Goal: Task Accomplishment & Management: Manage account settings

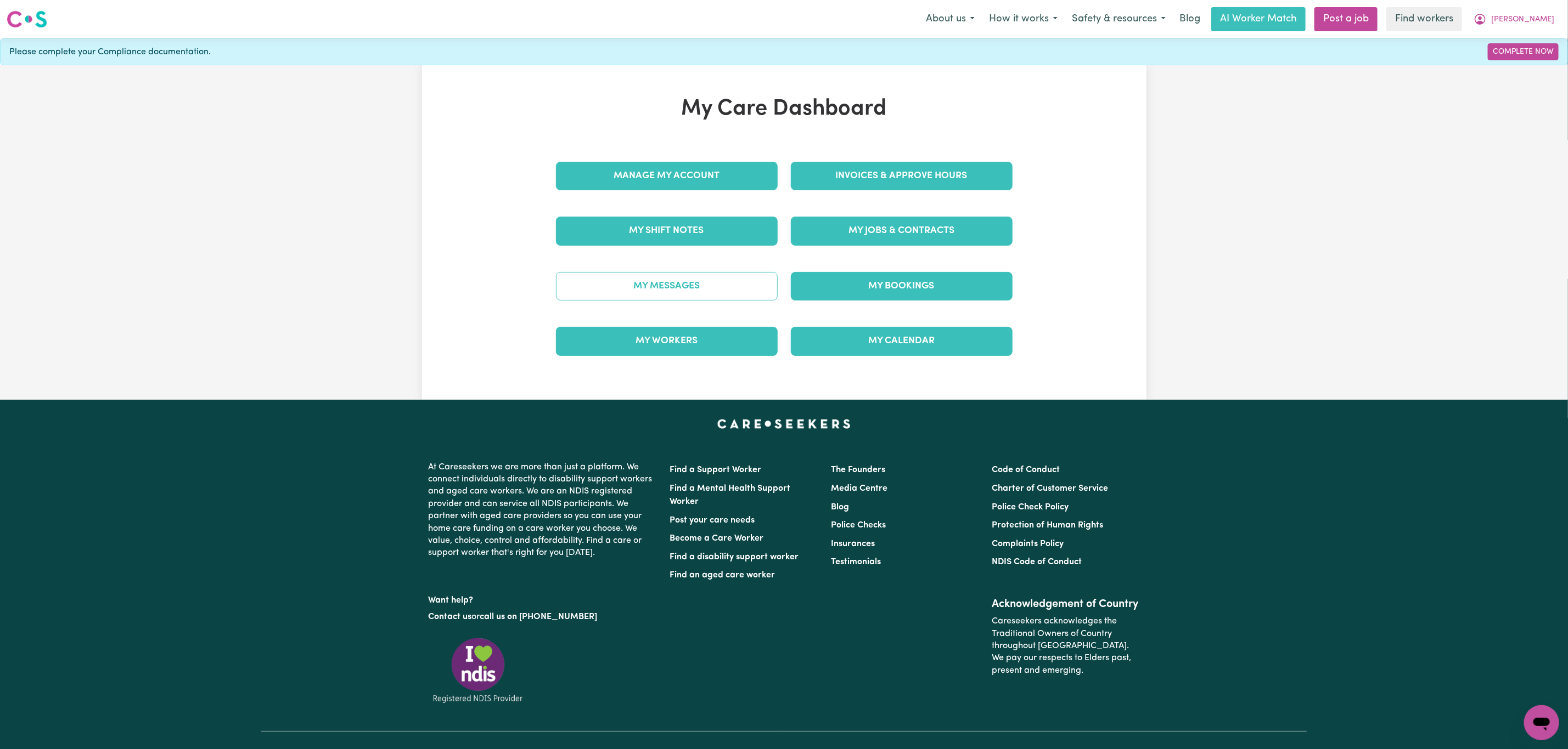
click at [720, 288] on link "My Messages" at bounding box center [668, 285] width 222 height 28
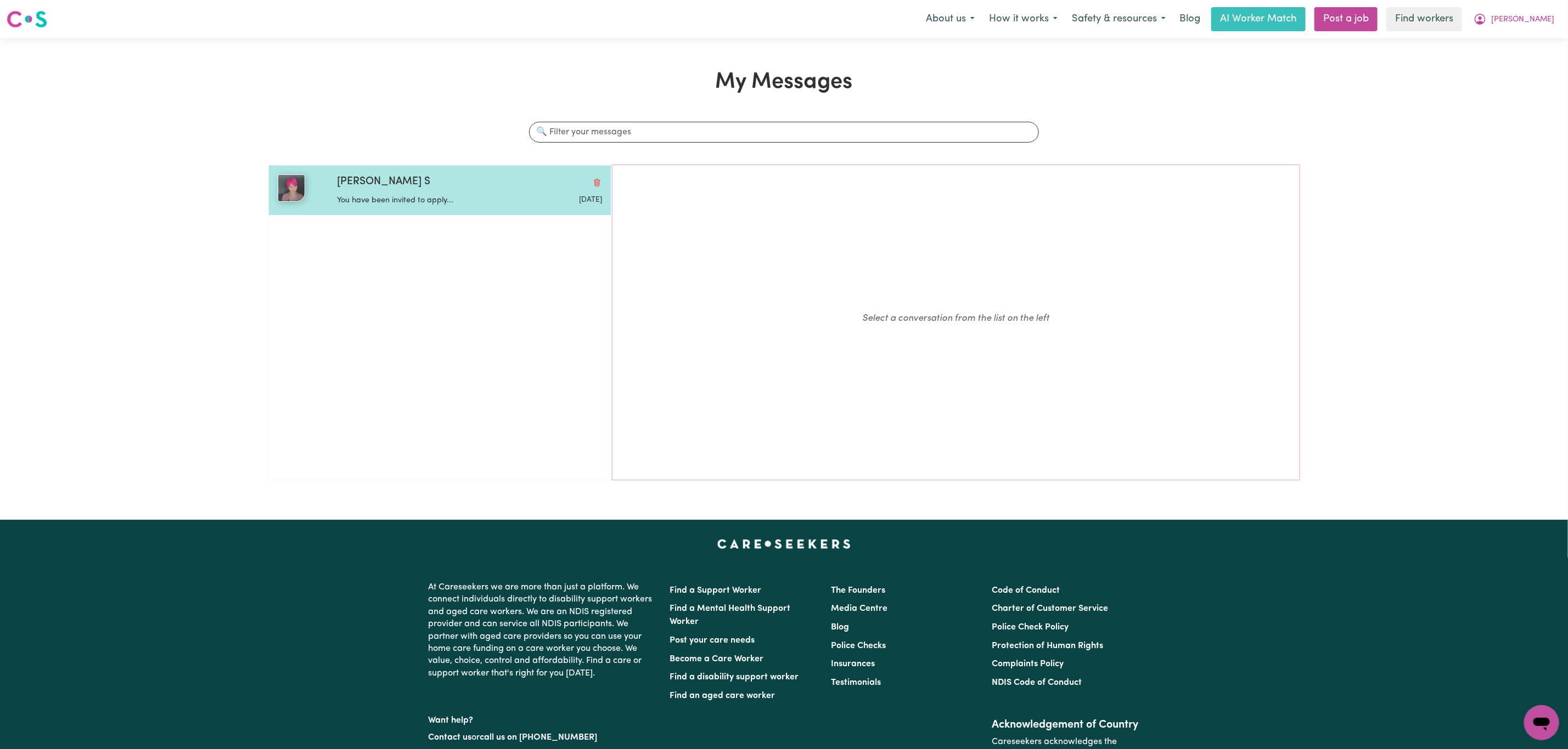
click at [406, 213] on div "[PERSON_NAME] S You have been invited to apply... [DATE]" at bounding box center [440, 191] width 343 height 51
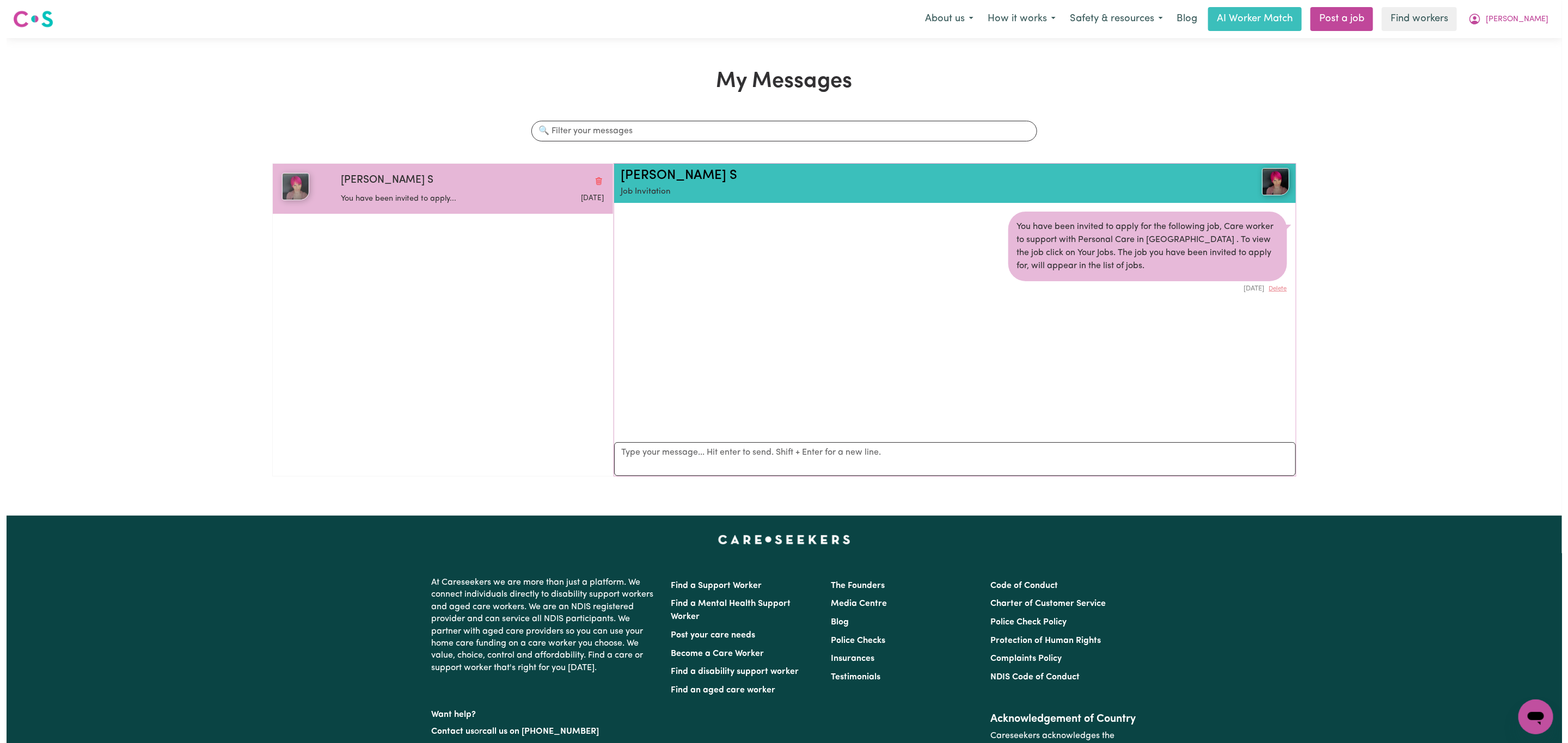
scroll to position [7, 0]
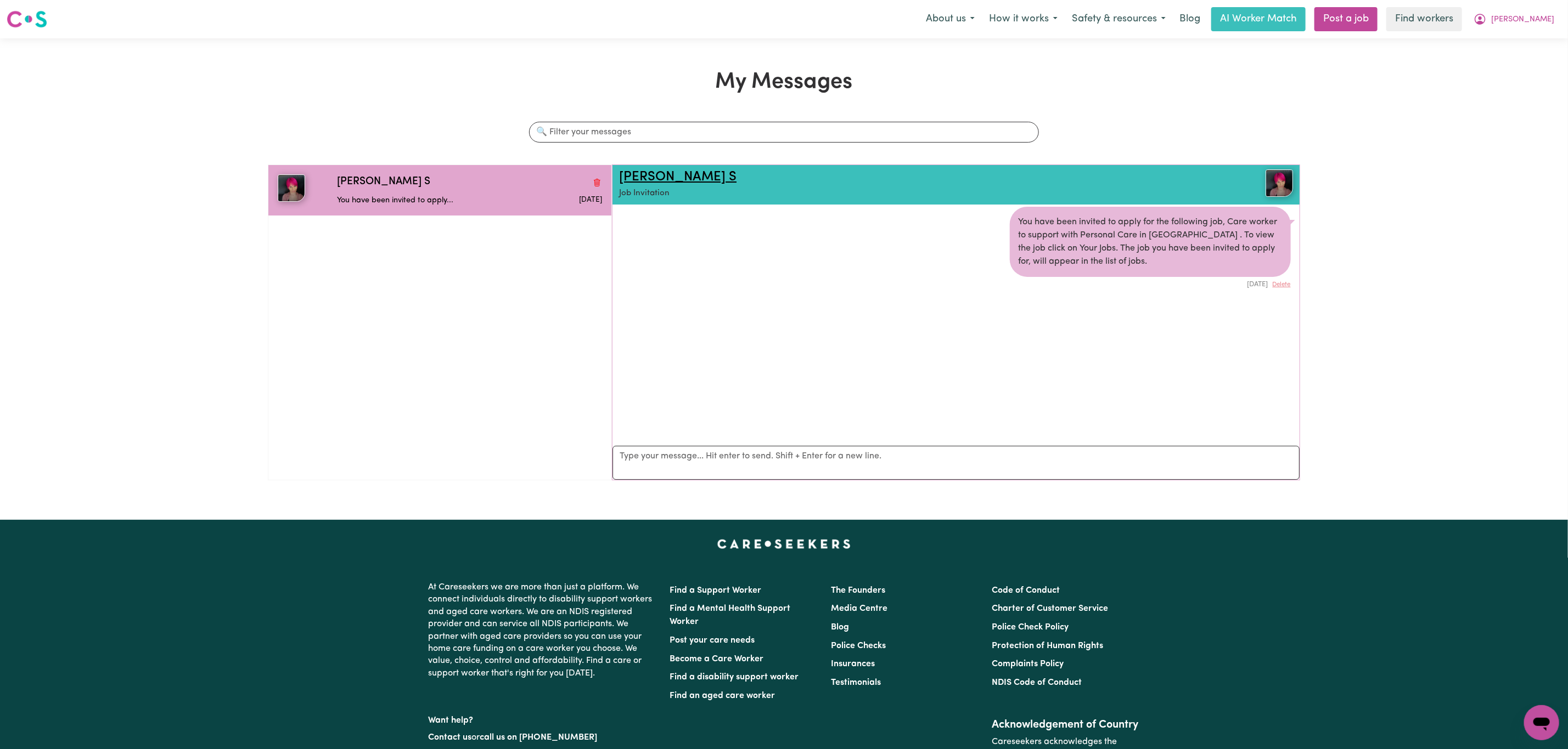
click at [644, 178] on link "[PERSON_NAME] S" at bounding box center [677, 177] width 118 height 14
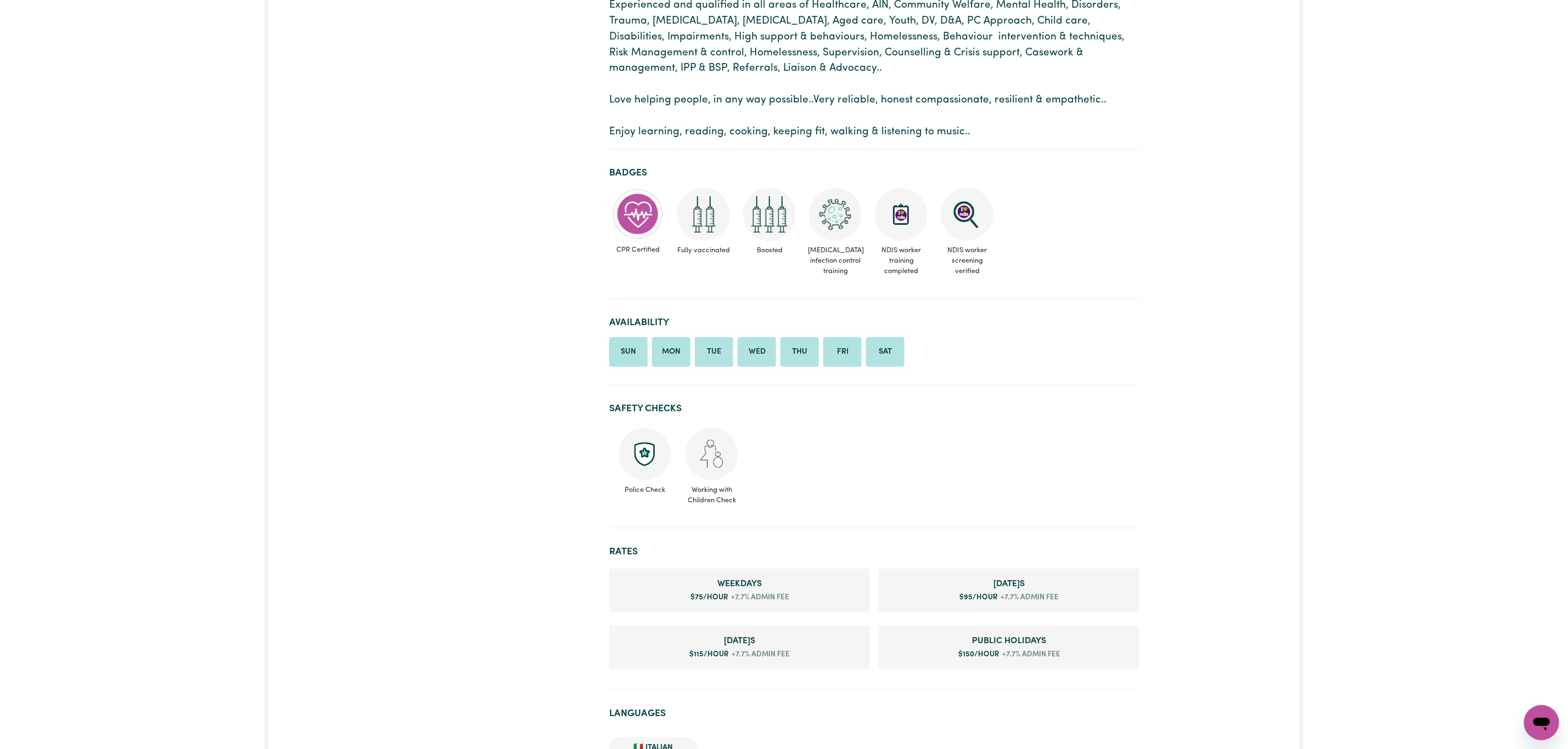
scroll to position [329, 0]
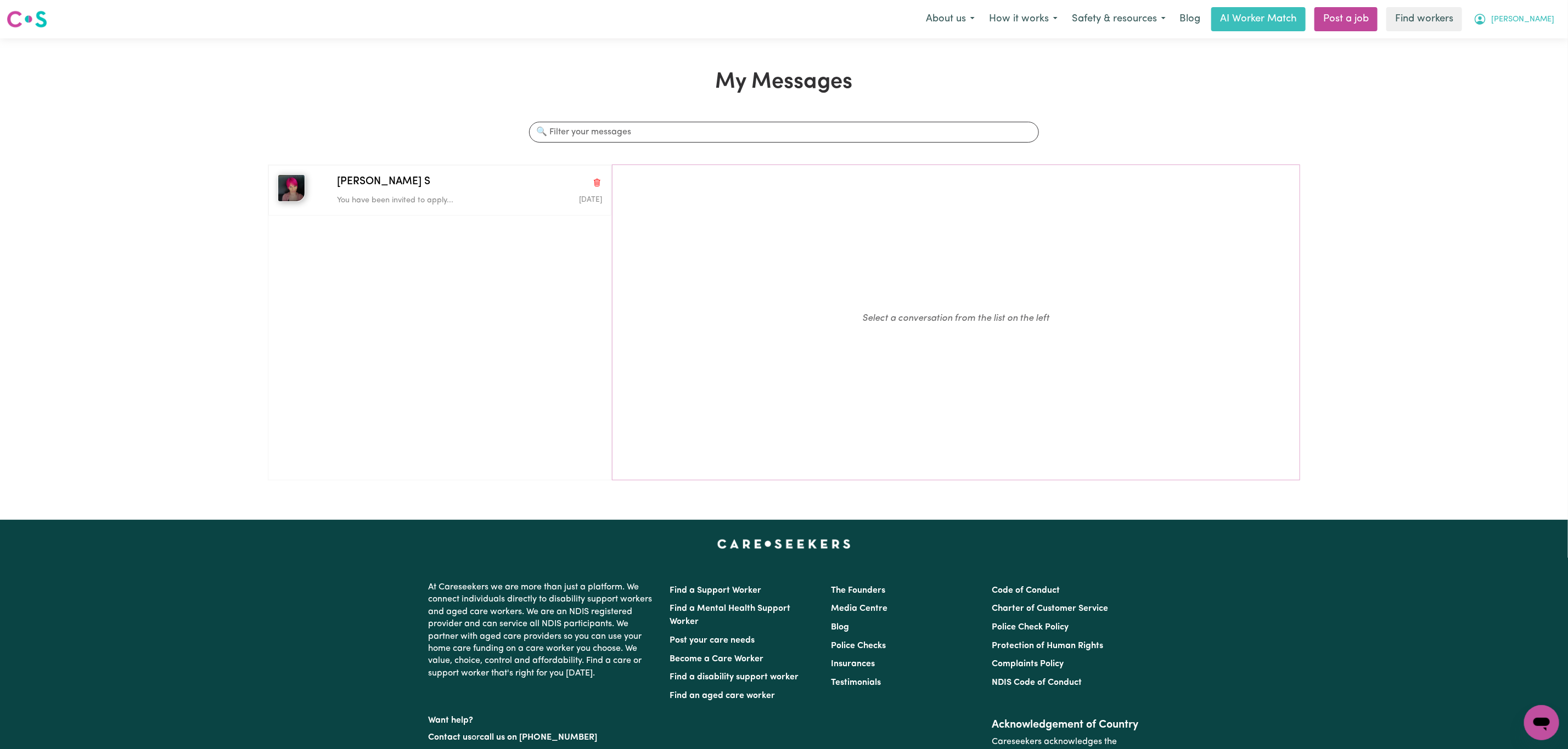
click at [1535, 21] on span "[PERSON_NAME]" at bounding box center [1523, 19] width 63 height 12
click at [1494, 45] on link "My Dashboard" at bounding box center [1517, 42] width 87 height 20
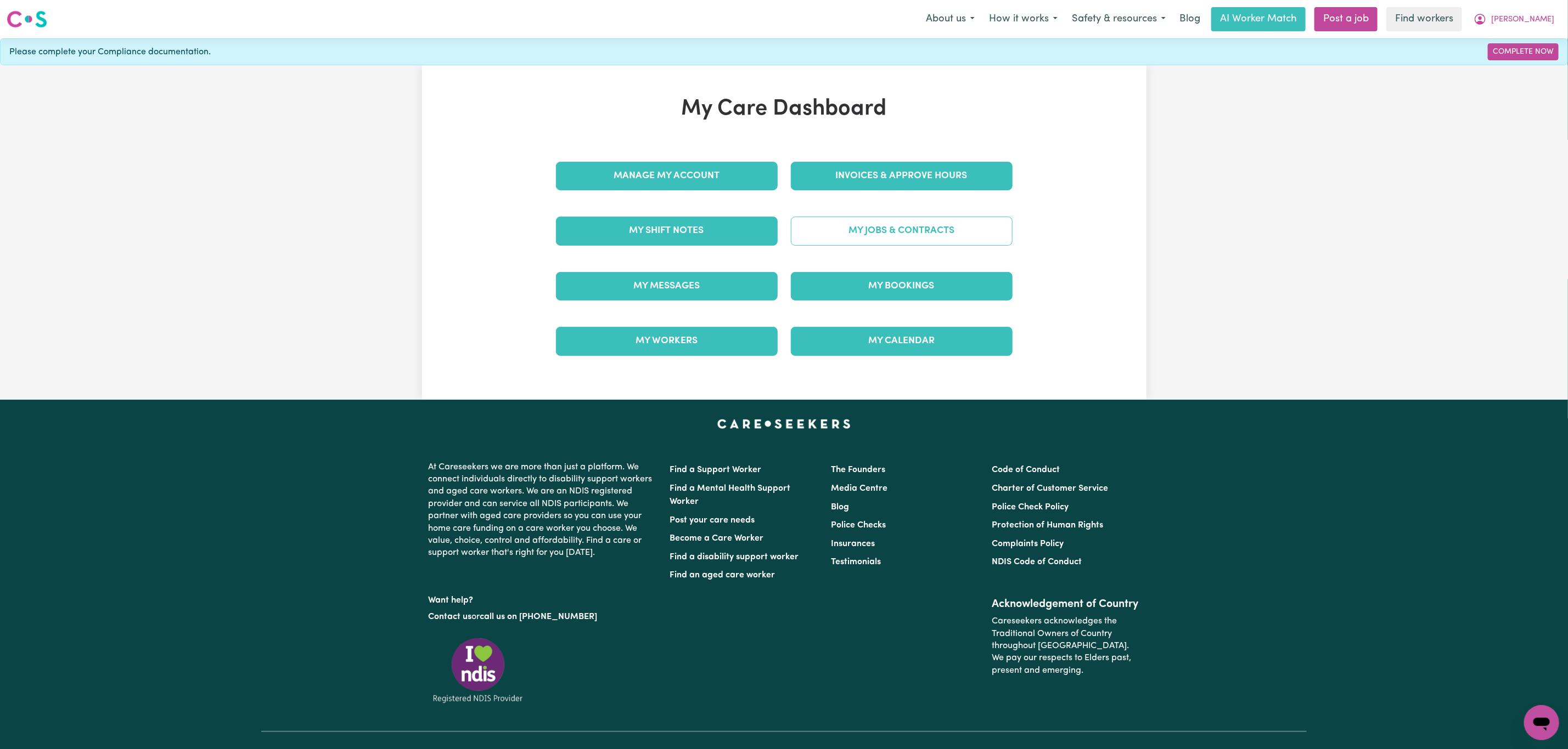
click at [866, 235] on link "My Jobs & Contracts" at bounding box center [902, 231] width 222 height 28
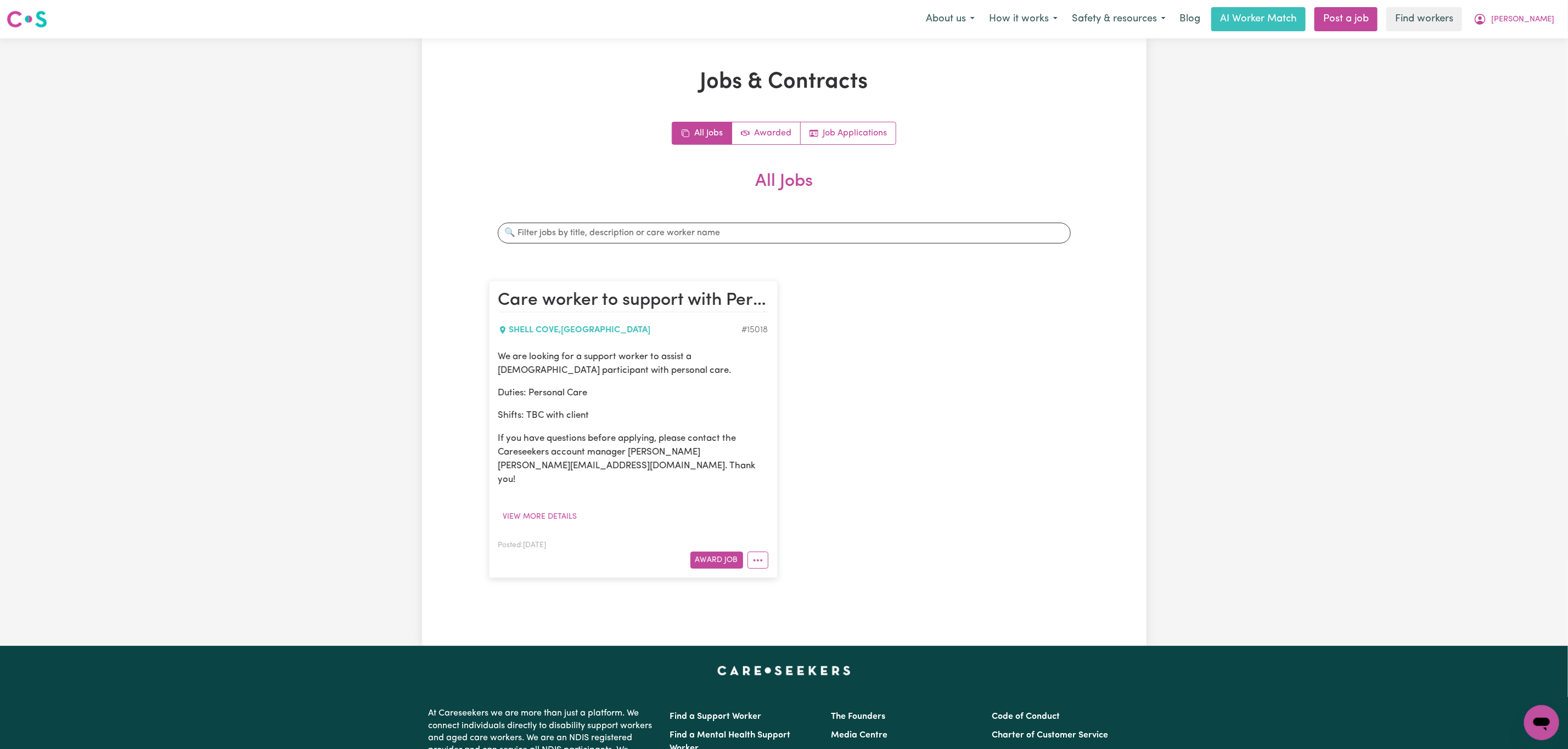
click at [769, 547] on article "Care worker to support with Personal Care in [GEOGRAPHIC_DATA] , [GEOGRAPHIC_DA…" at bounding box center [633, 429] width 288 height 297
click at [756, 555] on icon "More options" at bounding box center [757, 560] width 11 height 11
click at [702, 552] on button "Award Job" at bounding box center [717, 560] width 53 height 17
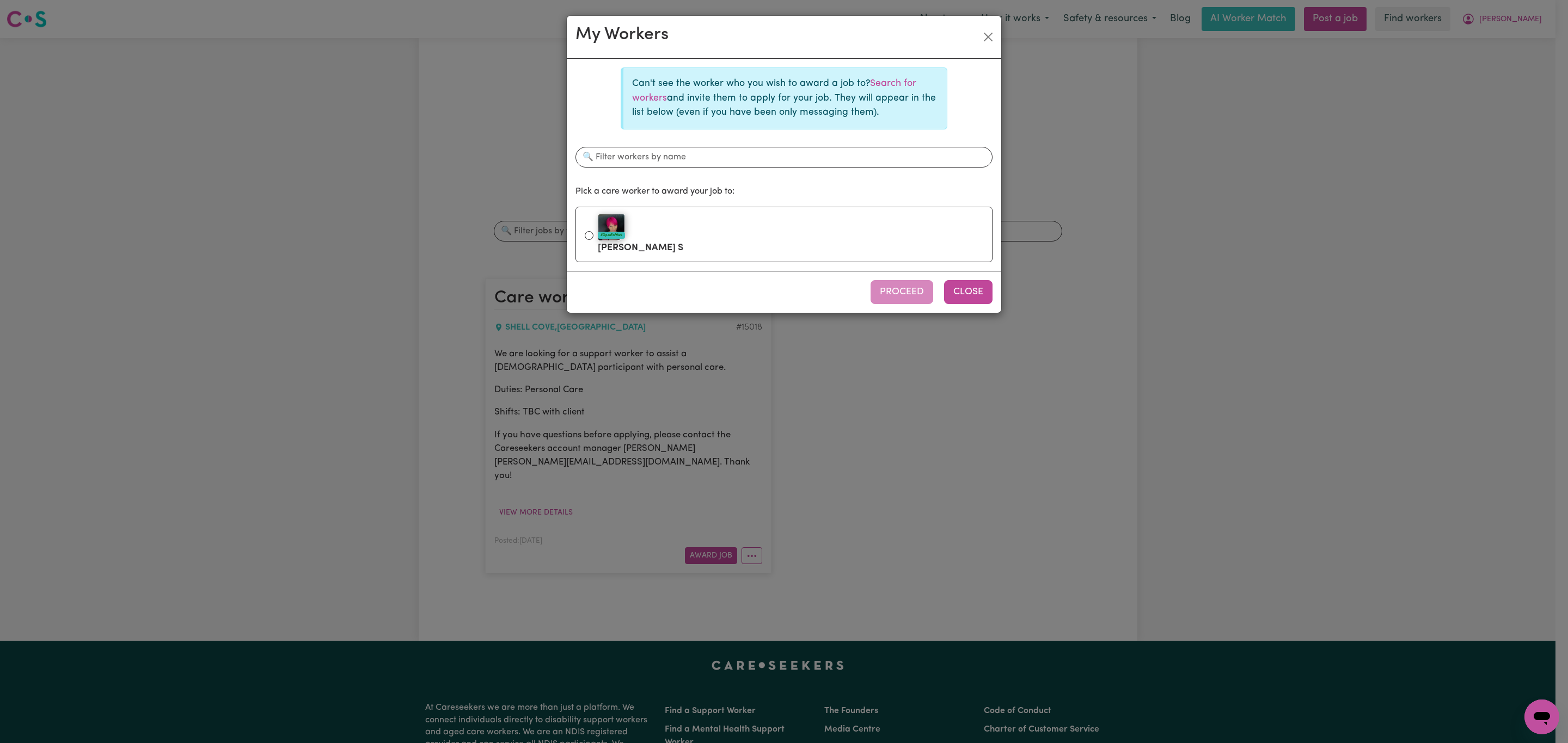
click at [966, 300] on button "Close" at bounding box center [969, 292] width 48 height 24
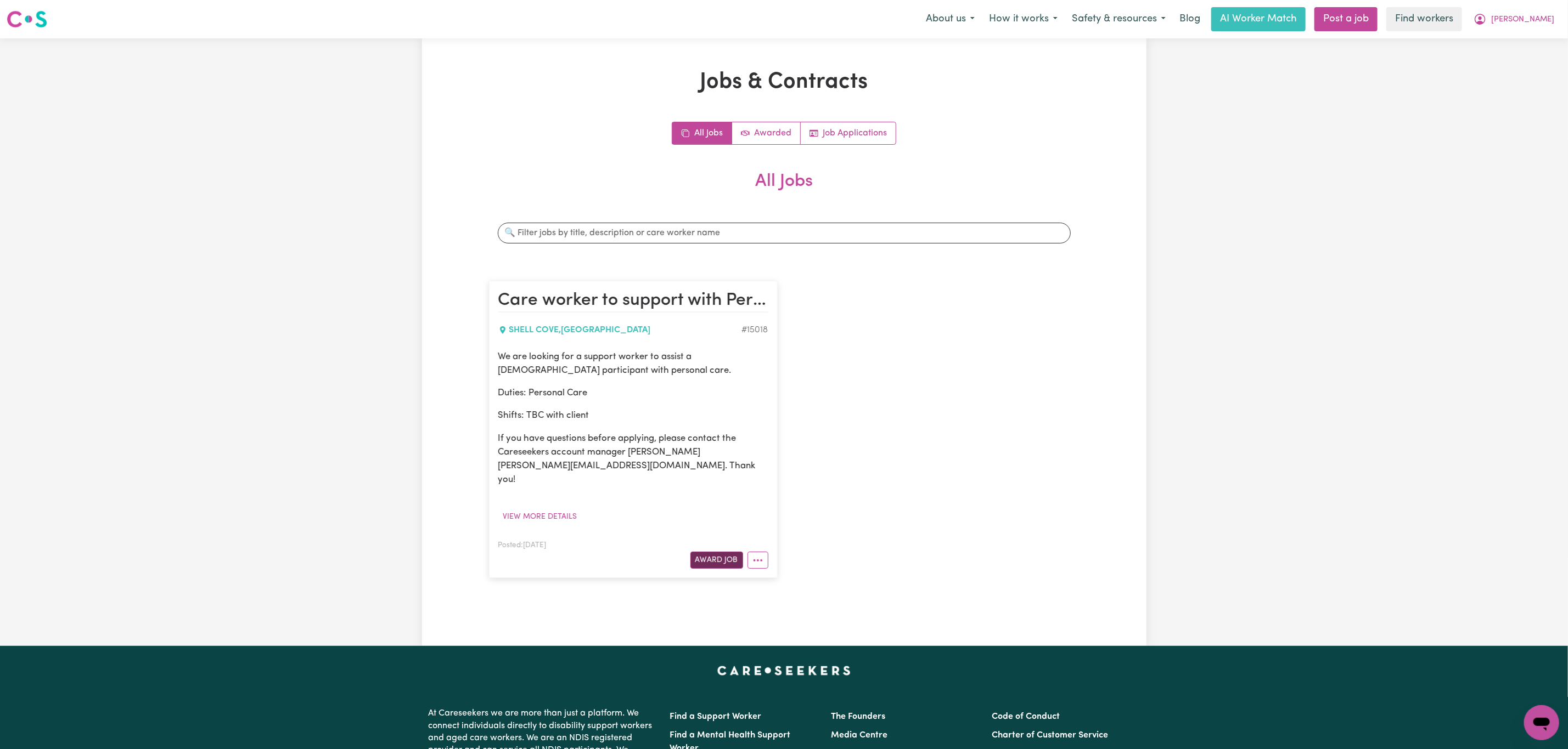
click at [707, 553] on button "Award Job" at bounding box center [717, 560] width 53 height 17
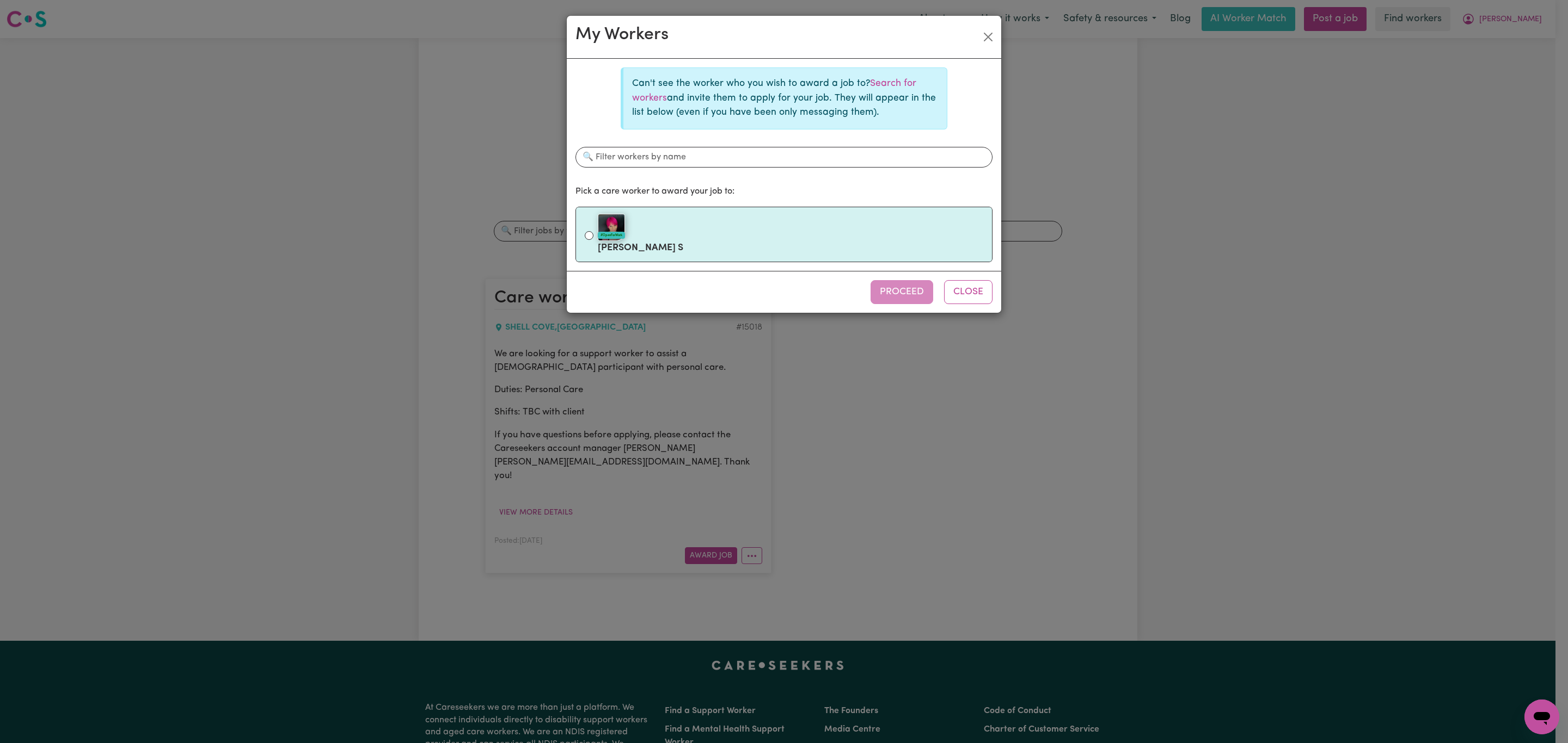
click at [705, 243] on label "#OpenForWork Cris S" at bounding box center [791, 234] width 386 height 45
click at [594, 240] on input "#OpenForWork Cris S" at bounding box center [589, 235] width 9 height 9
radio input "true"
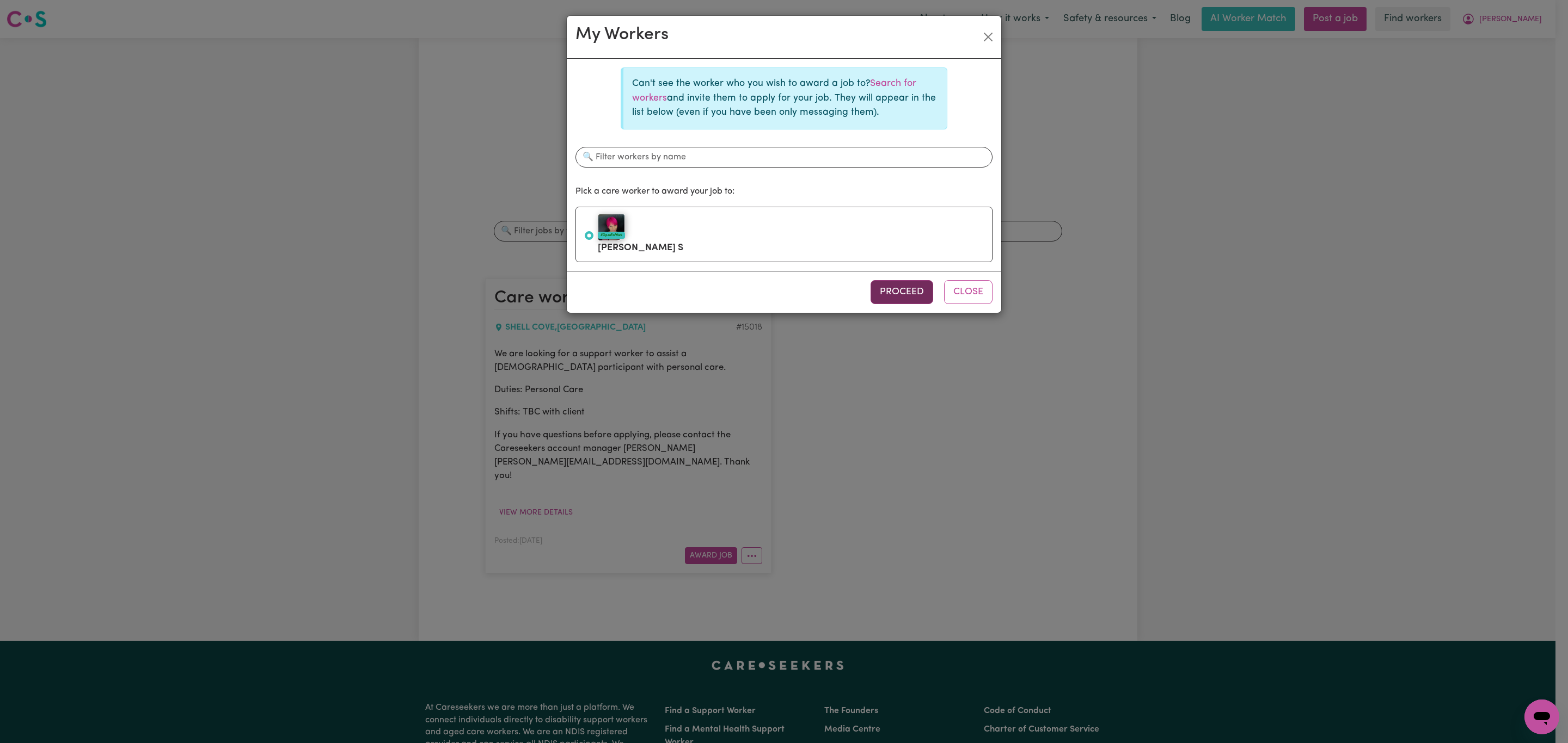
click at [930, 295] on button "Proceed" at bounding box center [902, 292] width 63 height 24
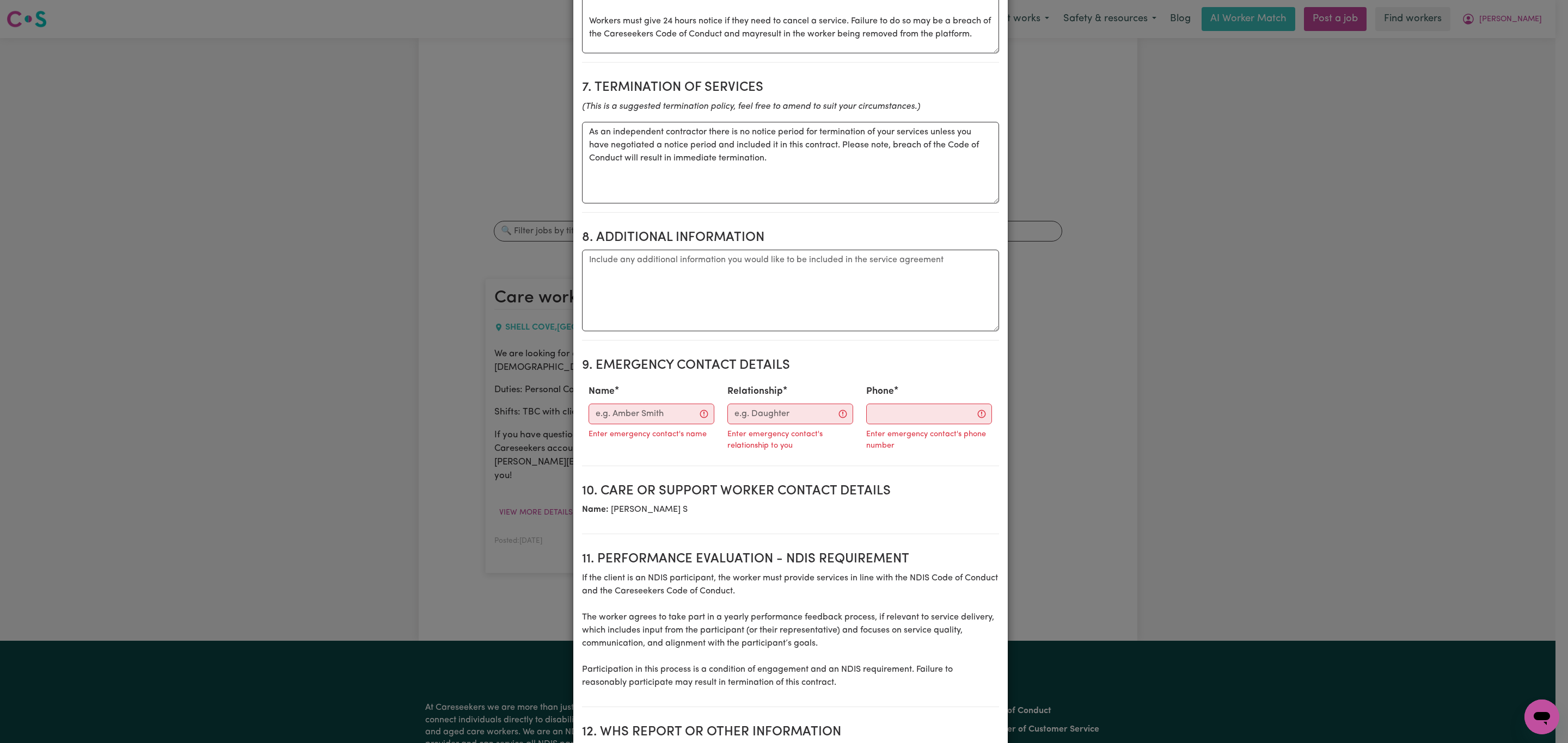
scroll to position [1061, 0]
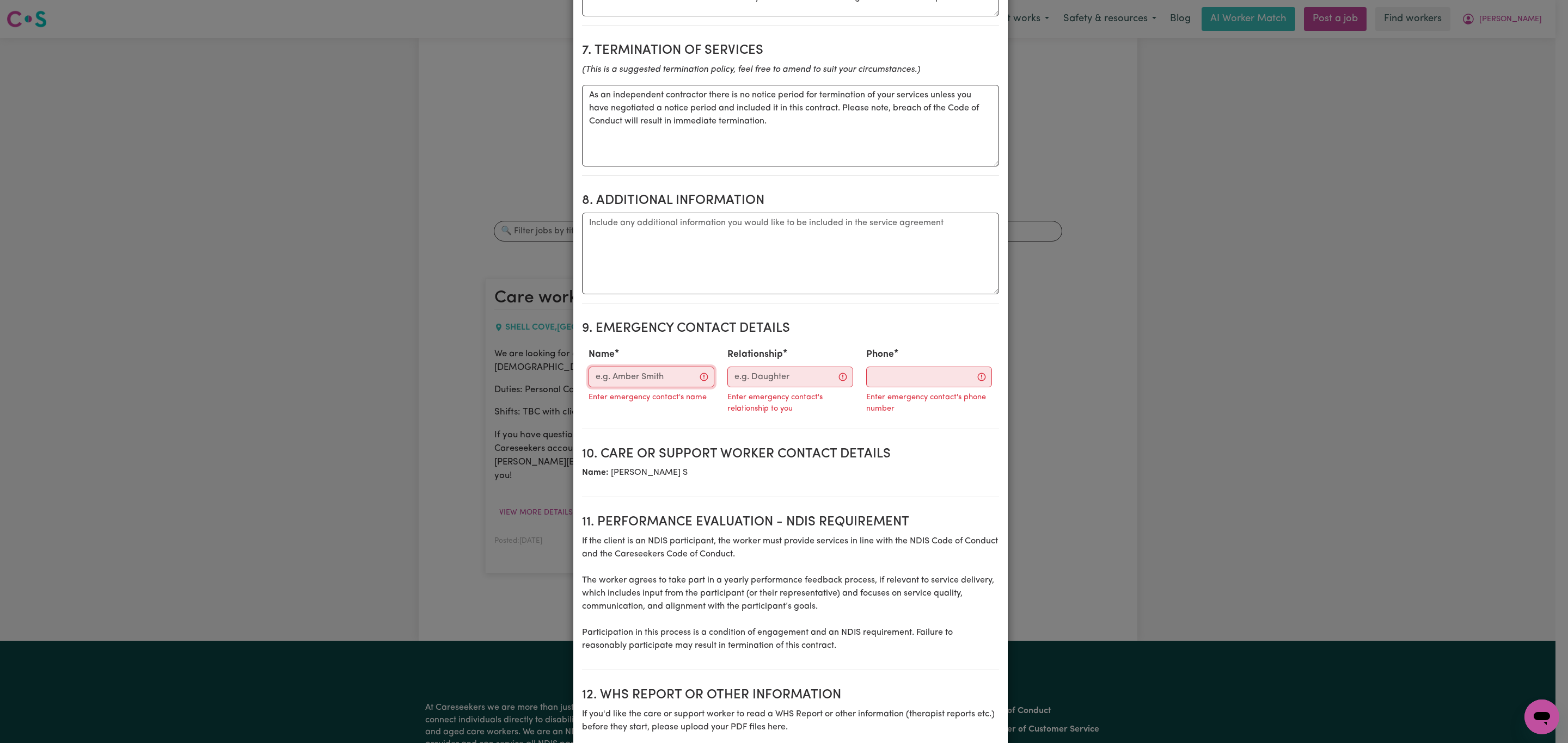
click at [629, 367] on input "Name" at bounding box center [652, 377] width 126 height 20
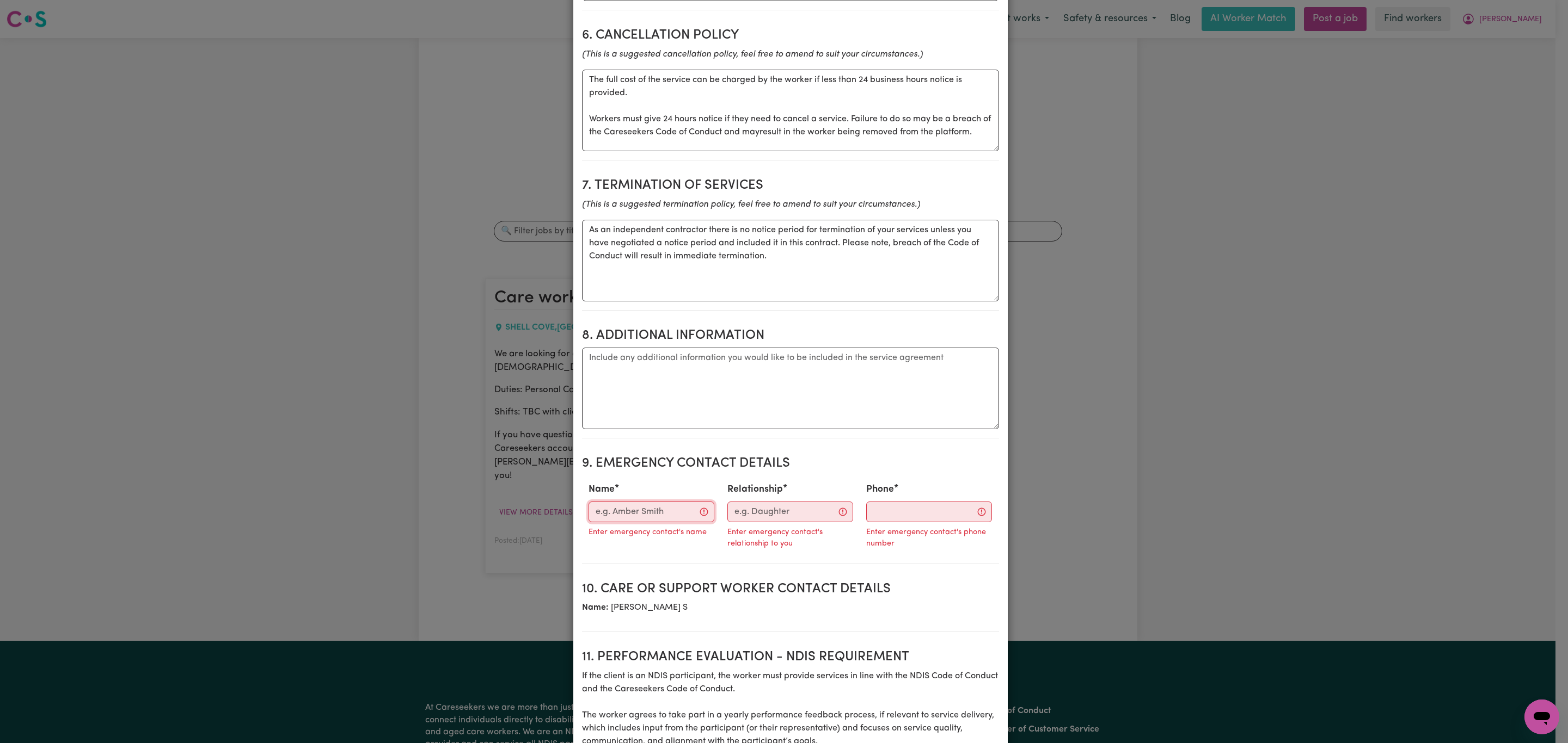
scroll to position [898, 0]
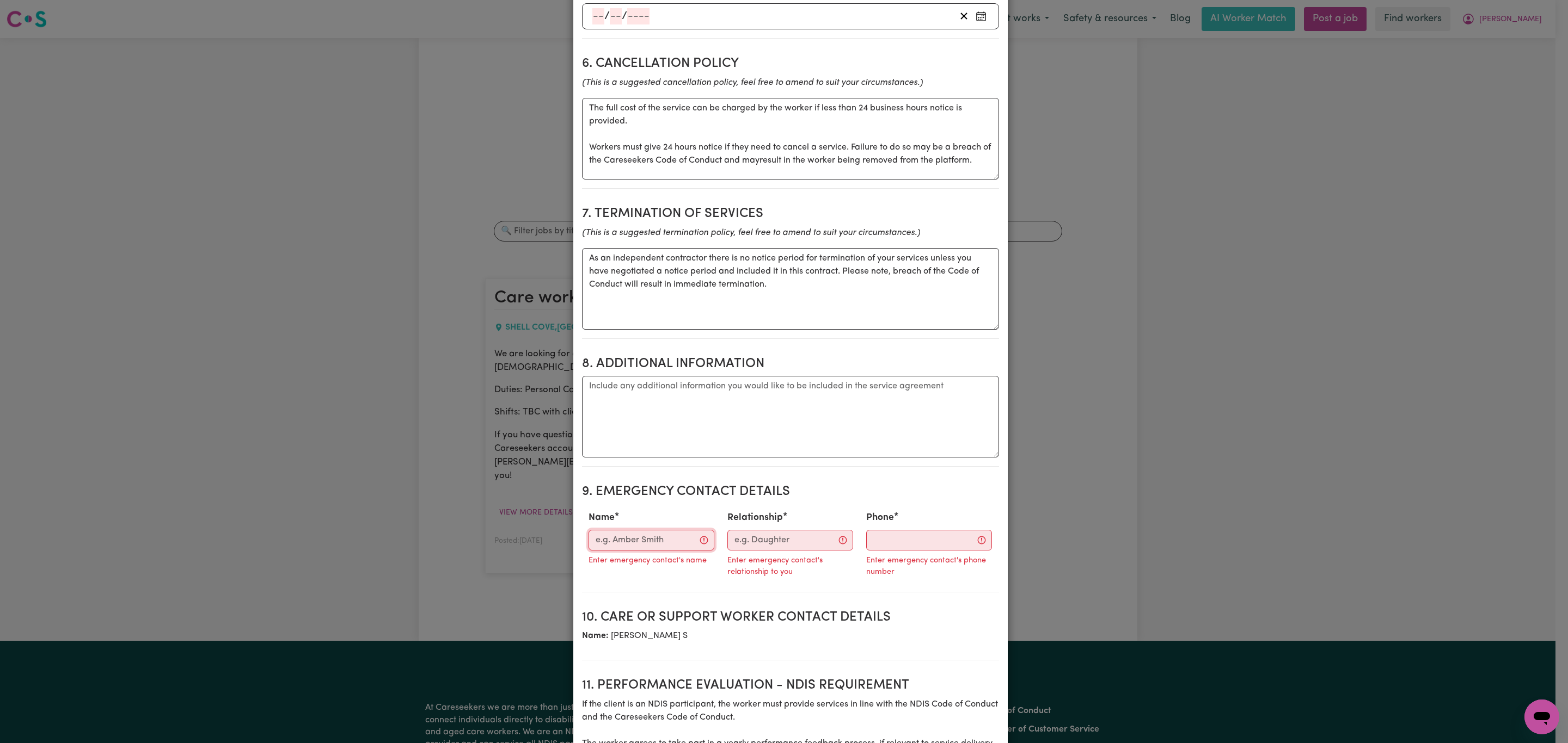
click at [607, 530] on input "Name" at bounding box center [652, 540] width 126 height 20
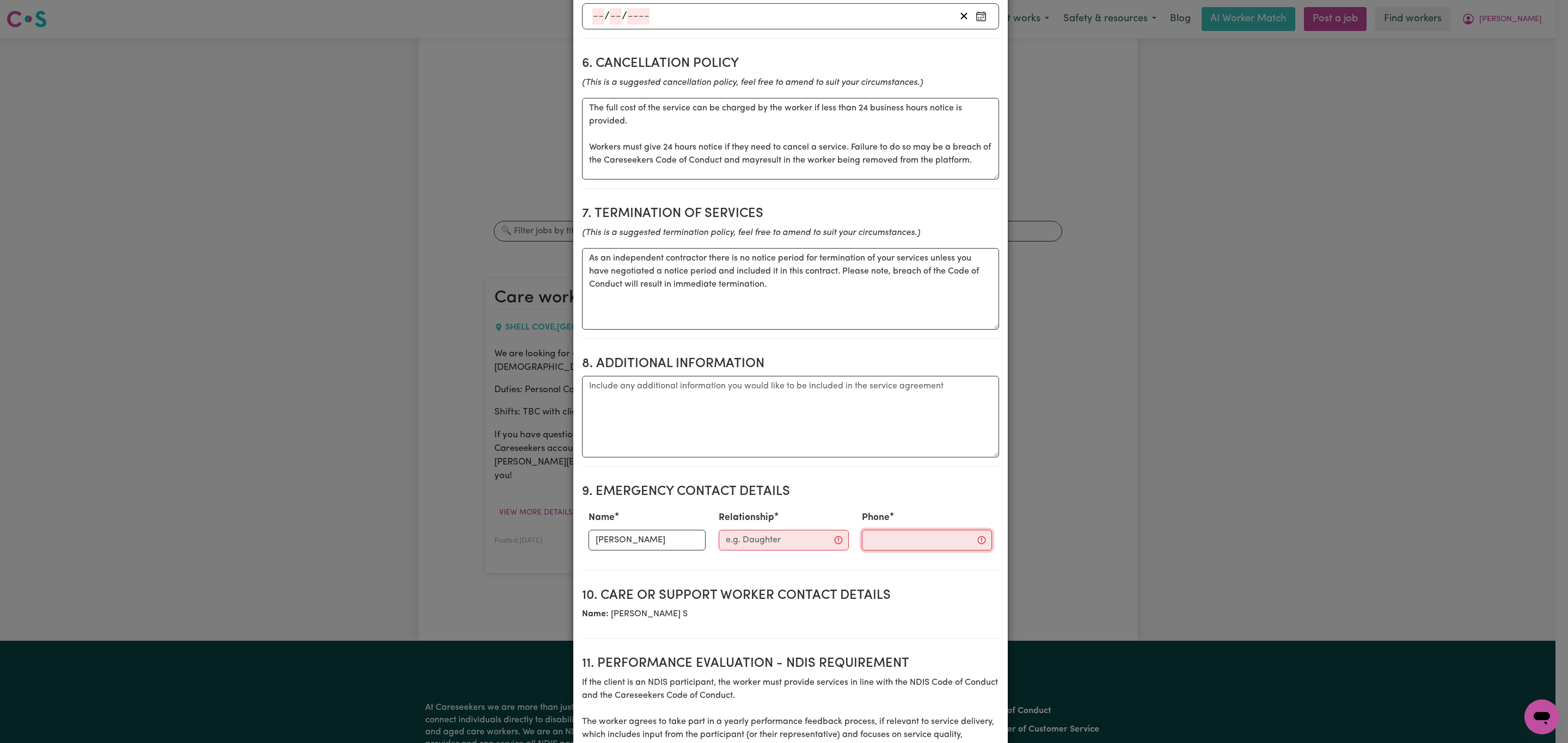
drag, startPoint x: 899, startPoint y: 506, endPoint x: 799, endPoint y: 508, distance: 100.0
click at [899, 530] on input "Phone" at bounding box center [927, 540] width 131 height 20
click at [769, 530] on input "Relationship" at bounding box center [784, 540] width 131 height 20
click at [631, 530] on input "Sally" at bounding box center [648, 540] width 118 height 20
click at [759, 530] on input "Relationship" at bounding box center [784, 540] width 131 height 20
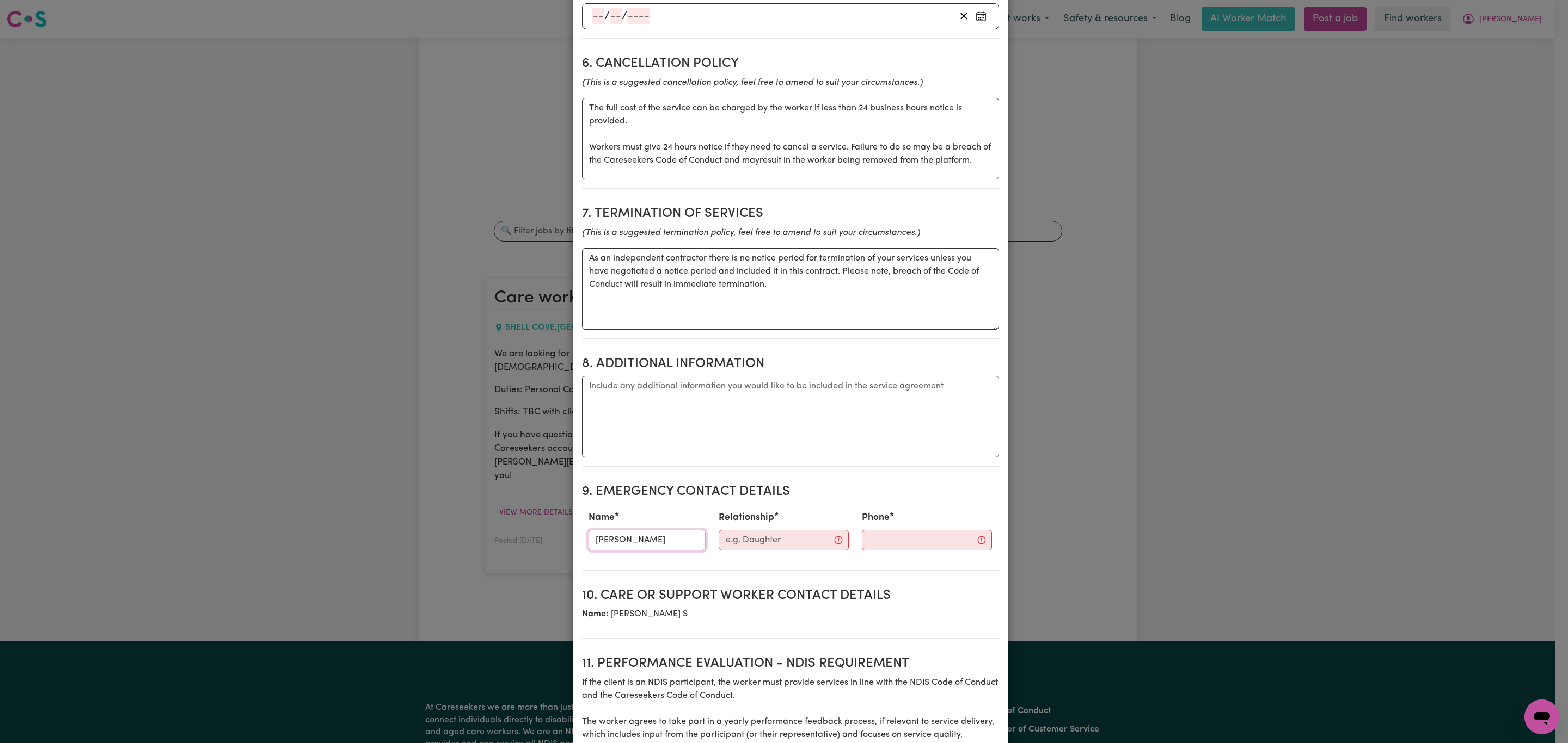
click at [646, 530] on input "Sally-Anne" at bounding box center [648, 540] width 118 height 20
type input "Sally-Anne Cox"
click at [728, 530] on input "Relationship" at bounding box center [784, 540] width 131 height 20
type input "Daughter"
click at [859, 530] on input "Phone" at bounding box center [918, 540] width 131 height 20
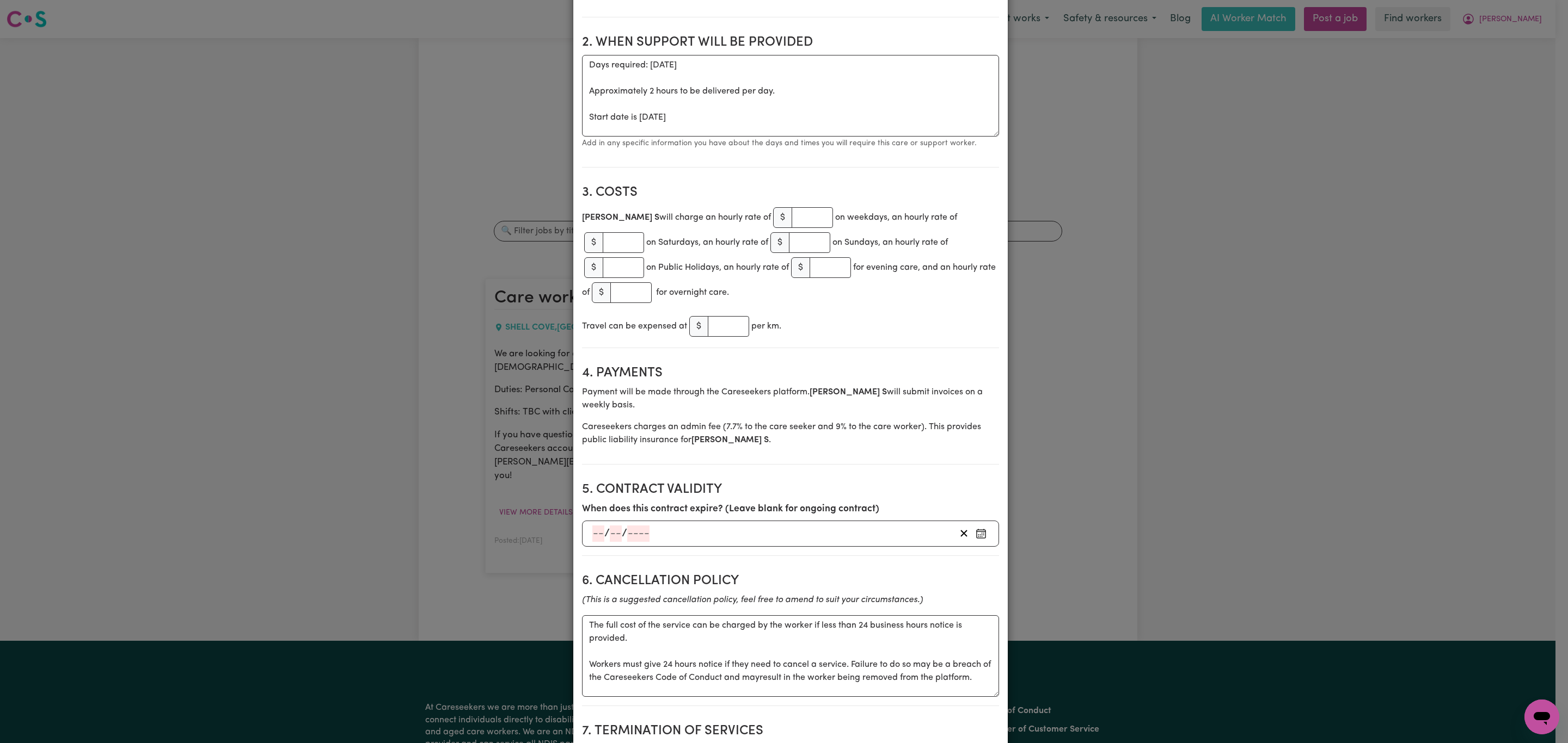
scroll to position [327, 0]
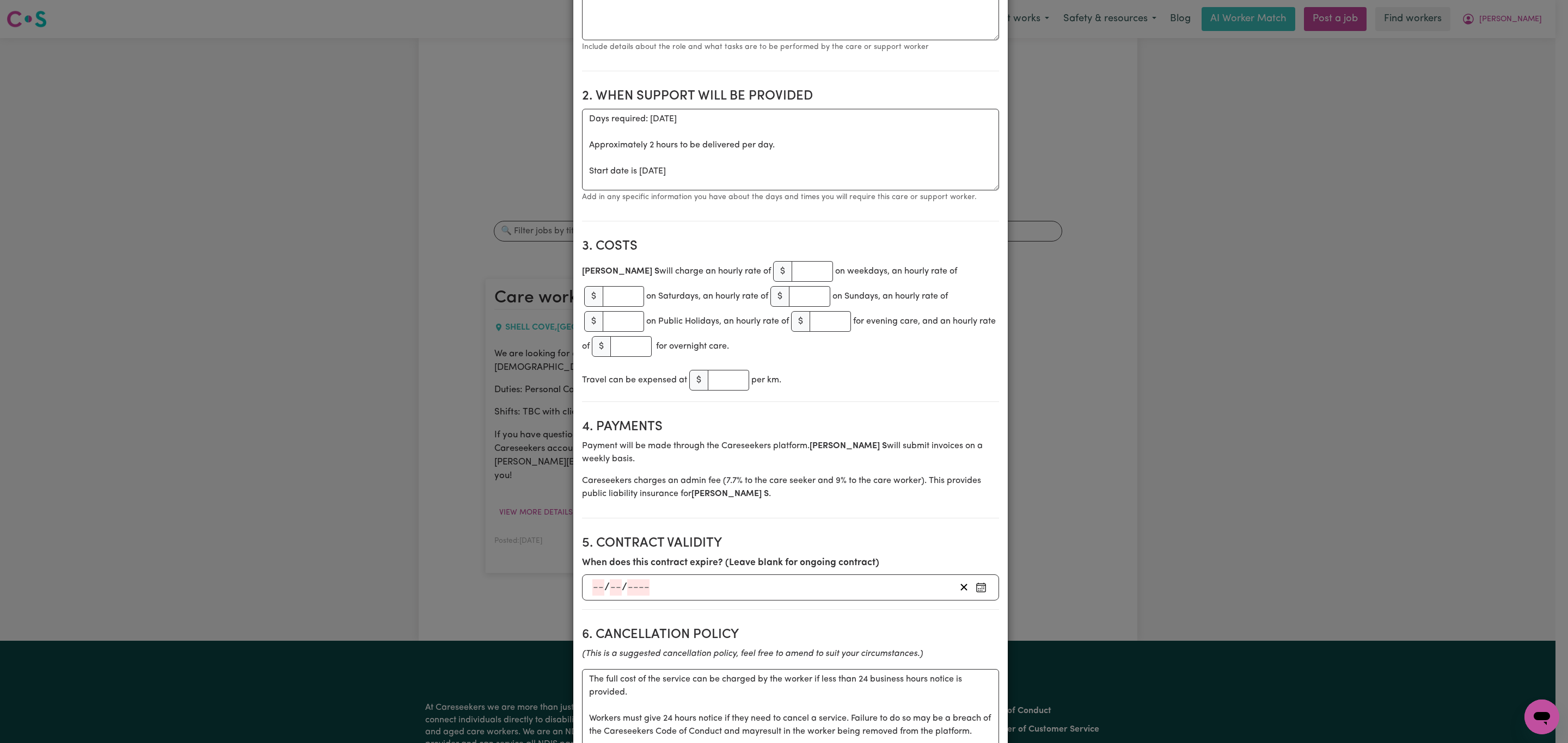
type input "04"
click at [792, 261] on input "number" at bounding box center [812, 271] width 42 height 20
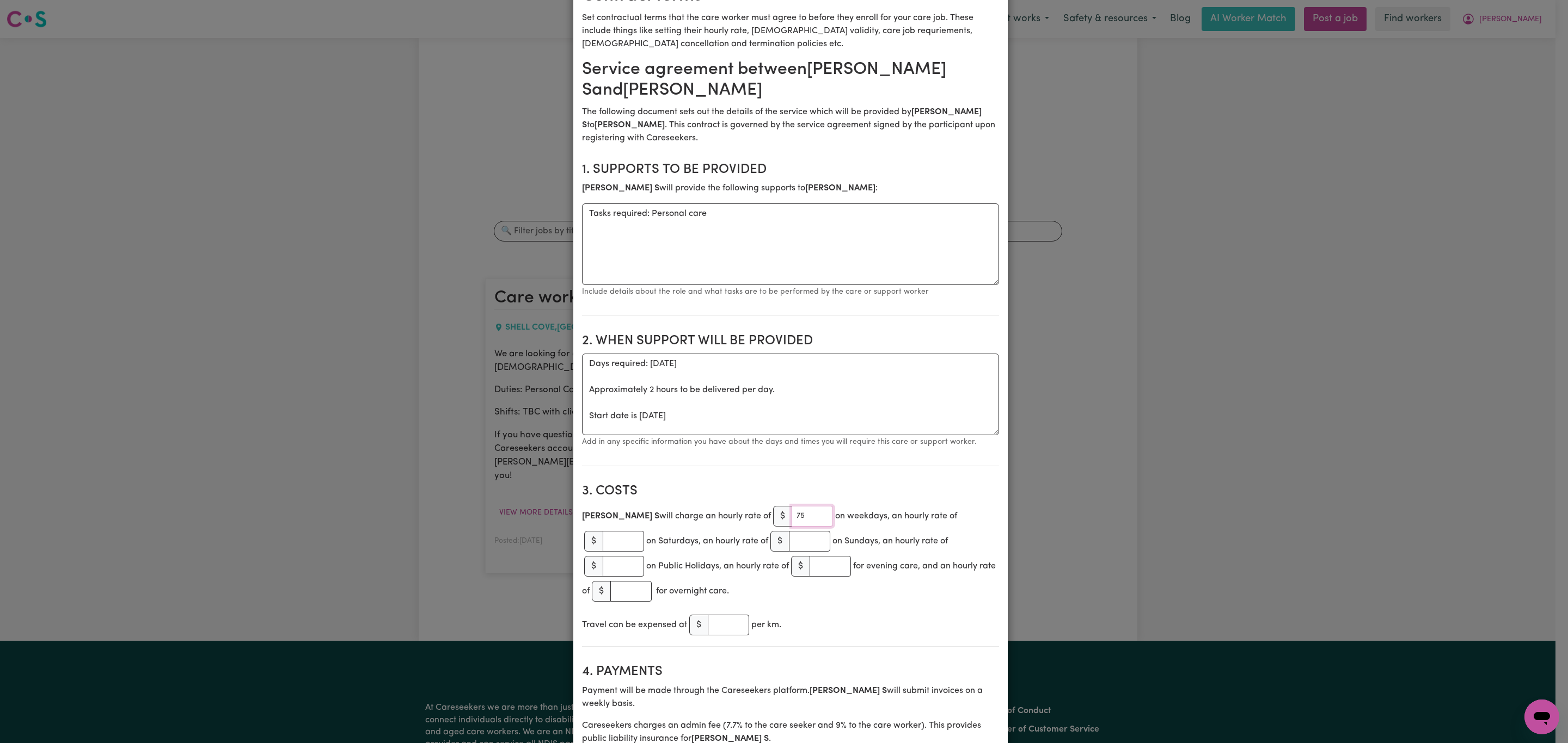
scroll to position [0, 0]
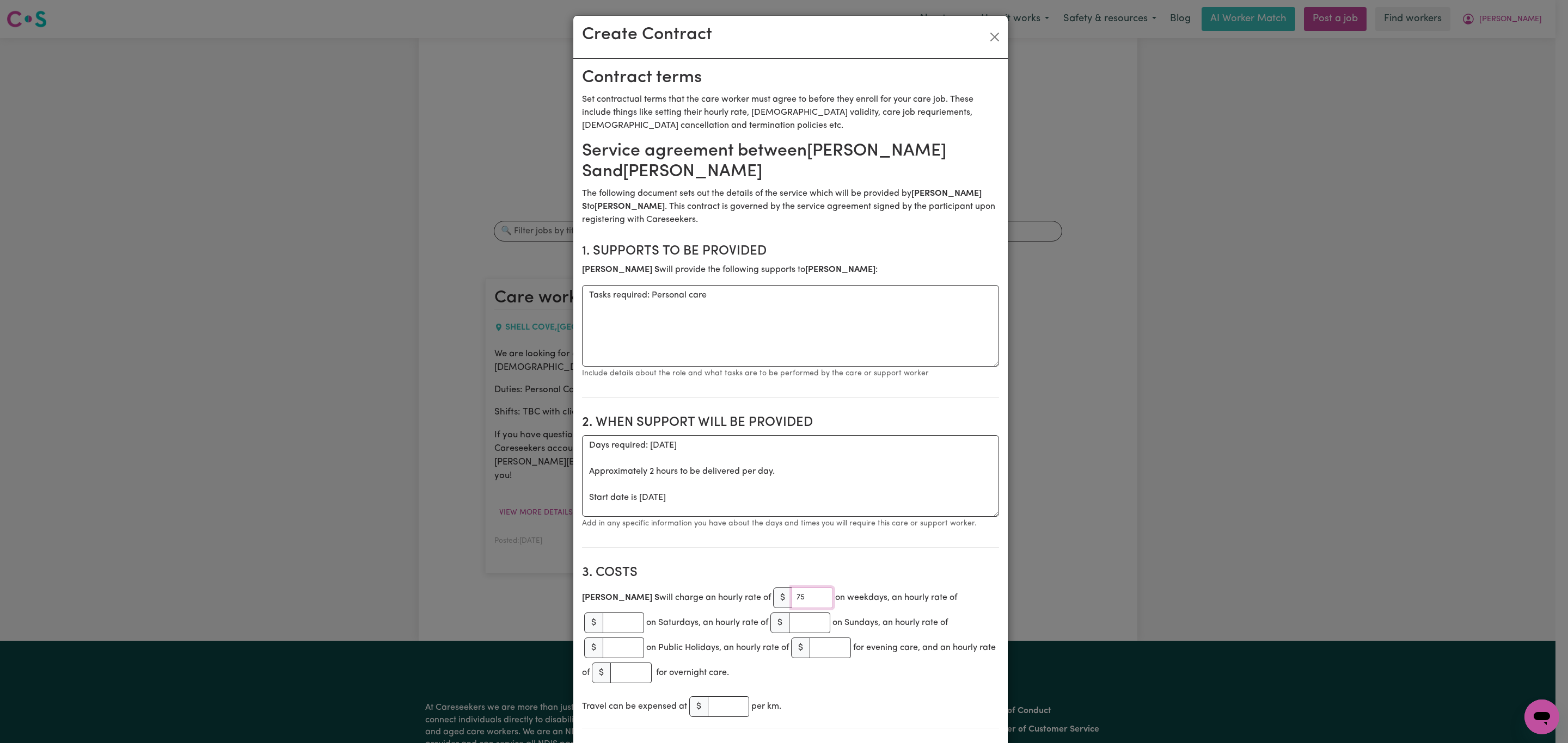
type input "75"
drag, startPoint x: 681, startPoint y: 427, endPoint x: 641, endPoint y: 428, distance: 40.0
click at [641, 436] on textarea "Days required: monday Approximately 2 hours to be delivered per day. Start date…" at bounding box center [791, 476] width 418 height 81
click at [740, 285] on textarea "Tasks required: Personal care" at bounding box center [791, 326] width 418 height 81
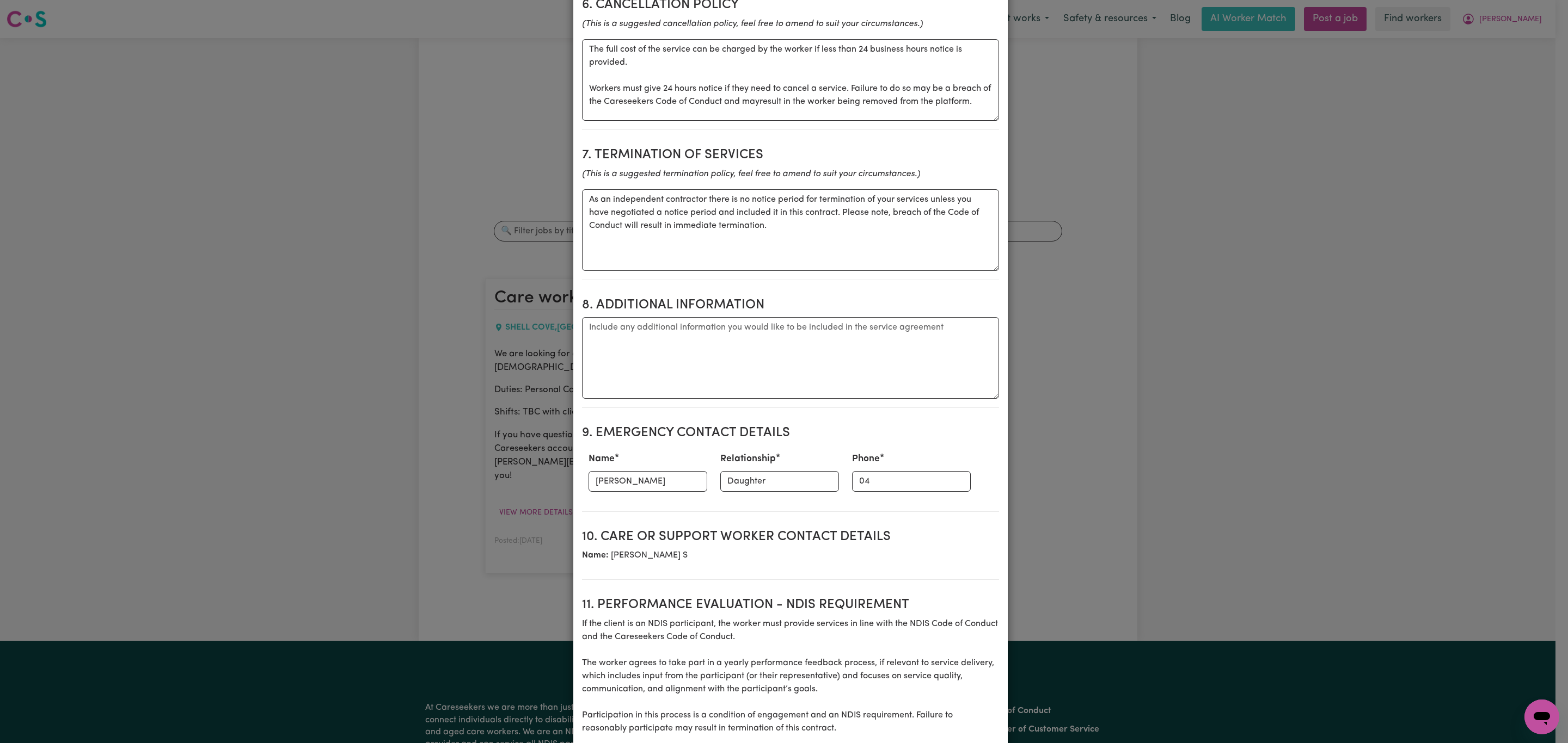
scroll to position [980, 0]
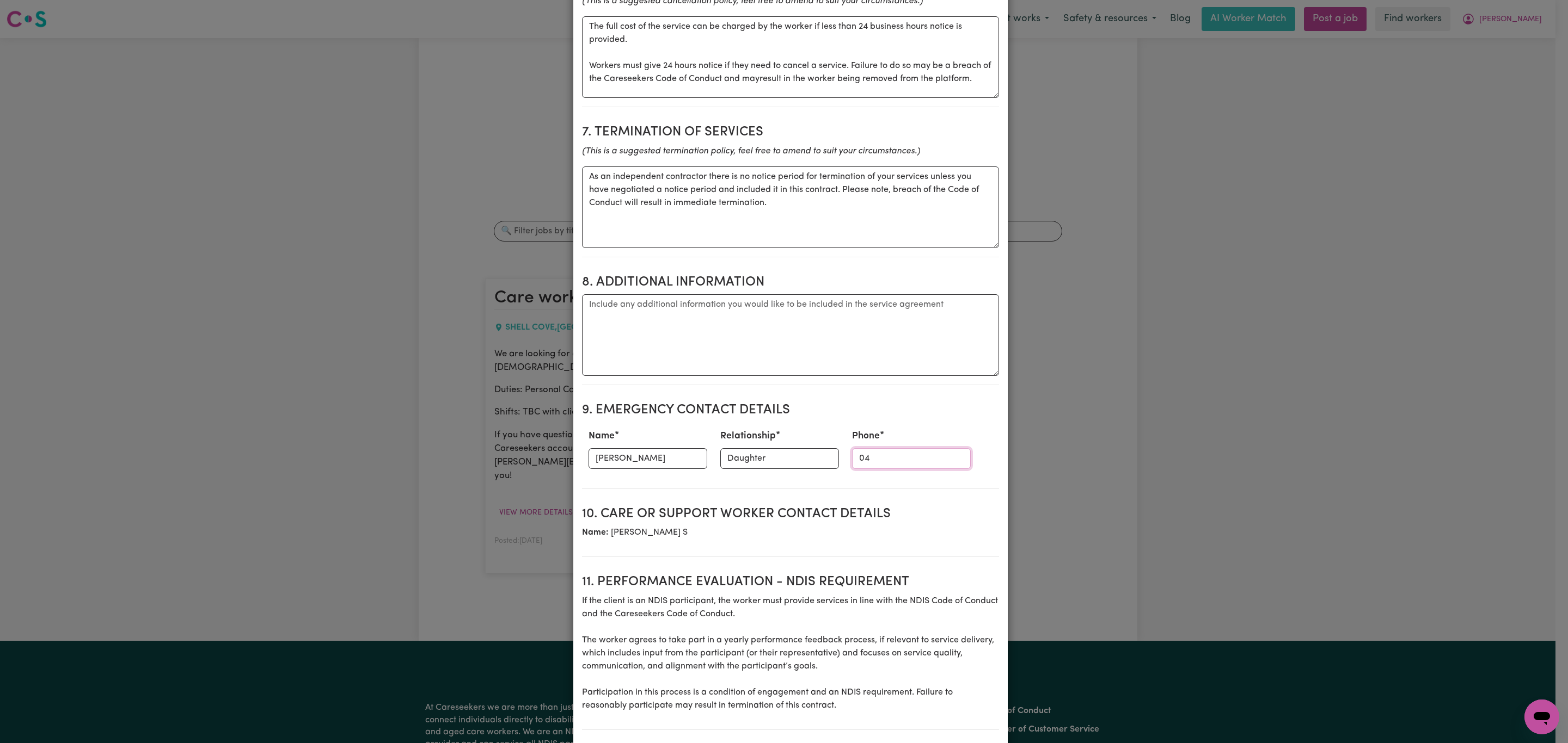
click at [871, 448] on input "04" at bounding box center [912, 458] width 119 height 20
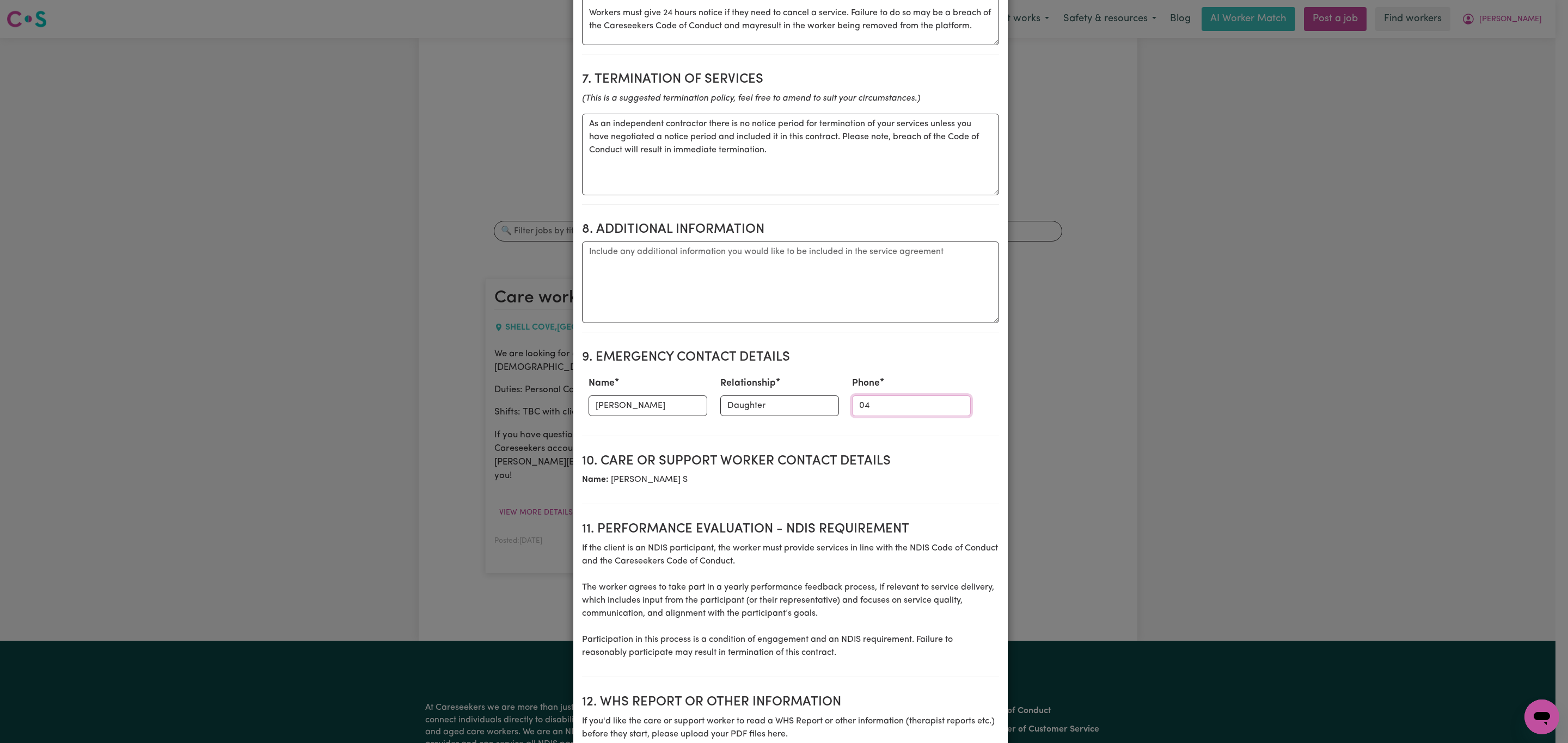
scroll to position [1061, 0]
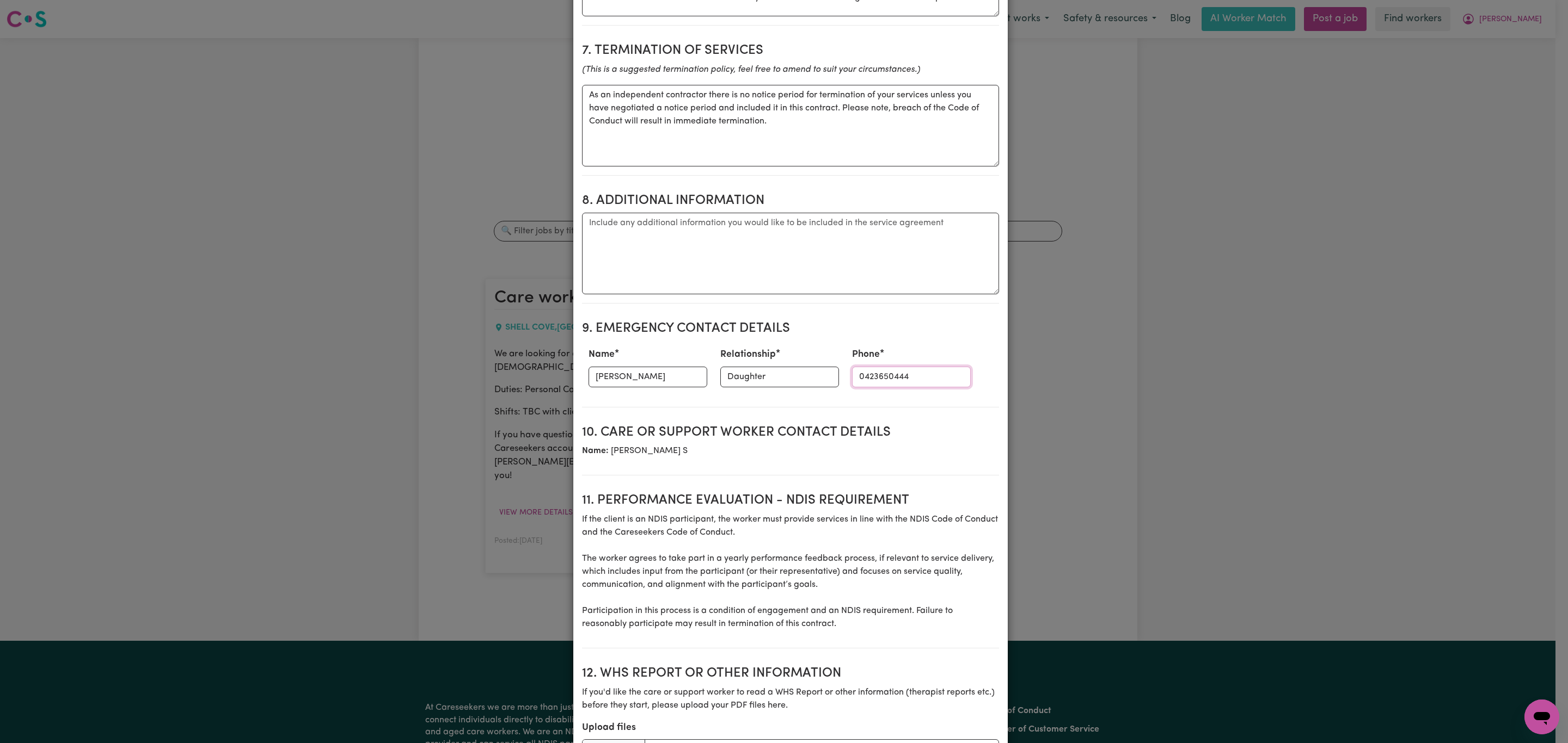
type input "0423650444"
click at [799, 425] on h2 "10. Care or support worker contact details" at bounding box center [791, 433] width 418 height 15
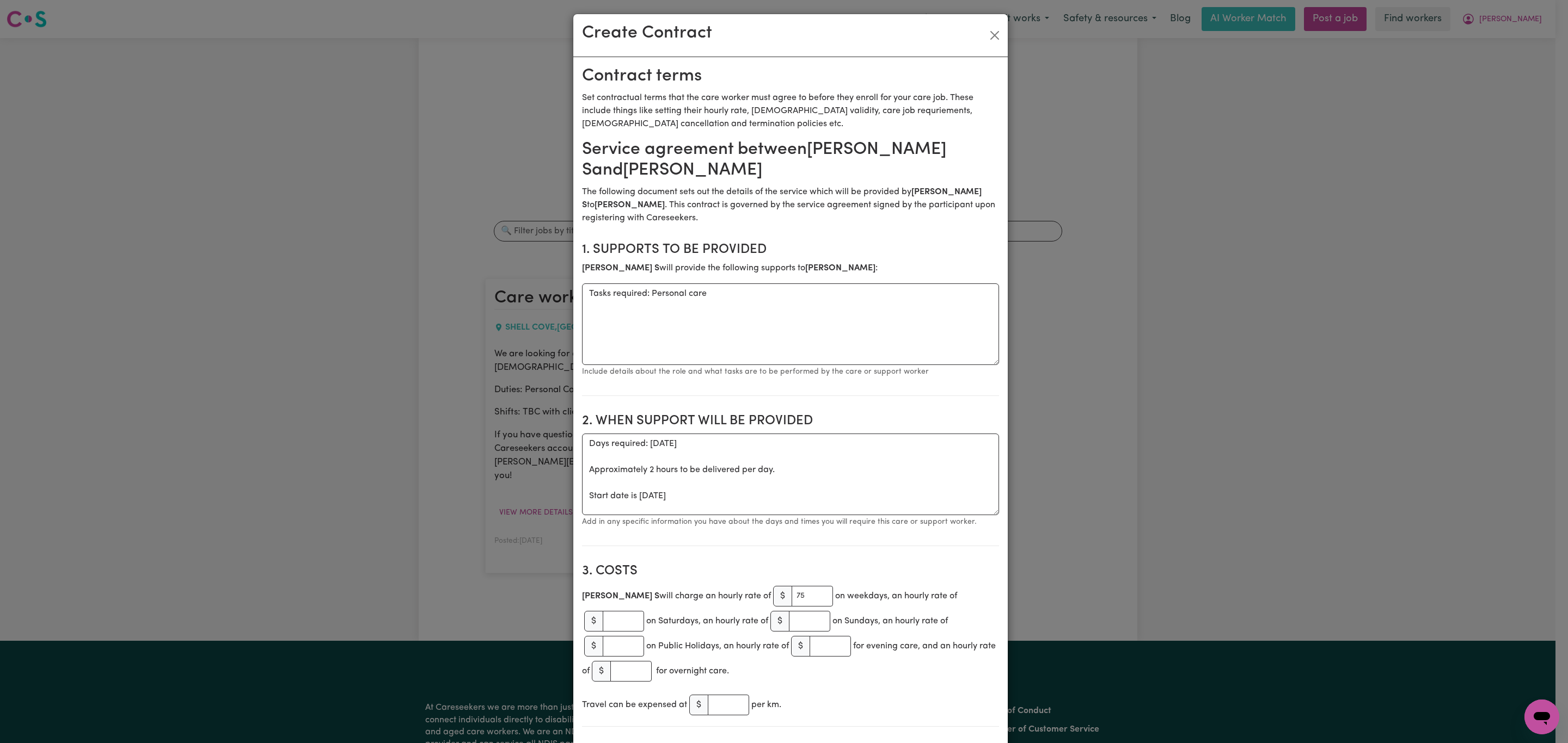
scroll to position [0, 0]
drag, startPoint x: 1288, startPoint y: 355, endPoint x: 1278, endPoint y: 355, distance: 10.0
click at [1288, 355] on div "Create Contract Contract terms Set contractual terms that the care worker must …" at bounding box center [784, 371] width 1568 height 743
click at [845, 291] on textarea "Tasks required: Personal care" at bounding box center [791, 326] width 418 height 81
type textarea "Tasks required: Personal care, Domestic Assistance and Community acces"
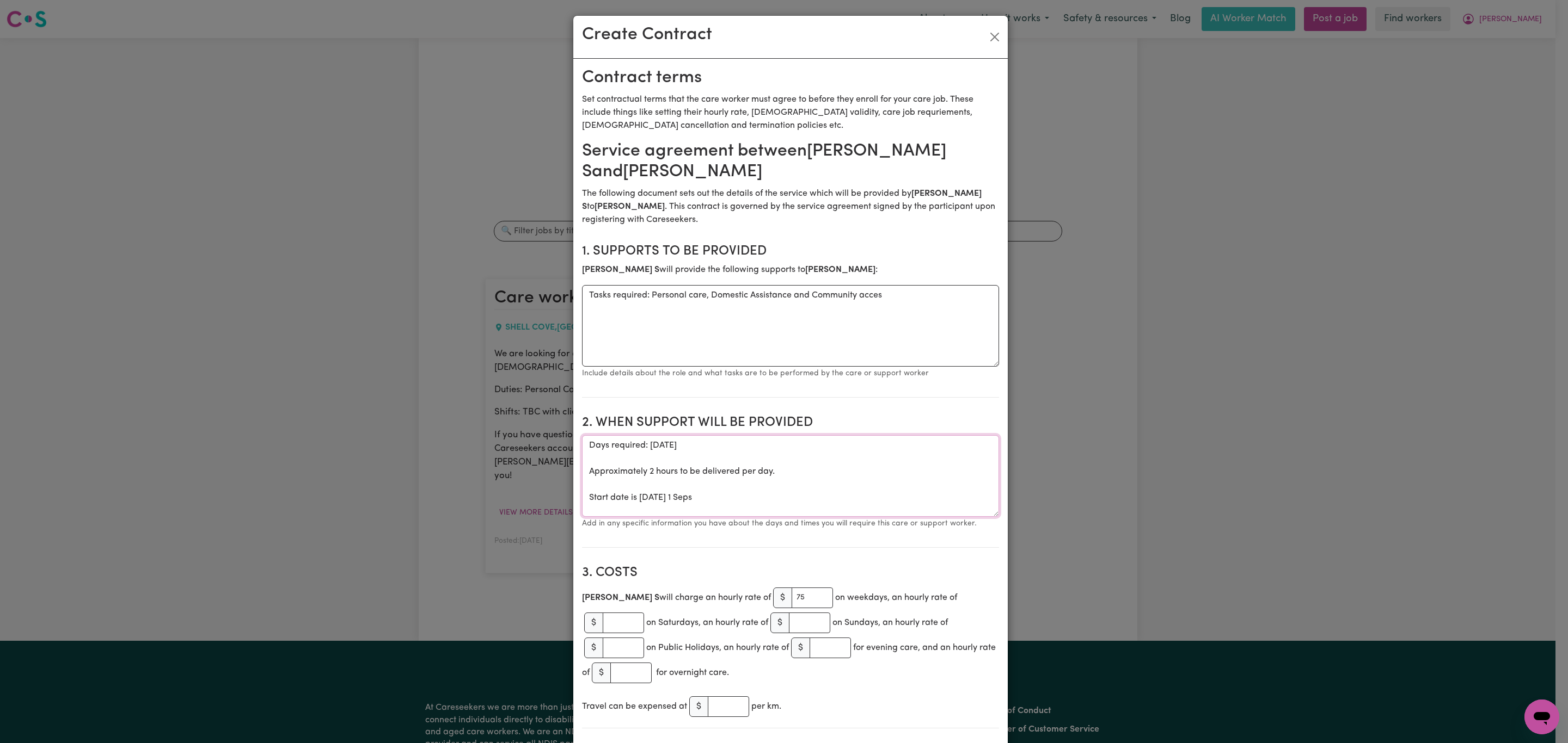
drag, startPoint x: 752, startPoint y: 482, endPoint x: 566, endPoint y: 444, distance: 189.8
click at [653, 436] on textarea "Days required: monday Approximately 2 hours to be delivered per day. Start date…" at bounding box center [791, 476] width 418 height 81
click at [700, 436] on textarea "Days required: monday Approximately 2 hours to be delivered per day. Start date…" at bounding box center [791, 476] width 418 height 81
click at [690, 436] on textarea "Days required: monday Approximately 2 hours to be delivered per day. Start date…" at bounding box center [791, 476] width 418 height 81
click at [644, 436] on textarea "Days required: monday Approximately 2 hours to be delivered per day. Start date…" at bounding box center [791, 476] width 418 height 81
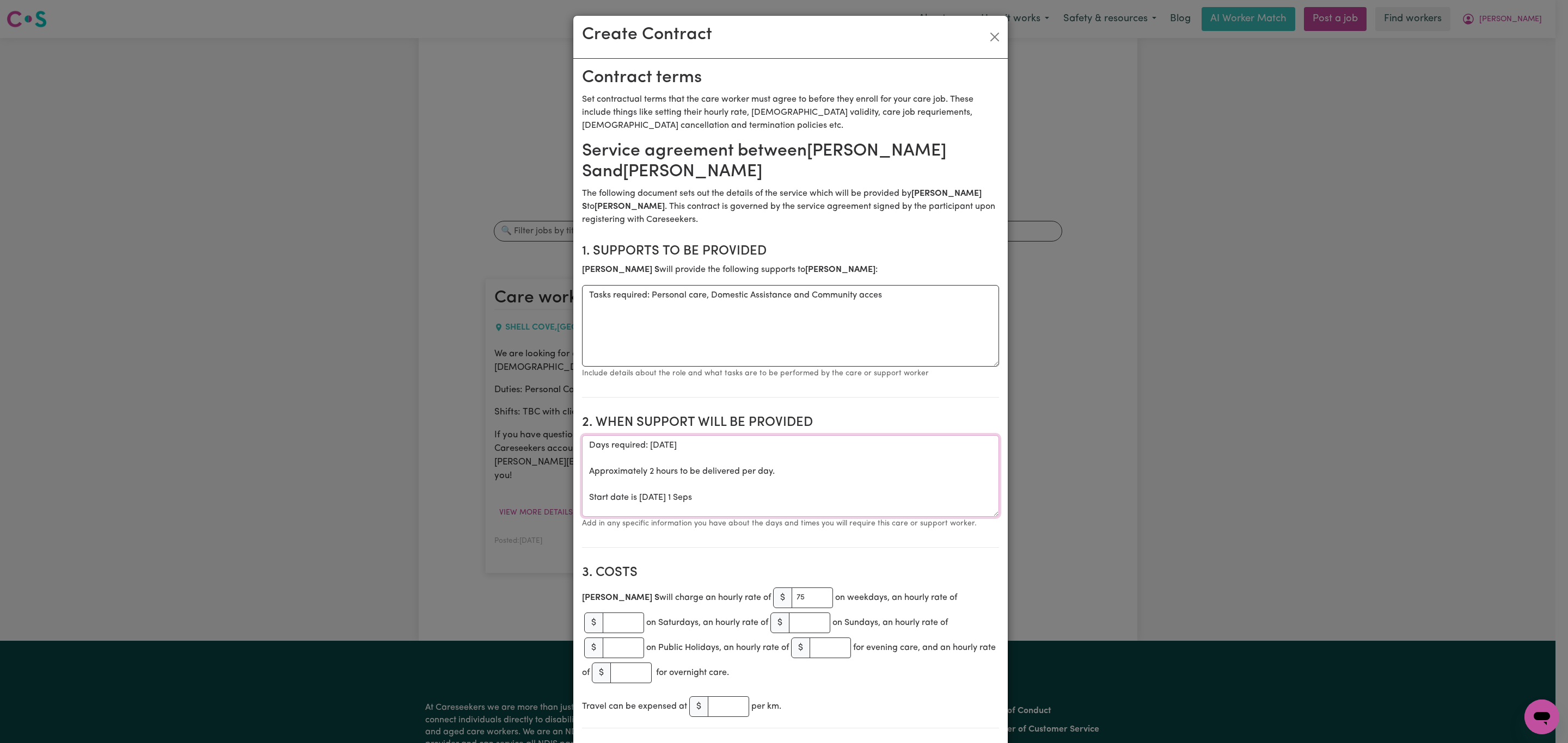
click at [658, 436] on textarea "Days required: monday Approximately 2 hours to be delivered per day. Start date…" at bounding box center [791, 476] width 418 height 81
click at [660, 436] on textarea "Days required: monday Approximately 2 hours to be delivered per day. Start date…" at bounding box center [791, 476] width 418 height 81
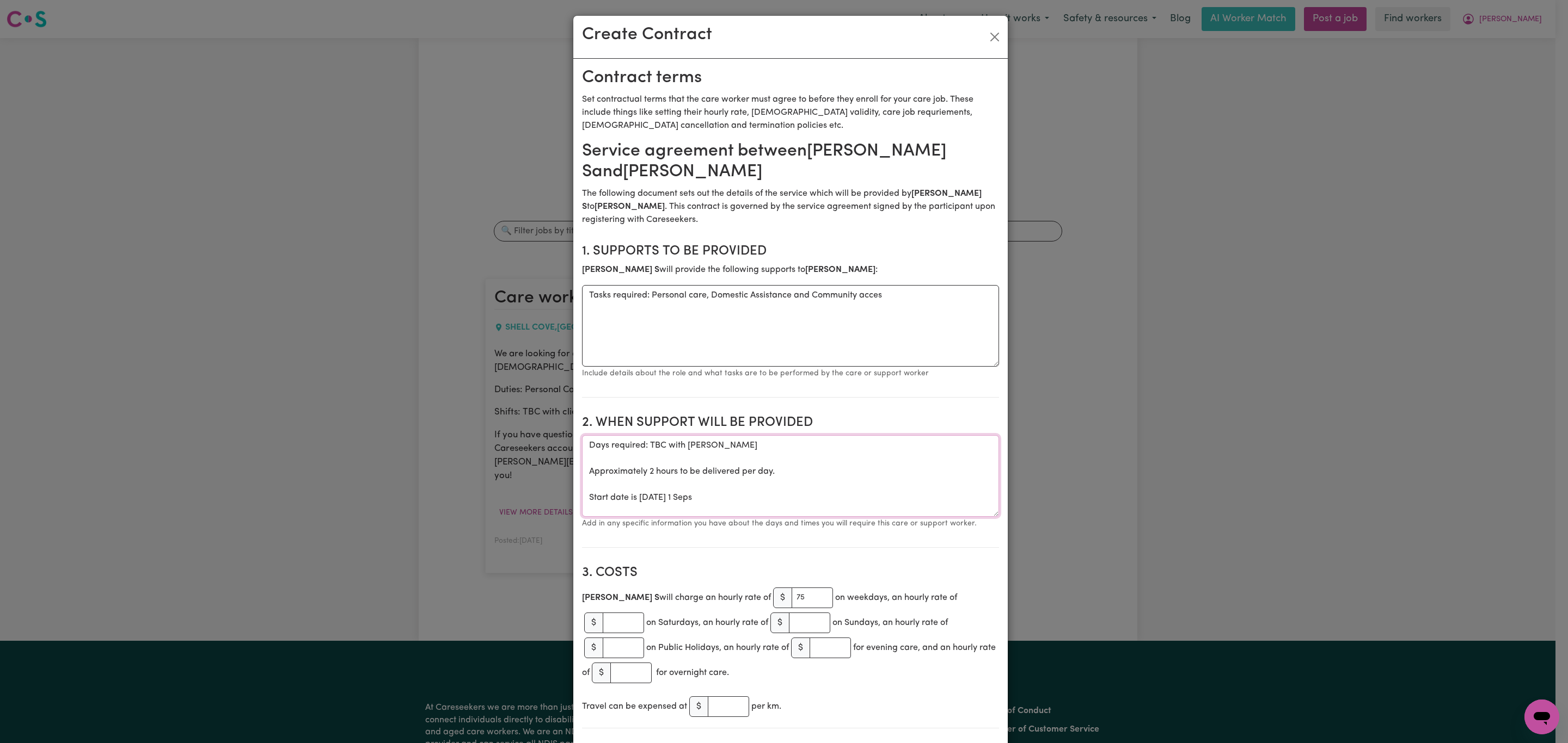
drag, startPoint x: 708, startPoint y: 484, endPoint x: 570, endPoint y: 482, distance: 138.0
click at [791, 444] on textarea "Days required: TBC with Judith Approximately 2 hours to be delivered per day." at bounding box center [791, 476] width 418 height 81
click at [791, 450] on textarea "Days required: TBC with Judith Approximately 2 hours to be delivered per day." at bounding box center [791, 476] width 418 height 81
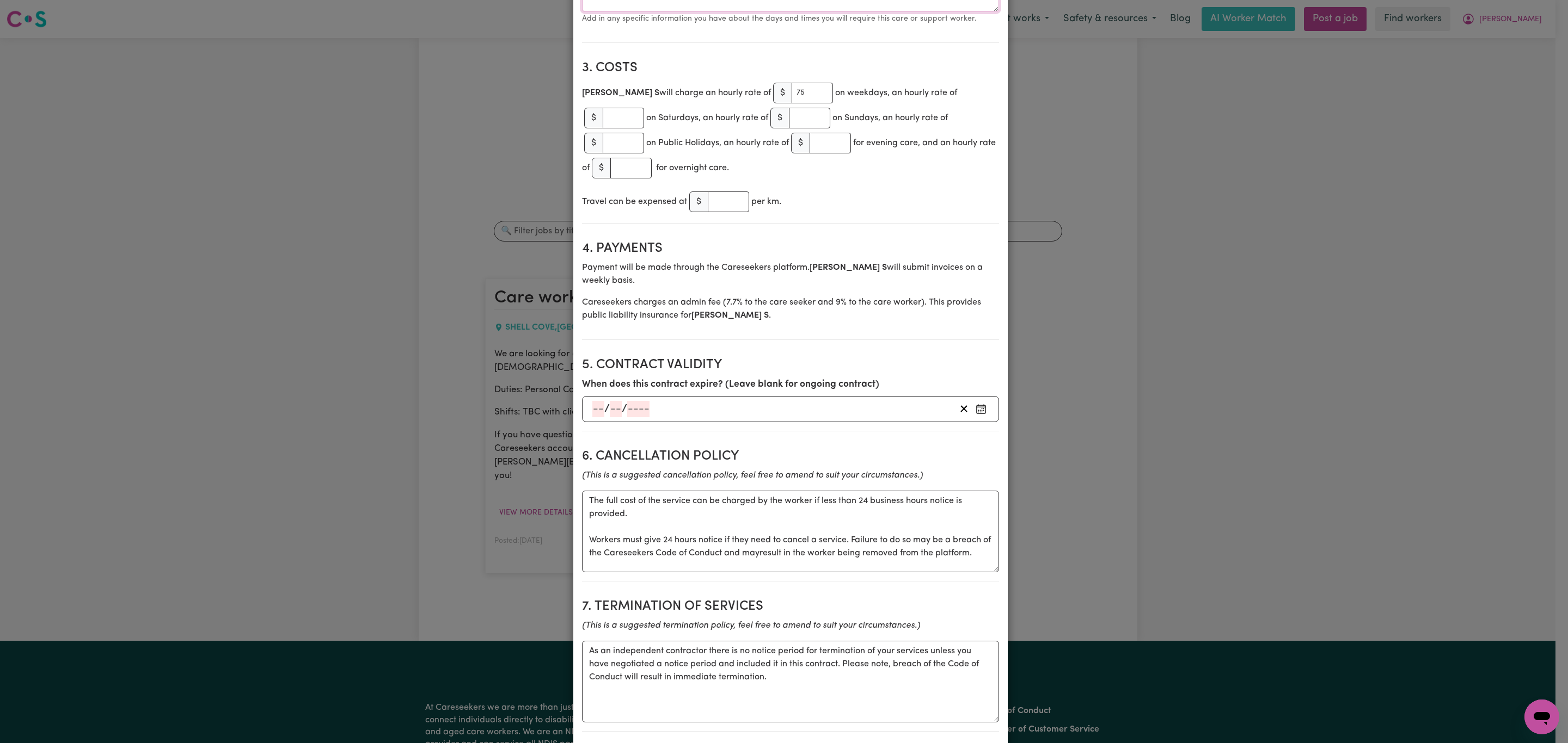
scroll to position [571, 0]
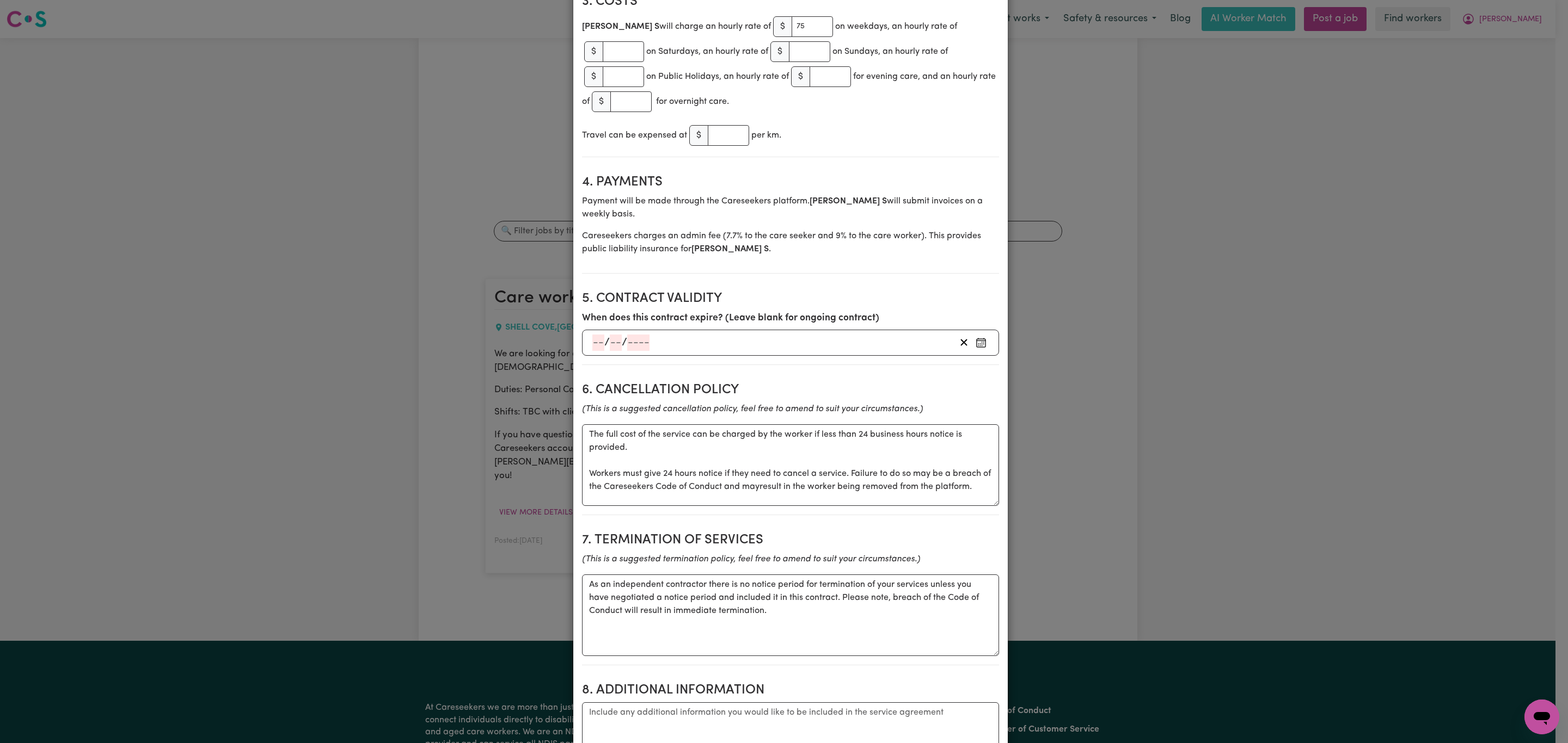
type textarea "Days required: TBC with Judith Approximately 2 hours to be delivered per day- s…"
drag, startPoint x: 626, startPoint y: 415, endPoint x: 580, endPoint y: 390, distance: 52.4
click at [582, 424] on textarea "The full cost of the service can be charged by the worker if less than 24 busin…" at bounding box center [791, 465] width 418 height 81
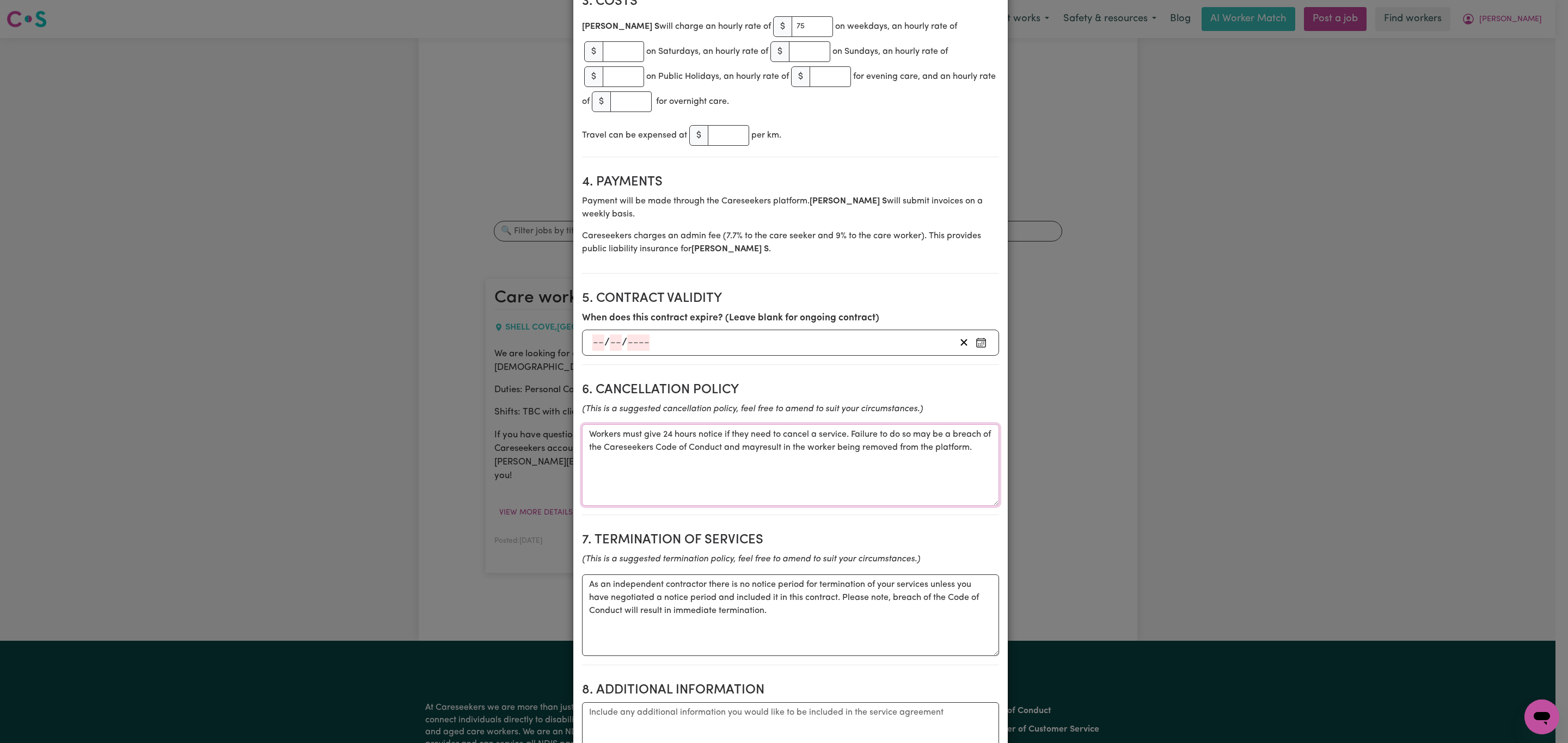
click at [582, 424] on textarea "Workers must give 24 hours notice if they need to cancel a service. Failure to …" at bounding box center [791, 465] width 418 height 81
click at [763, 424] on textarea "Workers must give 24 hours notice if they need to cancel a service. Failure to …" at bounding box center [791, 465] width 418 height 81
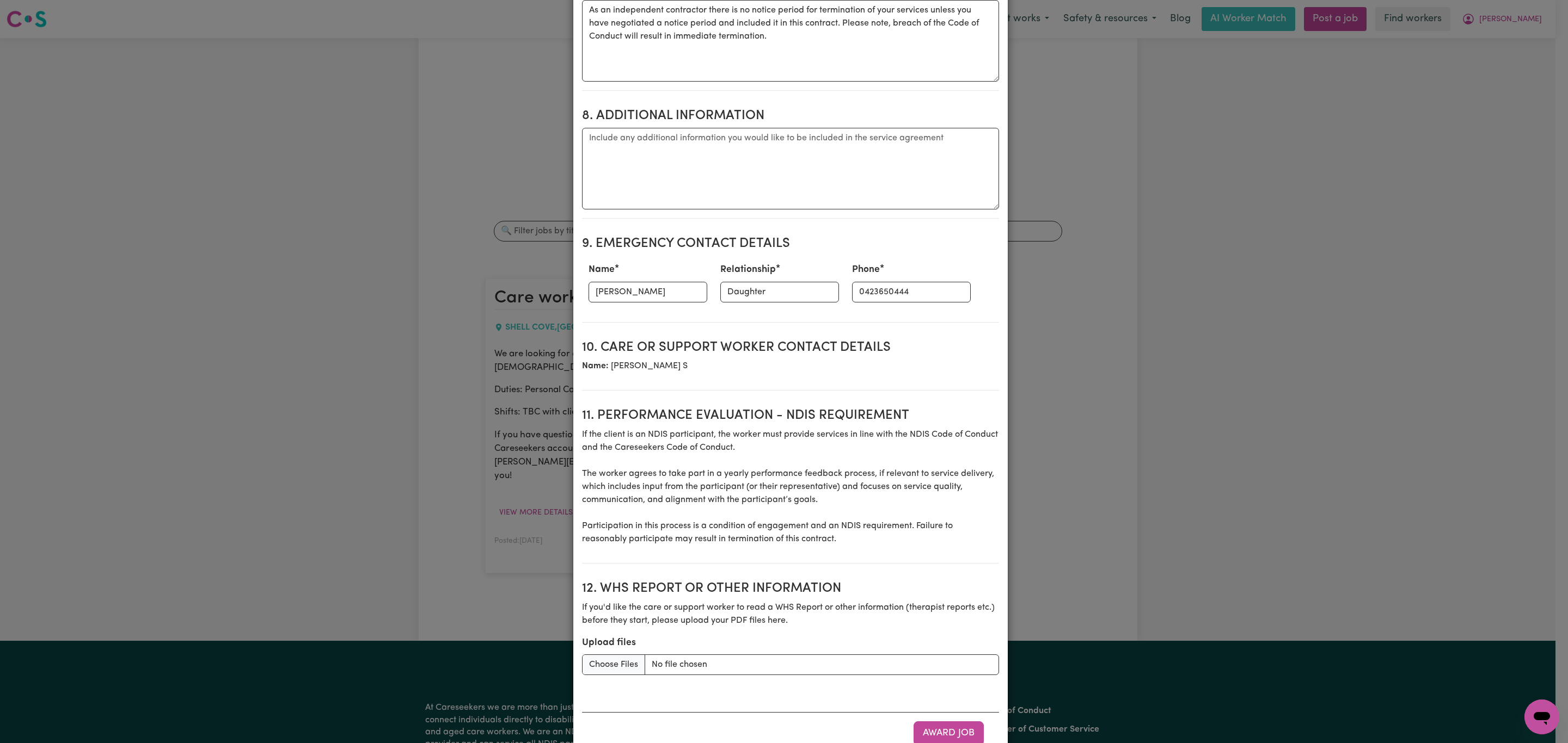
scroll to position [1148, 0]
type textarea "Workers must give 24 hours notice if they need to cancel a service. Failure to …"
click at [948, 720] on button "Award Job" at bounding box center [948, 731] width 71 height 24
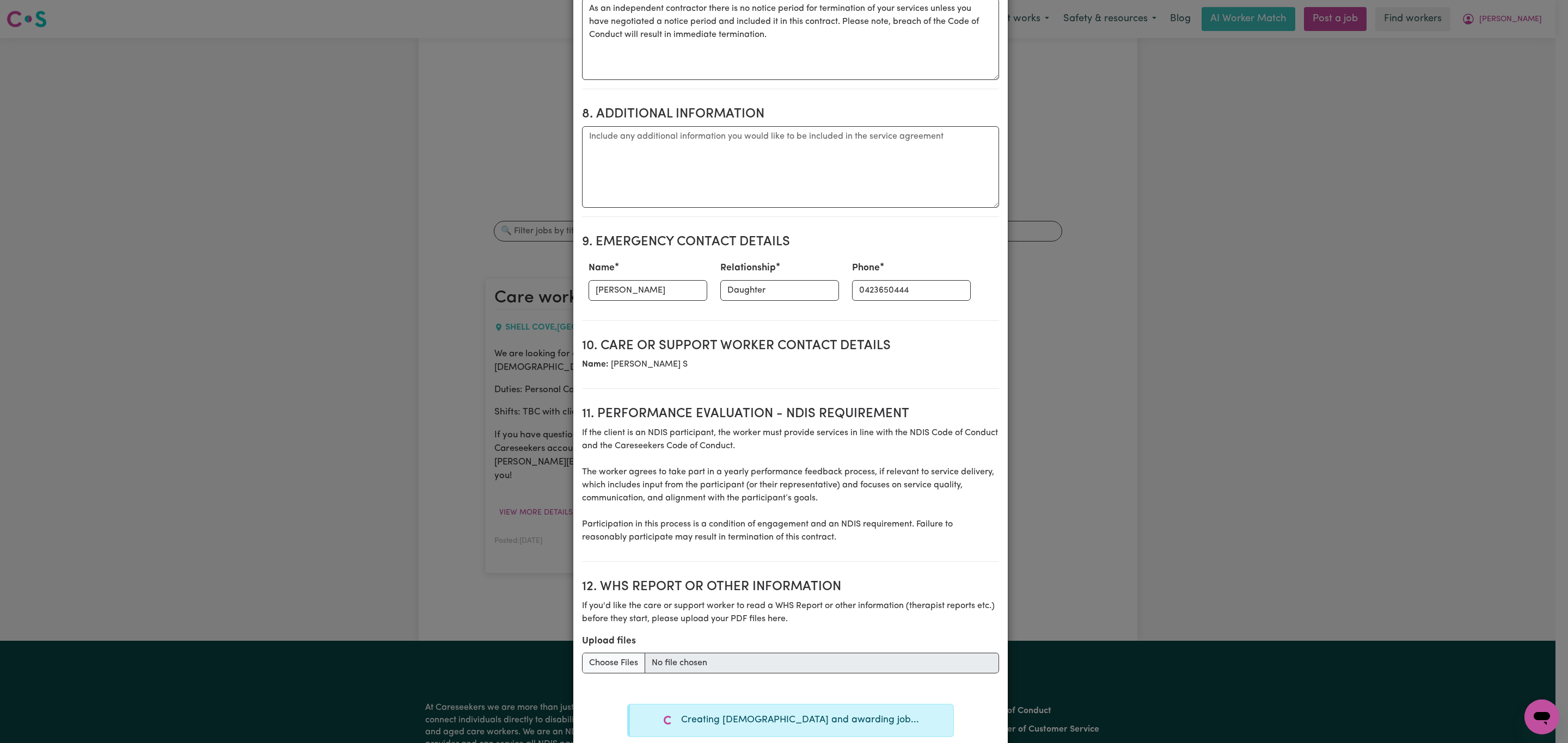
type textarea "Tasks required: Personal care"
type textarea "Days required: monday Approximately 2 hours to be delivered per day. Start date…"
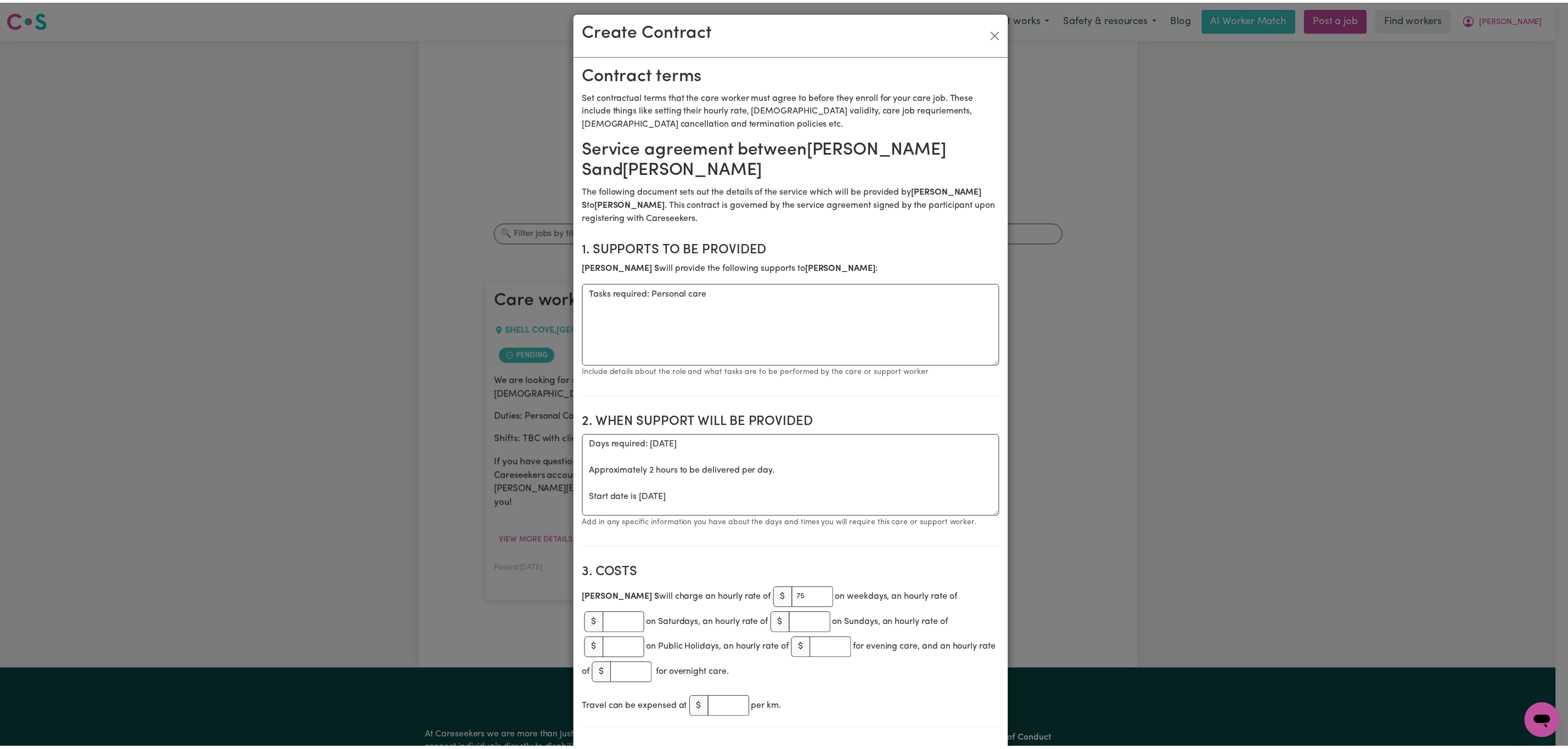
scroll to position [0, 0]
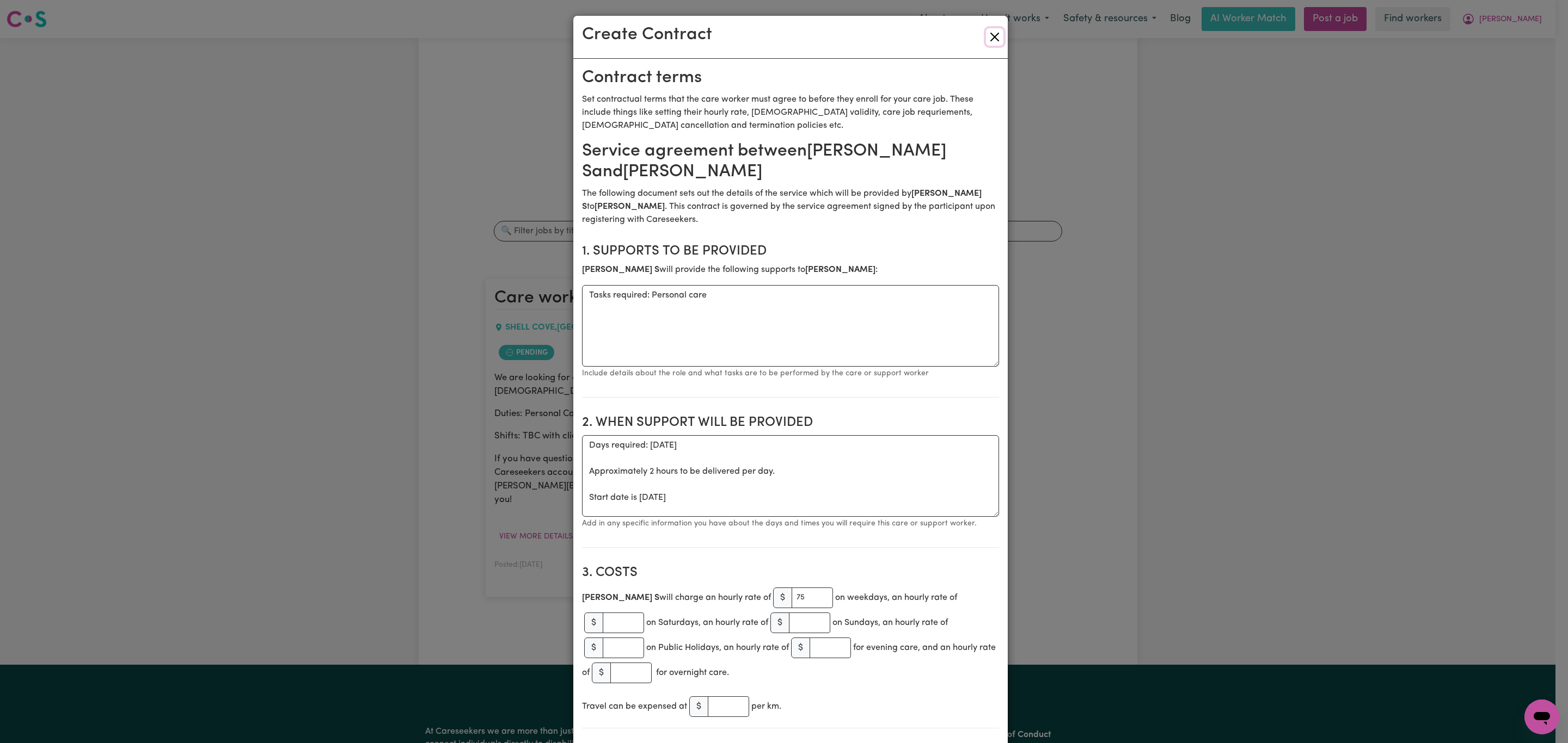
click at [994, 38] on button "Close" at bounding box center [995, 37] width 17 height 17
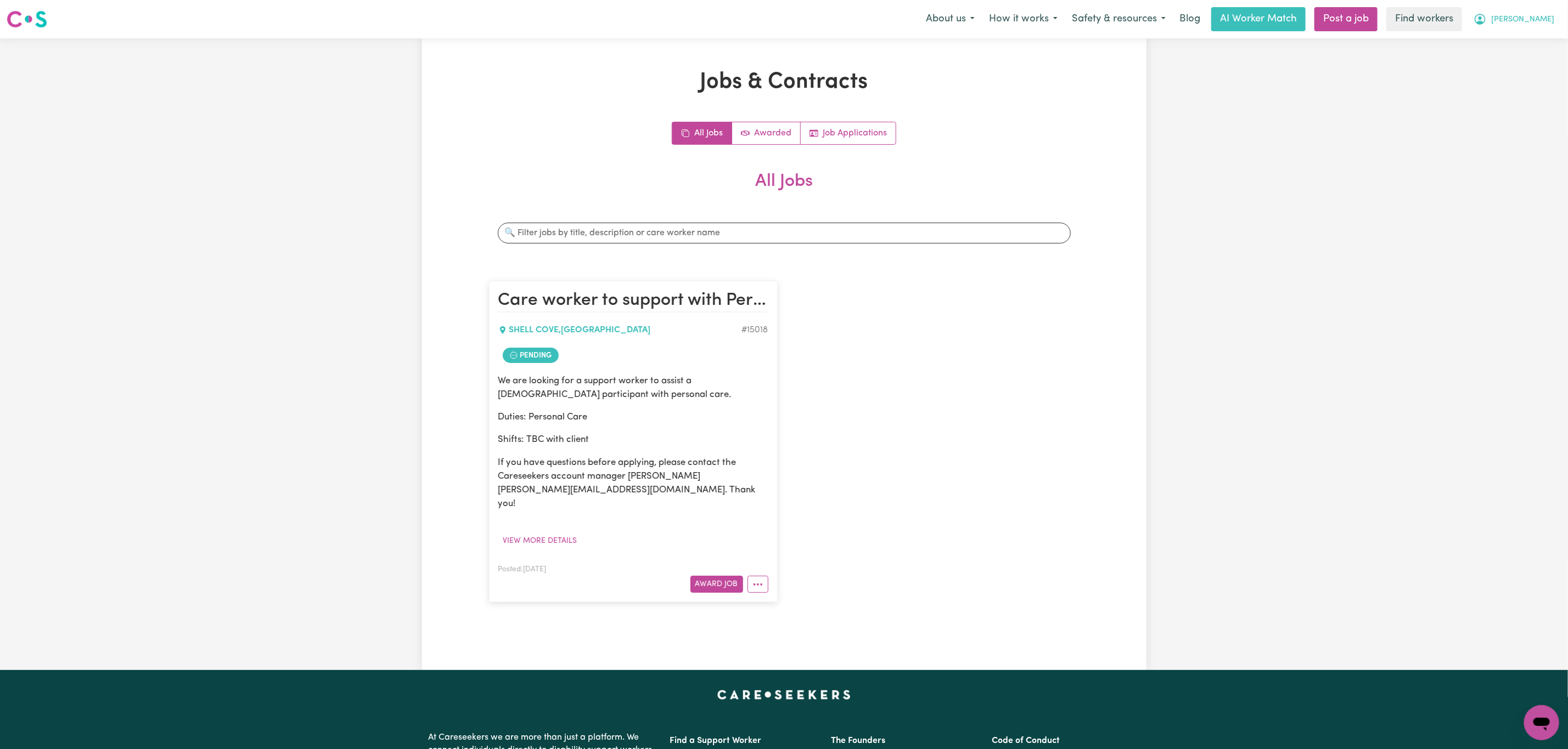
click at [1541, 17] on span "[PERSON_NAME]" at bounding box center [1523, 19] width 63 height 12
click at [1497, 46] on link "My Dashboard" at bounding box center [1517, 42] width 87 height 20
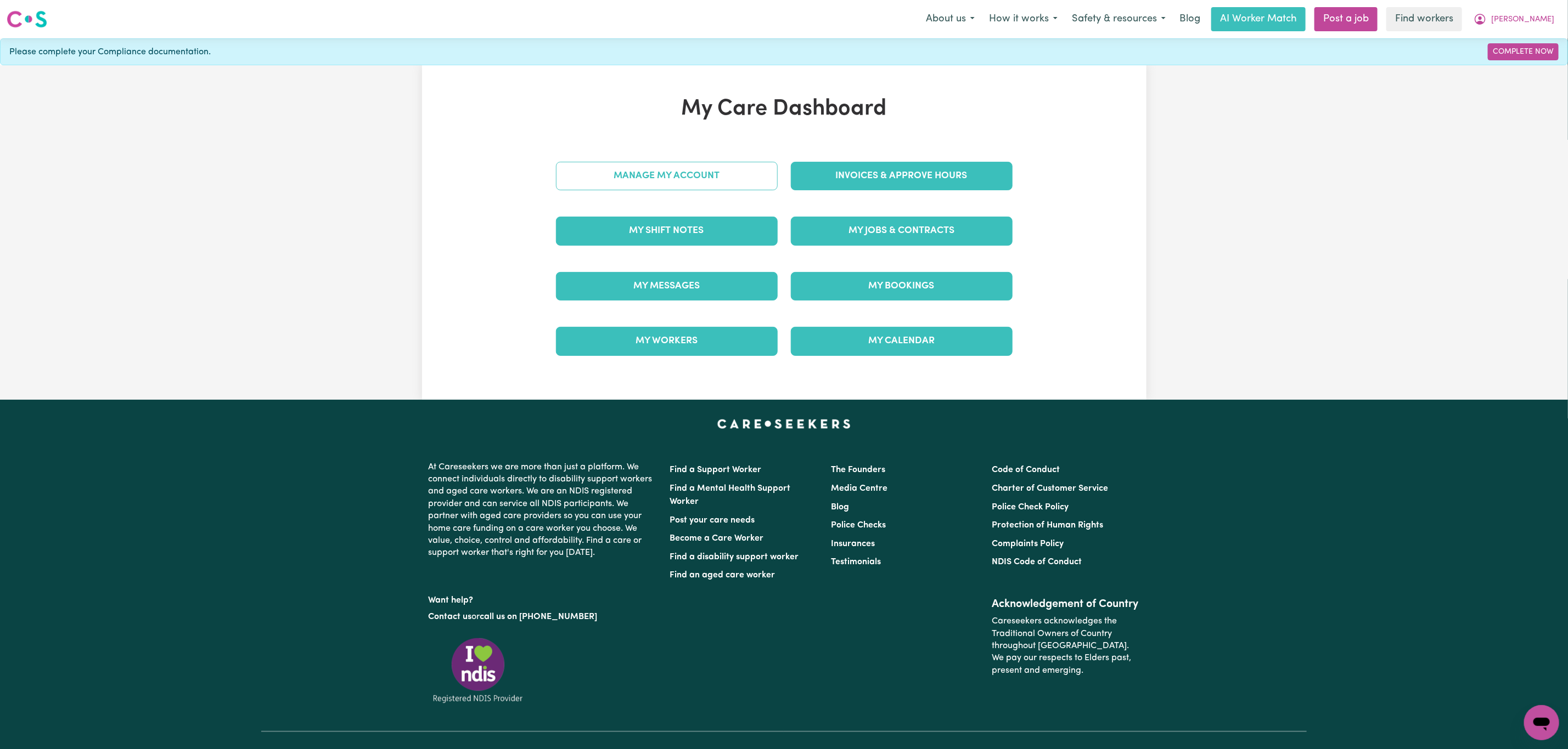
click at [628, 183] on link "Manage My Account" at bounding box center [668, 175] width 222 height 28
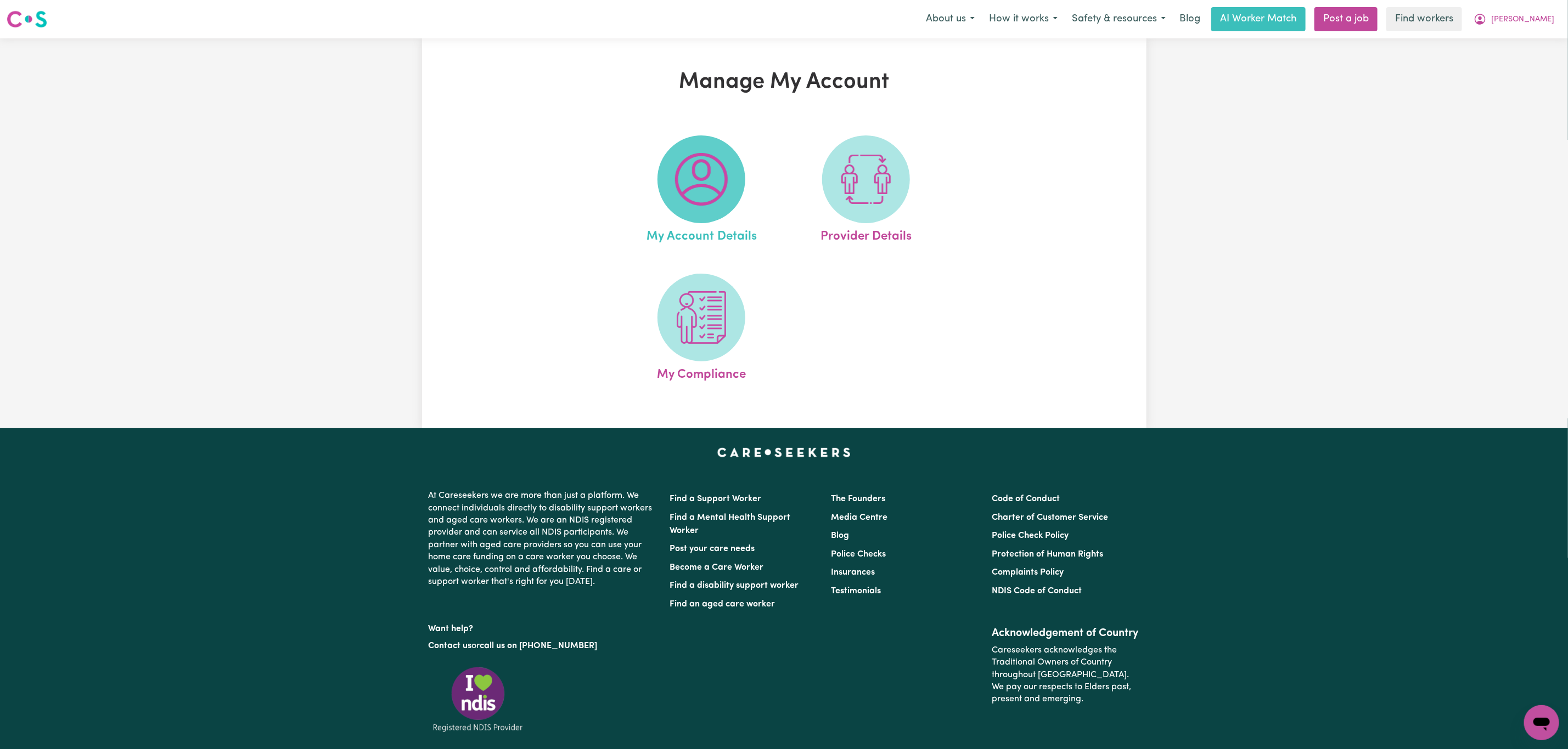
click at [705, 190] on img at bounding box center [702, 179] width 53 height 53
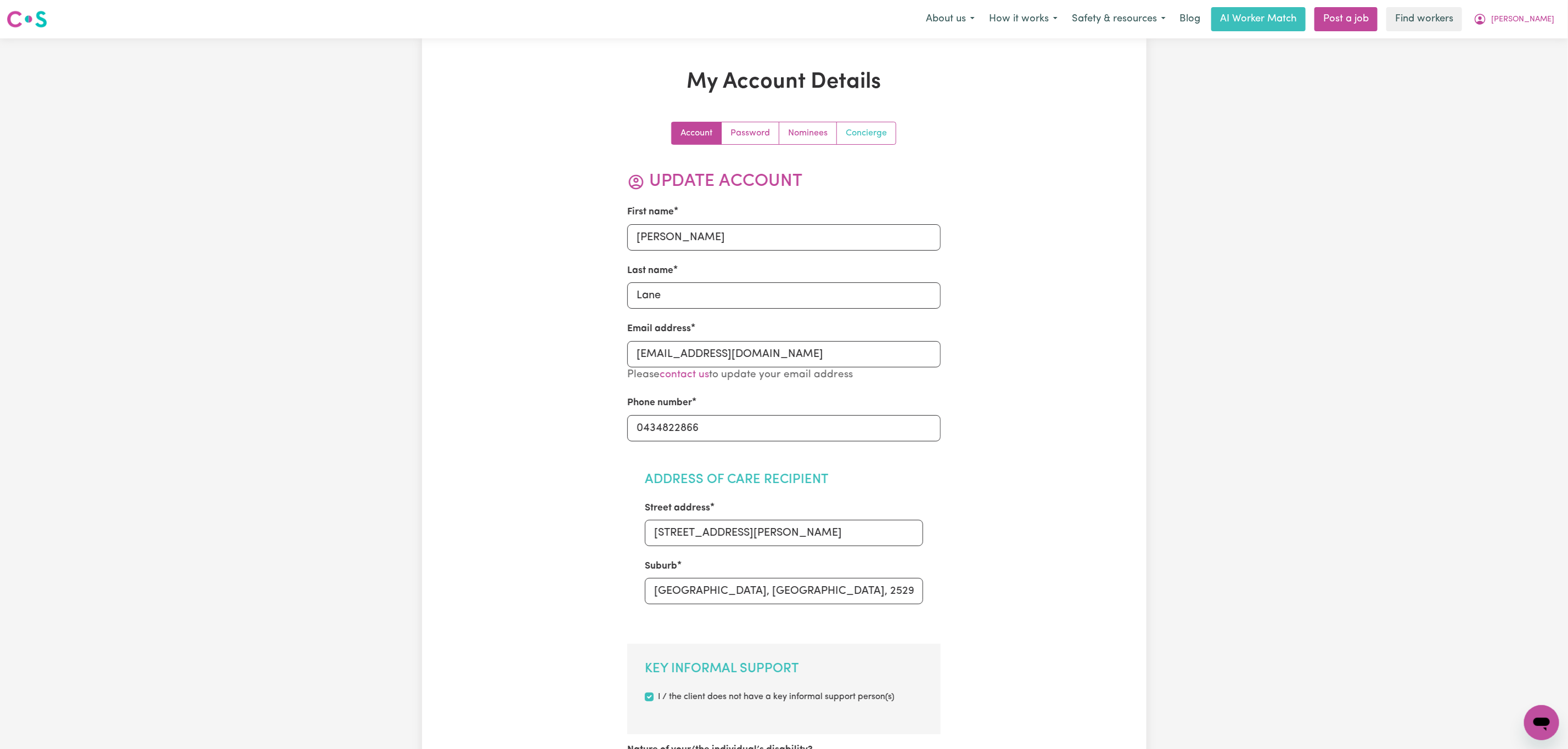
click at [861, 132] on link "Concierge" at bounding box center [866, 133] width 58 height 22
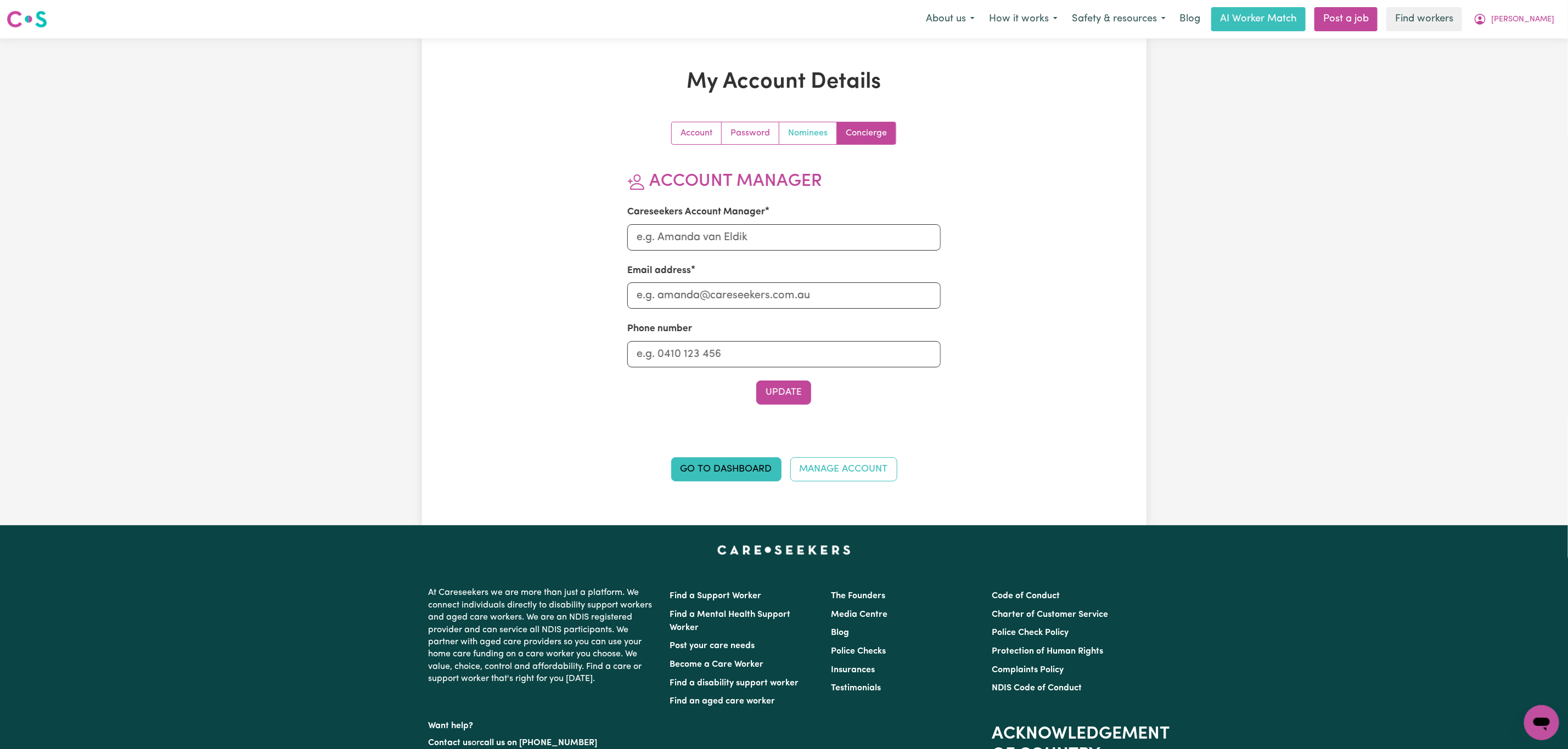
click at [804, 133] on link "Nominees" at bounding box center [808, 133] width 57 height 22
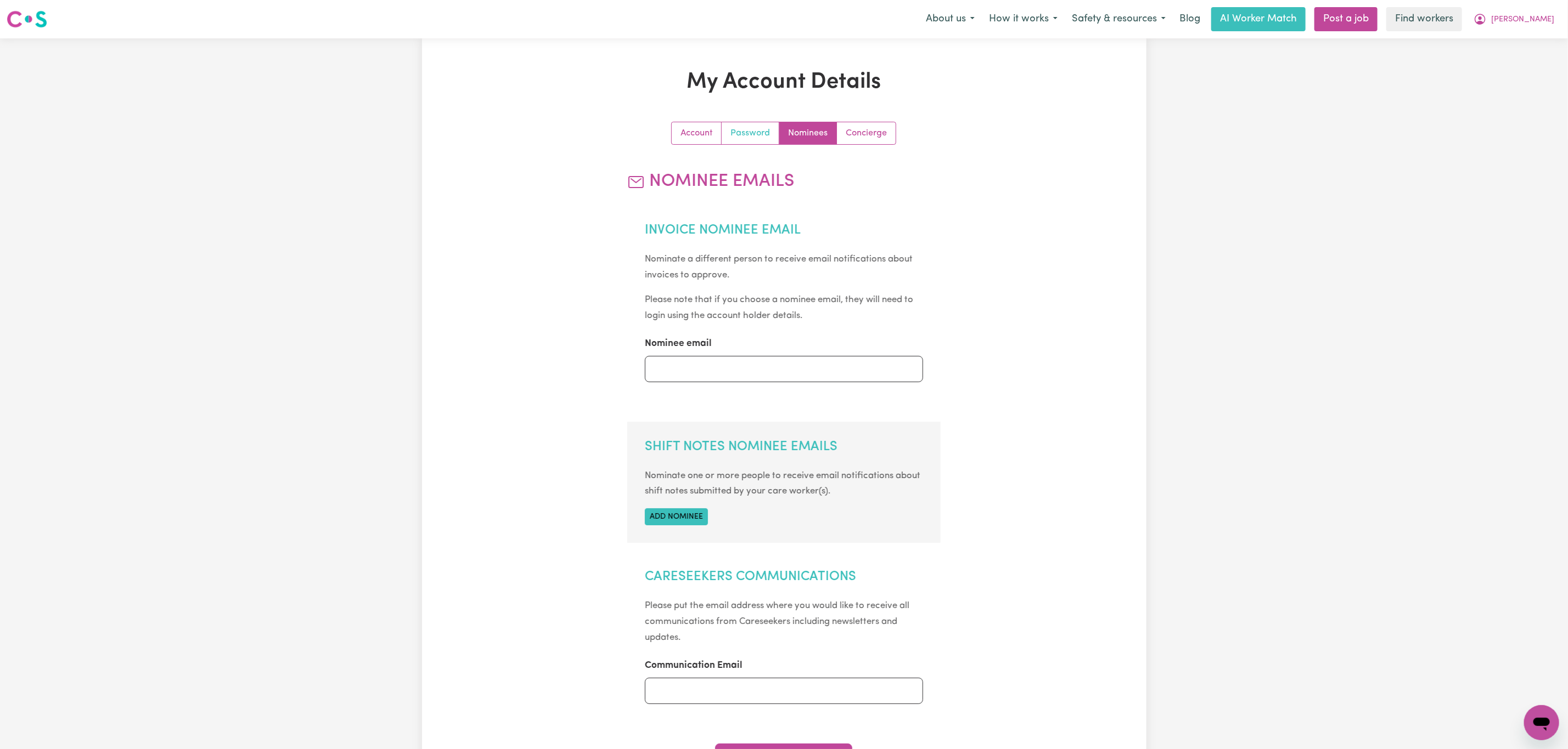
click at [728, 131] on link "Password" at bounding box center [750, 133] width 57 height 22
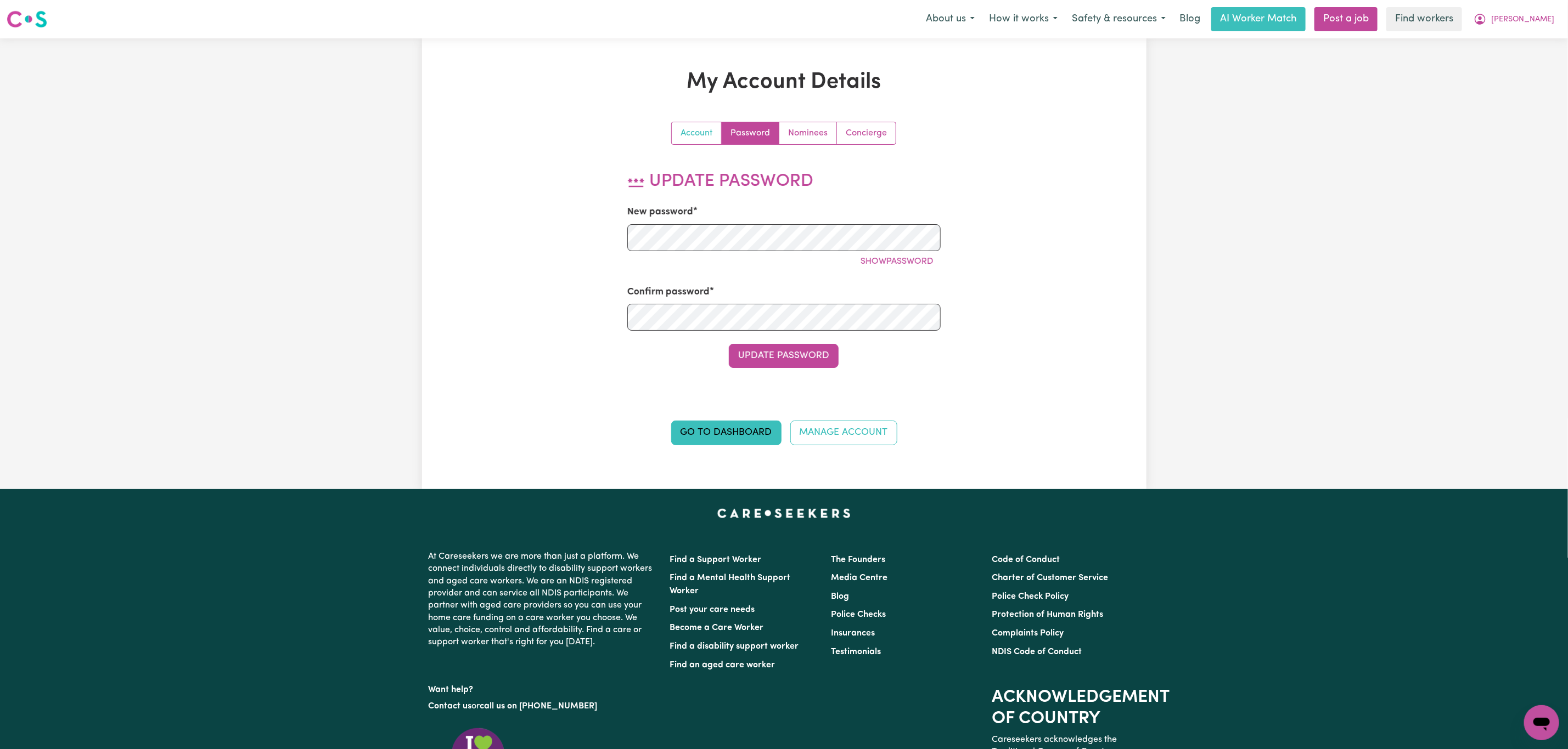
click at [699, 131] on link "Account" at bounding box center [697, 133] width 50 height 22
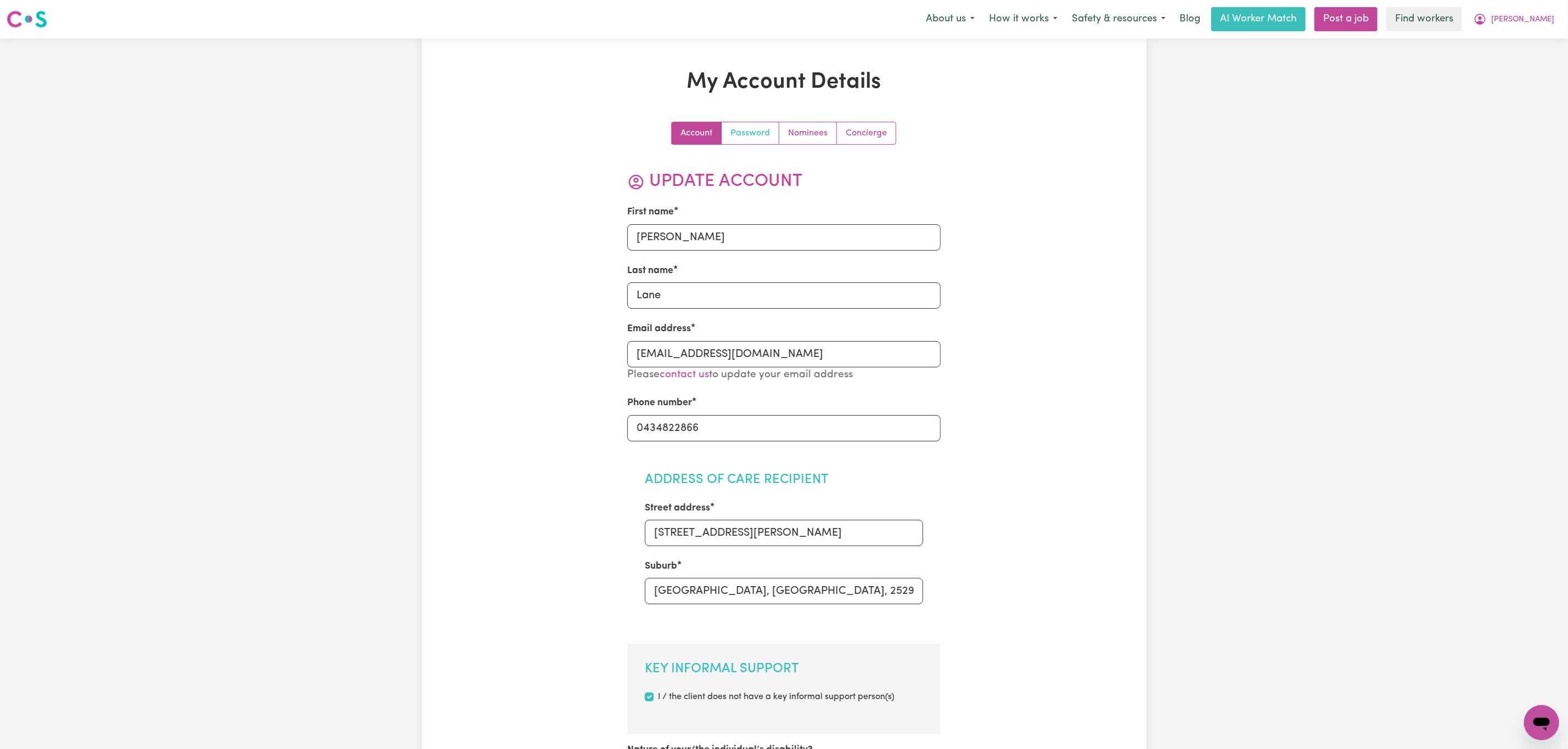
click at [756, 133] on link "Password" at bounding box center [750, 133] width 57 height 22
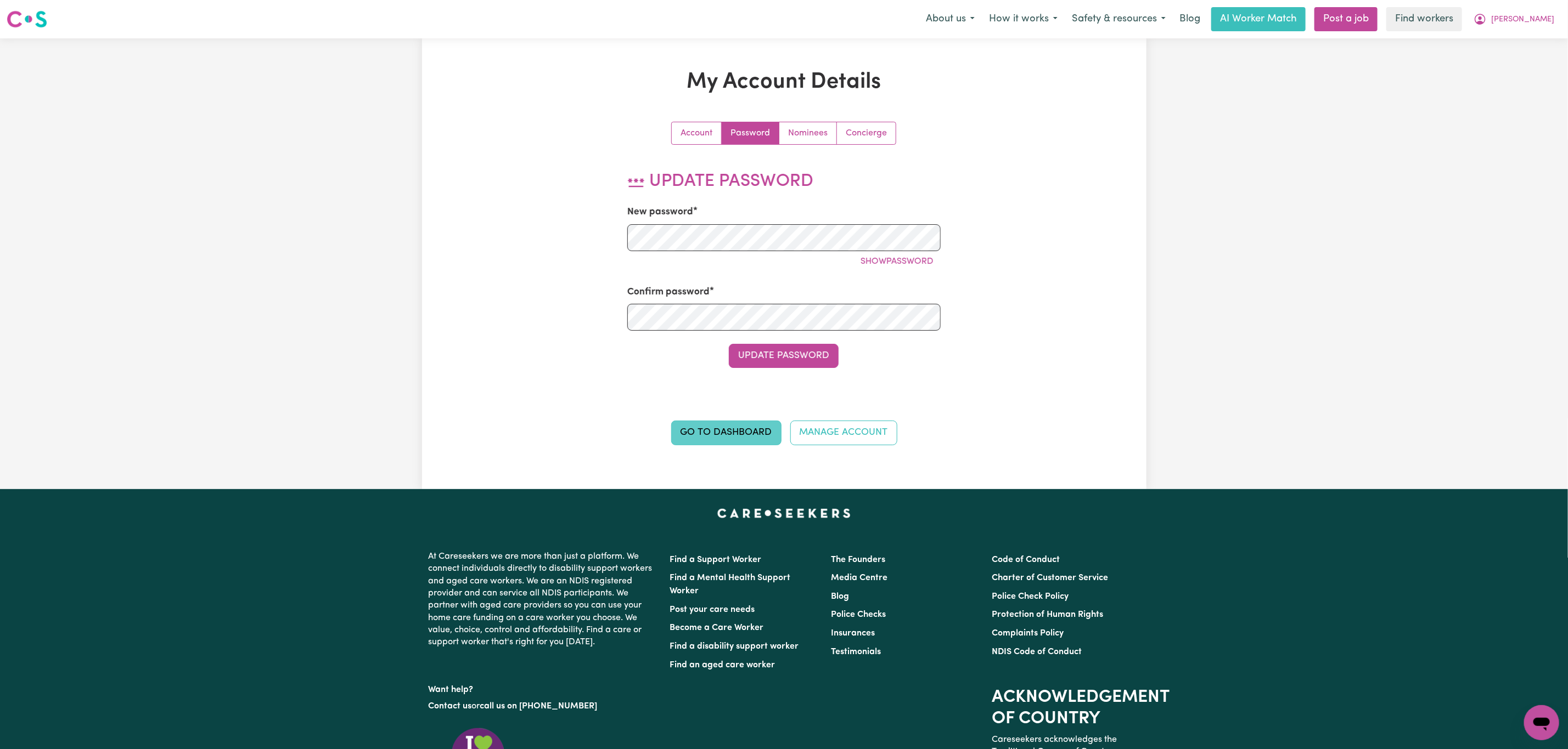
click at [757, 436] on link "Go to Dashboard" at bounding box center [726, 432] width 110 height 24
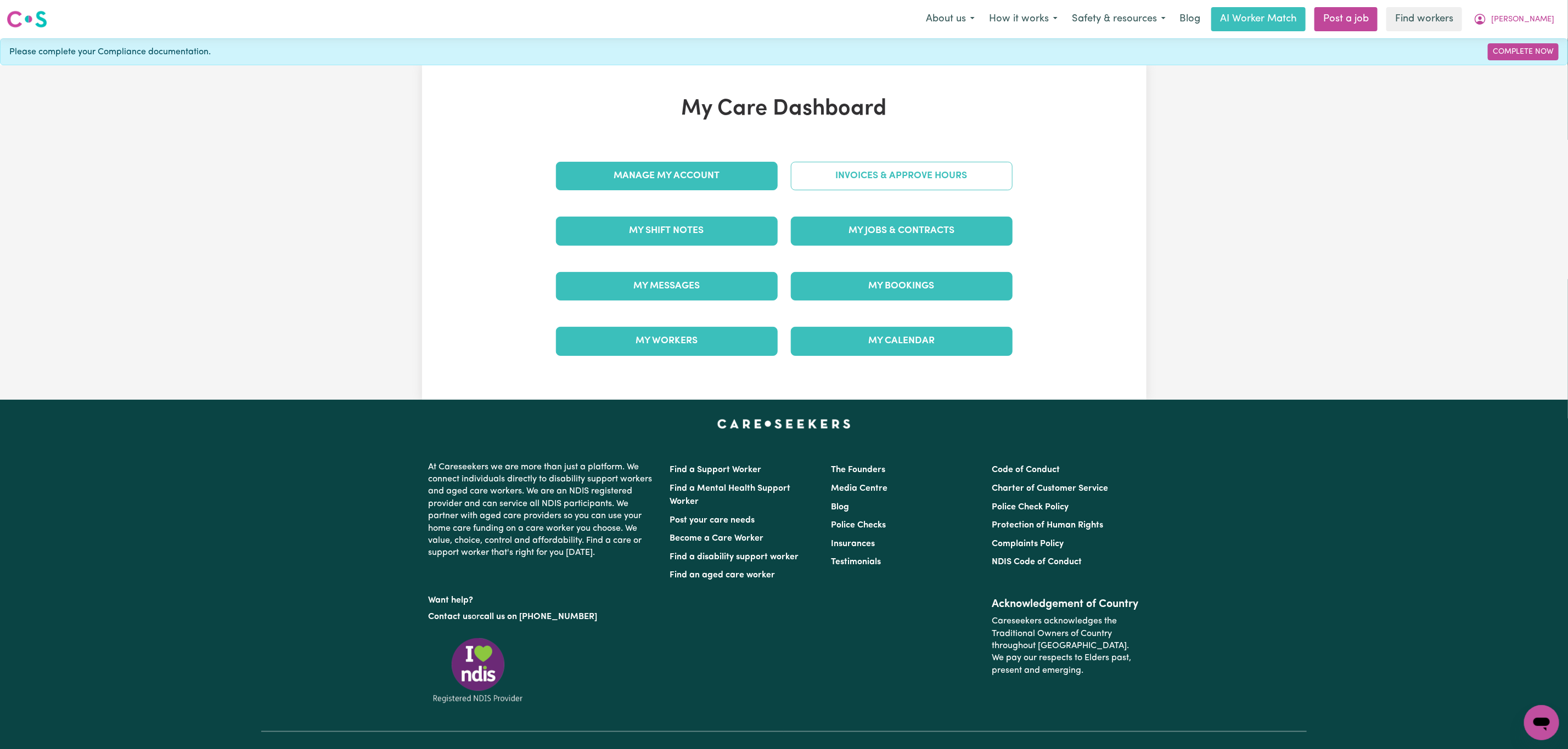
click at [875, 168] on link "Invoices & Approve Hours" at bounding box center [902, 175] width 222 height 28
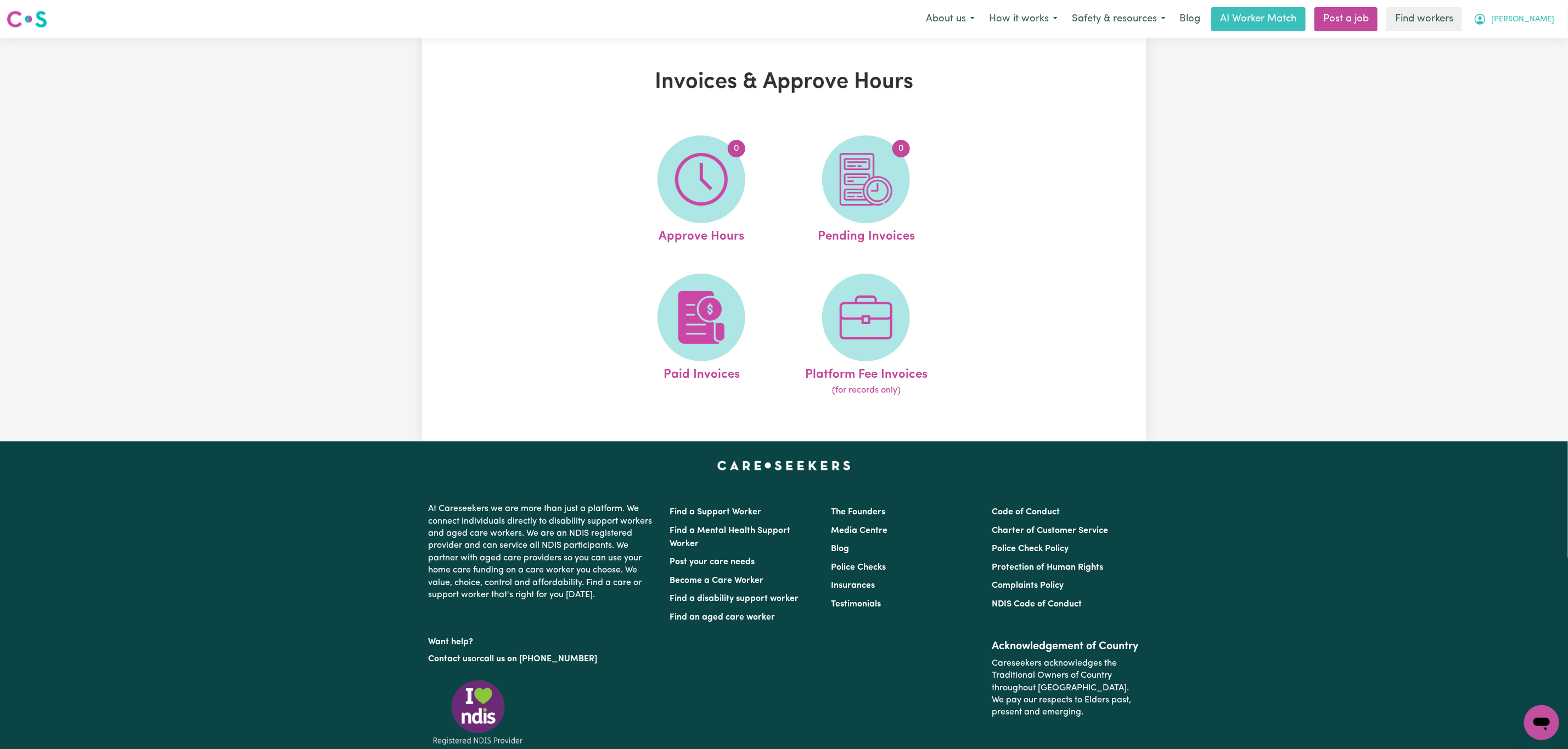
click at [1539, 23] on span "[PERSON_NAME]" at bounding box center [1523, 19] width 63 height 12
click at [1516, 40] on link "My Dashboard" at bounding box center [1517, 42] width 87 height 20
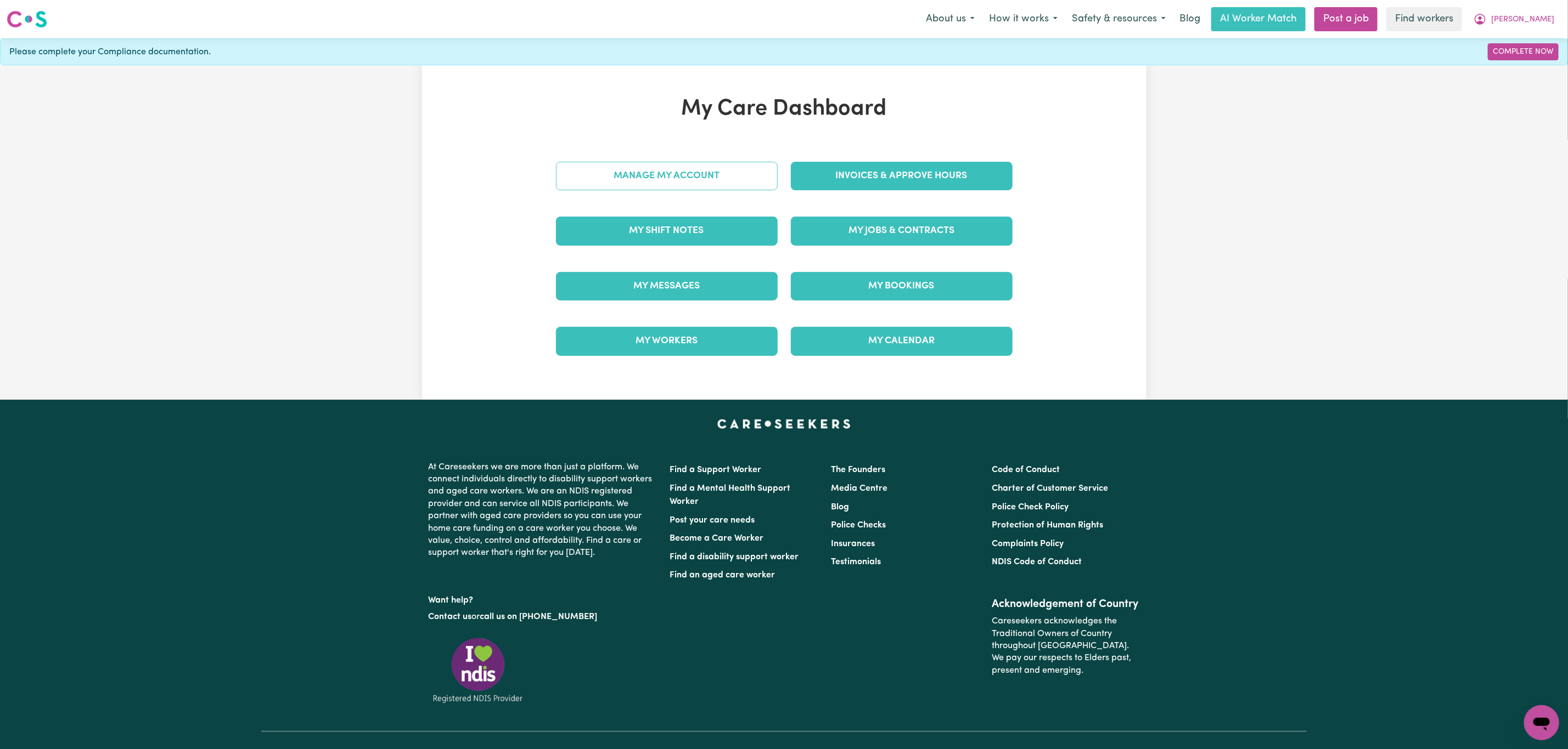
click at [687, 184] on link "Manage My Account" at bounding box center [668, 175] width 222 height 28
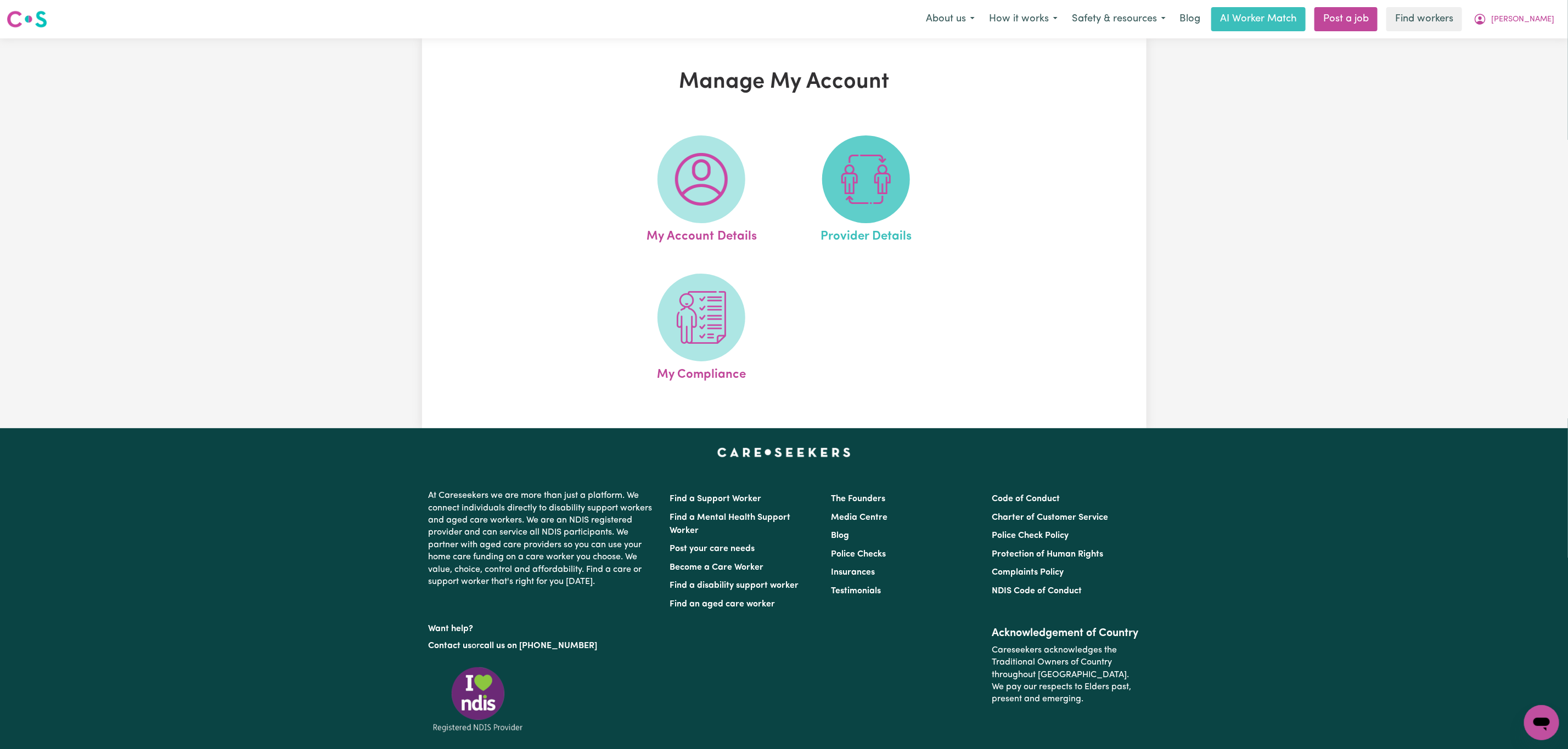
click at [883, 188] on img at bounding box center [866, 179] width 53 height 53
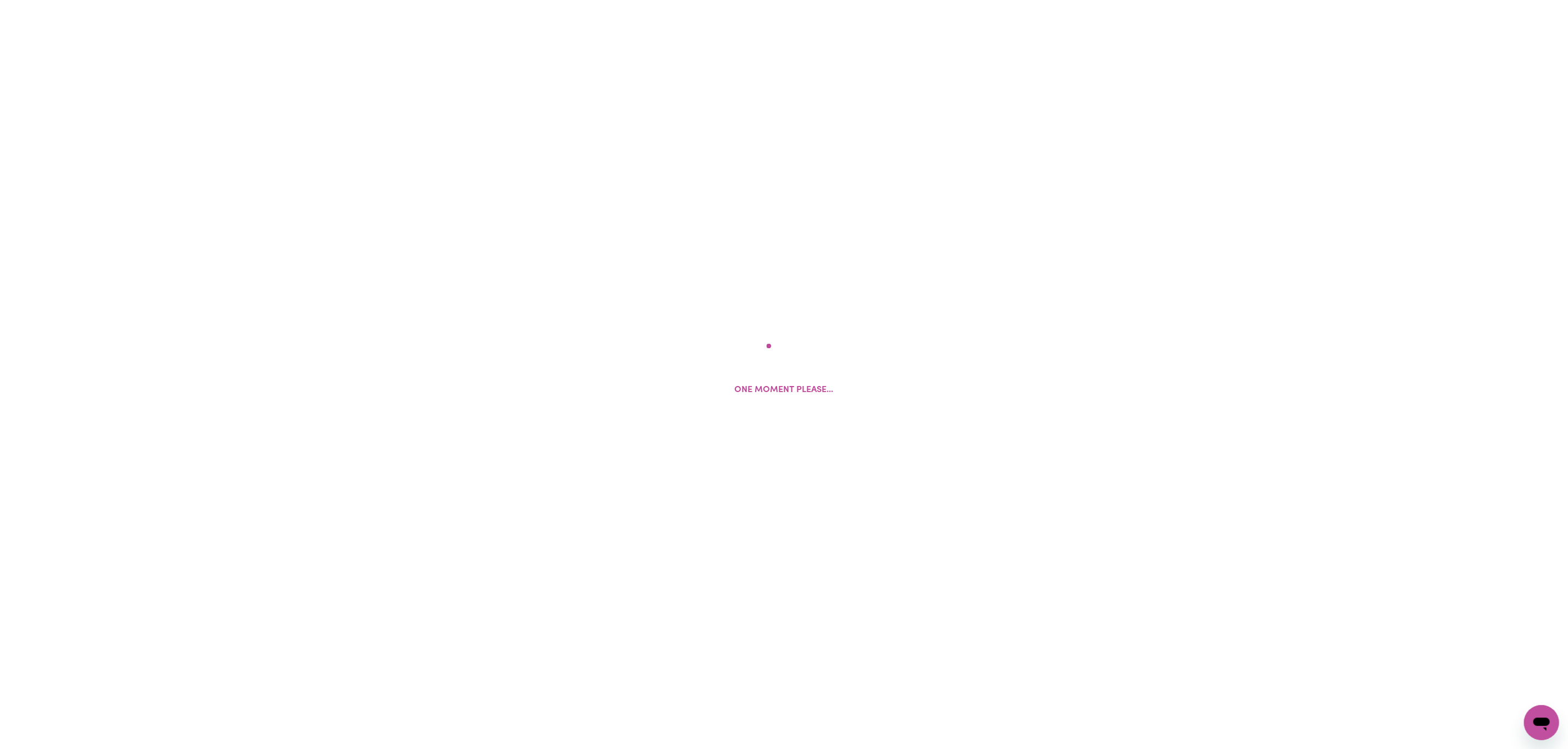
select select "AGED_HOME_CARE"
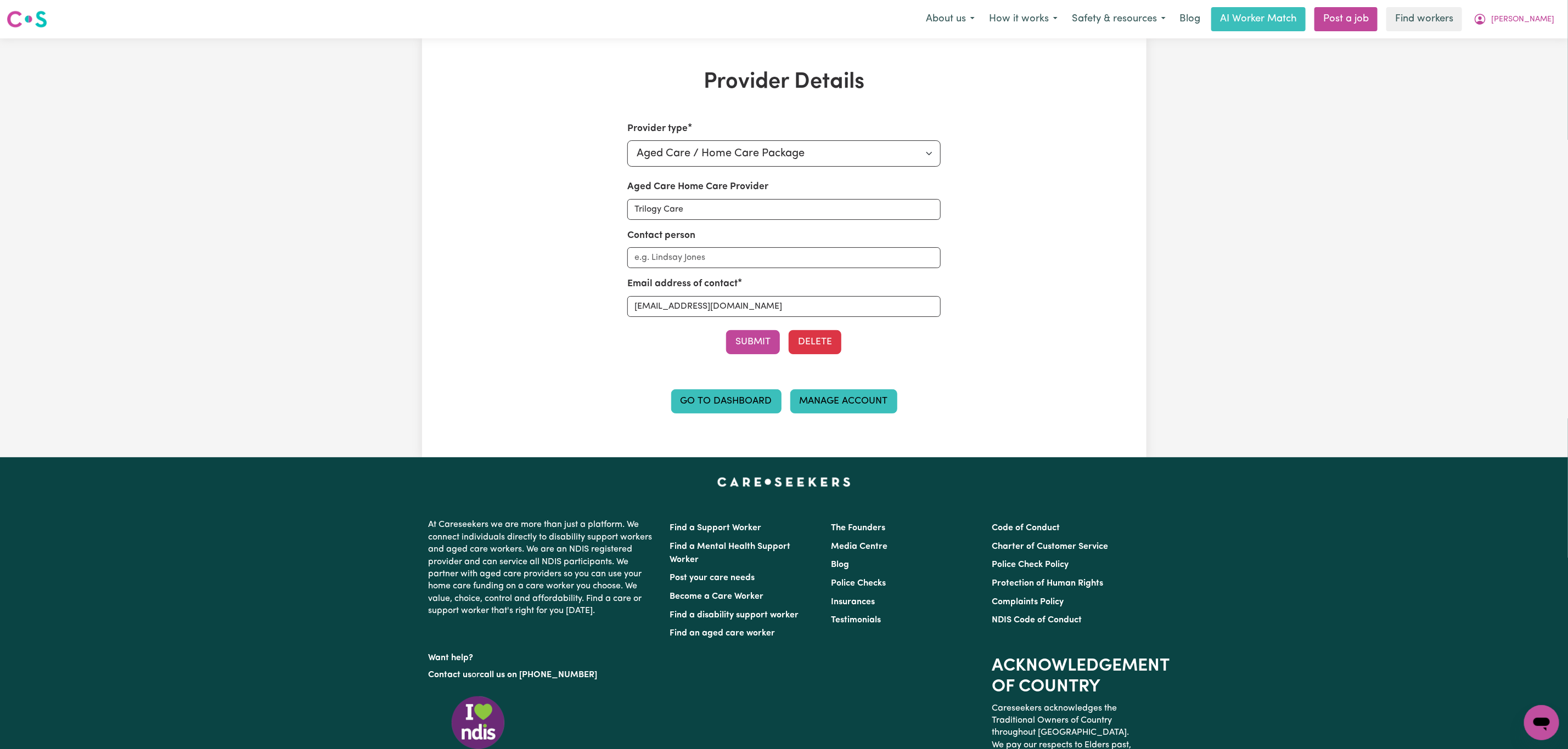
click at [836, 407] on link "Manage Account" at bounding box center [844, 401] width 107 height 24
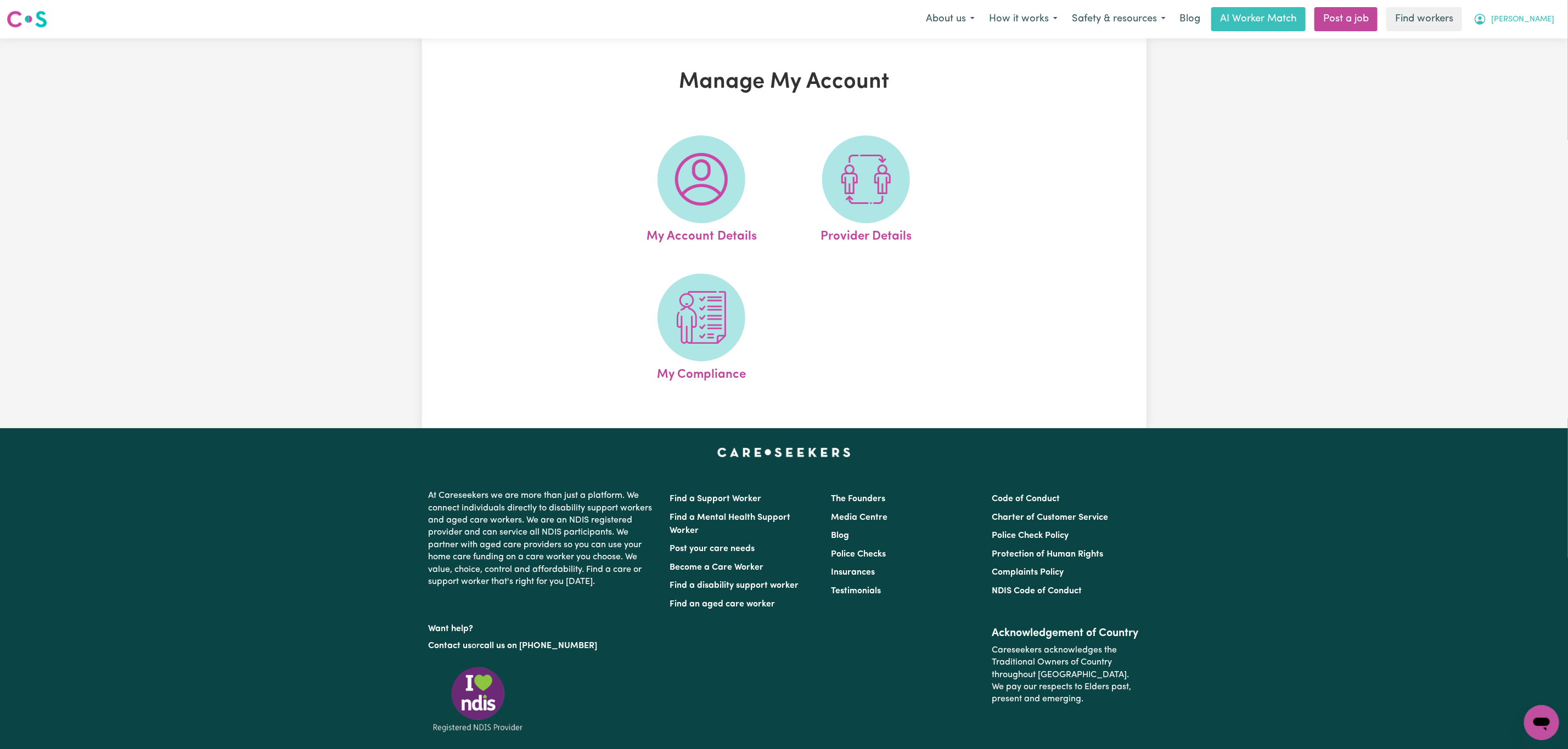
click at [1549, 19] on span "[PERSON_NAME]" at bounding box center [1523, 19] width 63 height 12
click at [1532, 36] on link "My Dashboard" at bounding box center [1517, 42] width 87 height 20
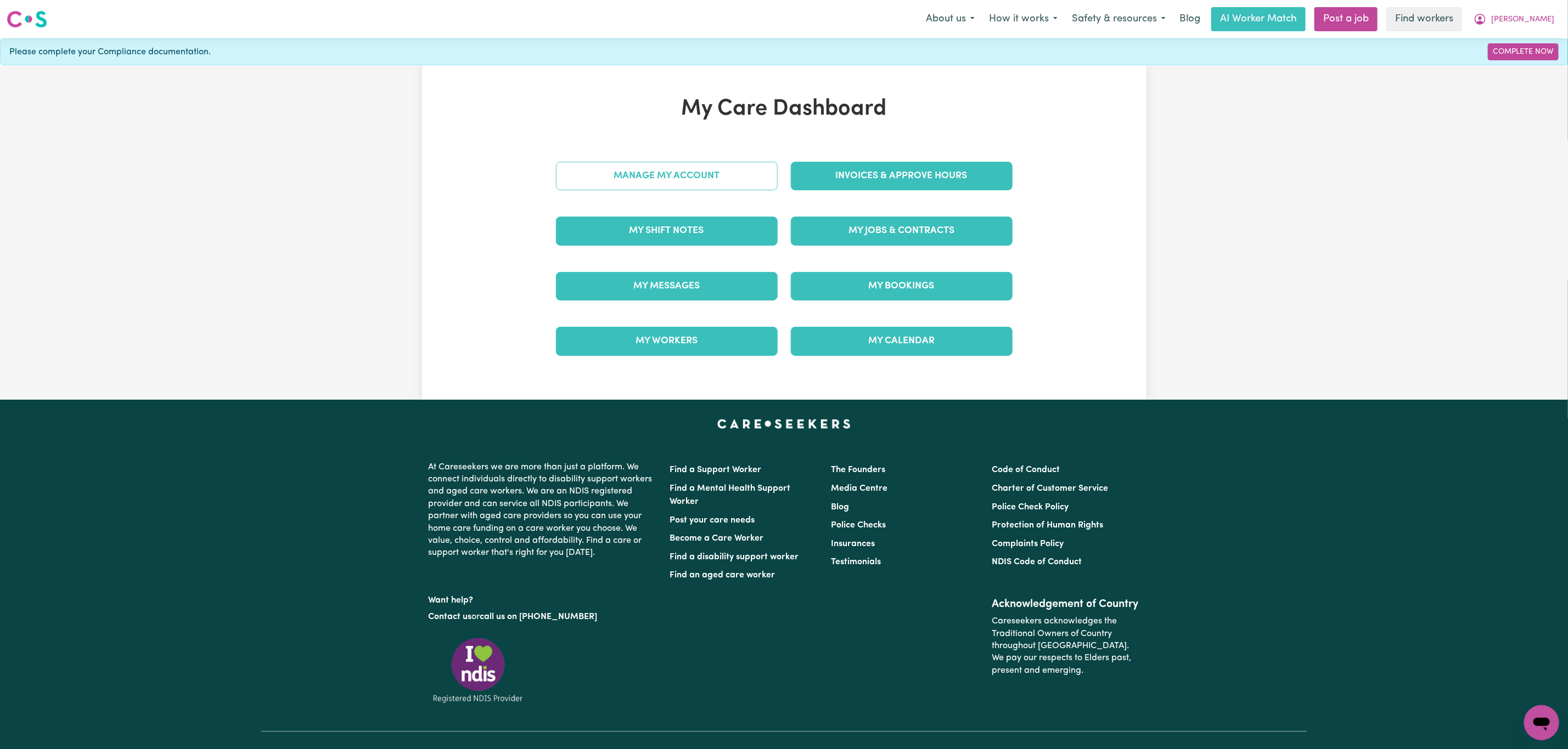
click at [653, 171] on link "Manage My Account" at bounding box center [668, 175] width 222 height 28
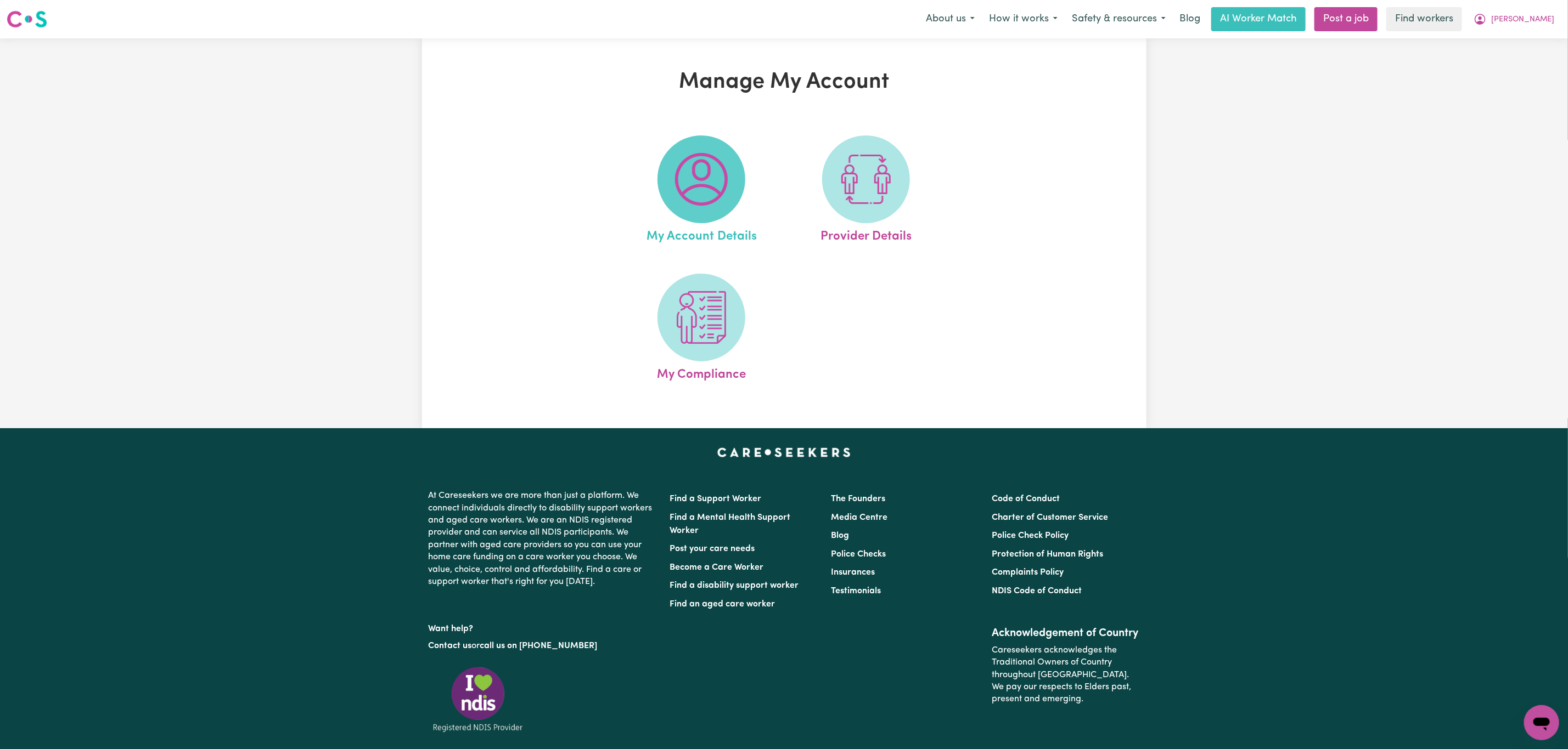
click at [701, 195] on img at bounding box center [702, 179] width 53 height 53
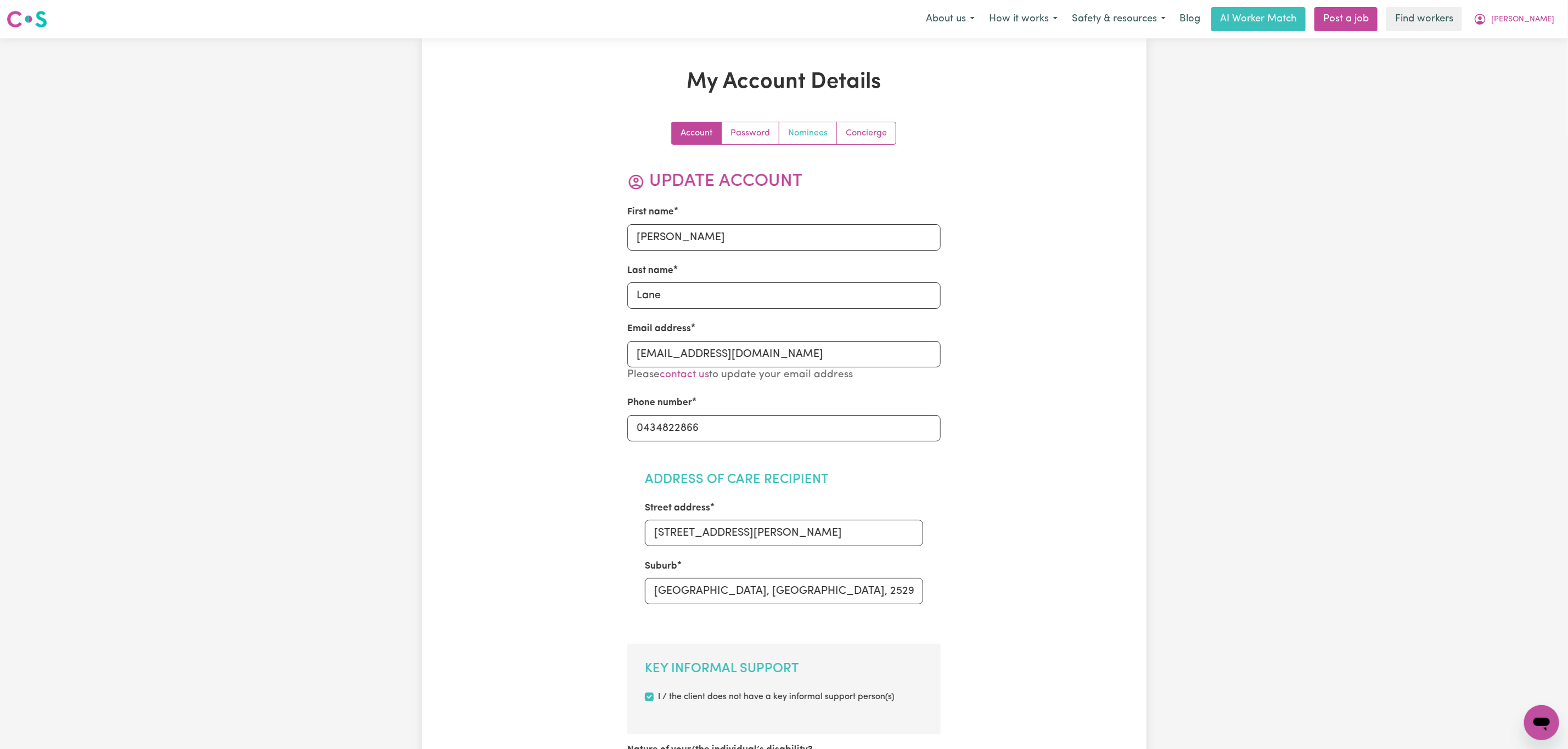
click at [814, 136] on link "Nominees" at bounding box center [808, 133] width 57 height 22
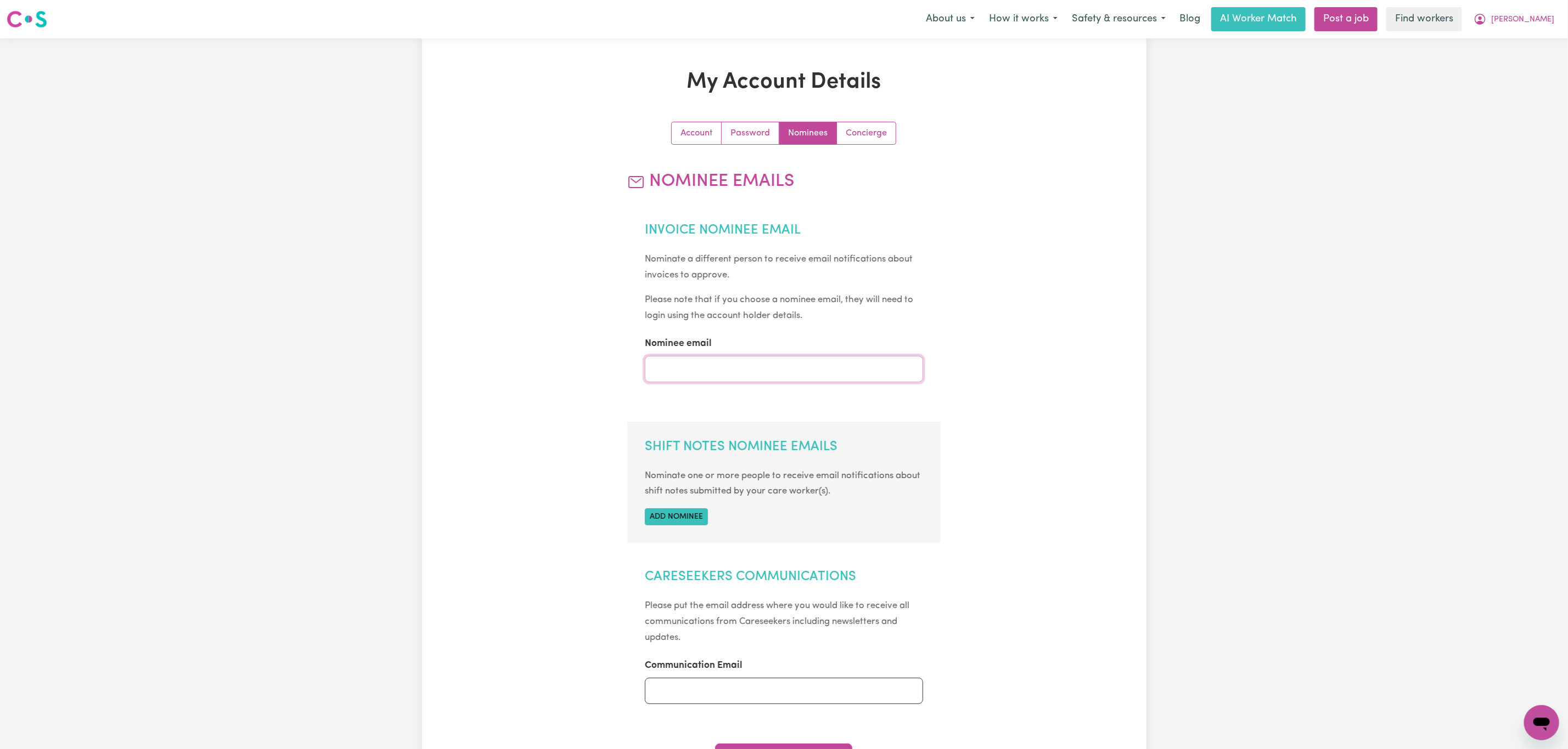
drag, startPoint x: 715, startPoint y: 362, endPoint x: 718, endPoint y: 378, distance: 16.3
click at [715, 362] on input "Nominee email" at bounding box center [784, 369] width 279 height 26
type input "approvals@careseekers.com.au"
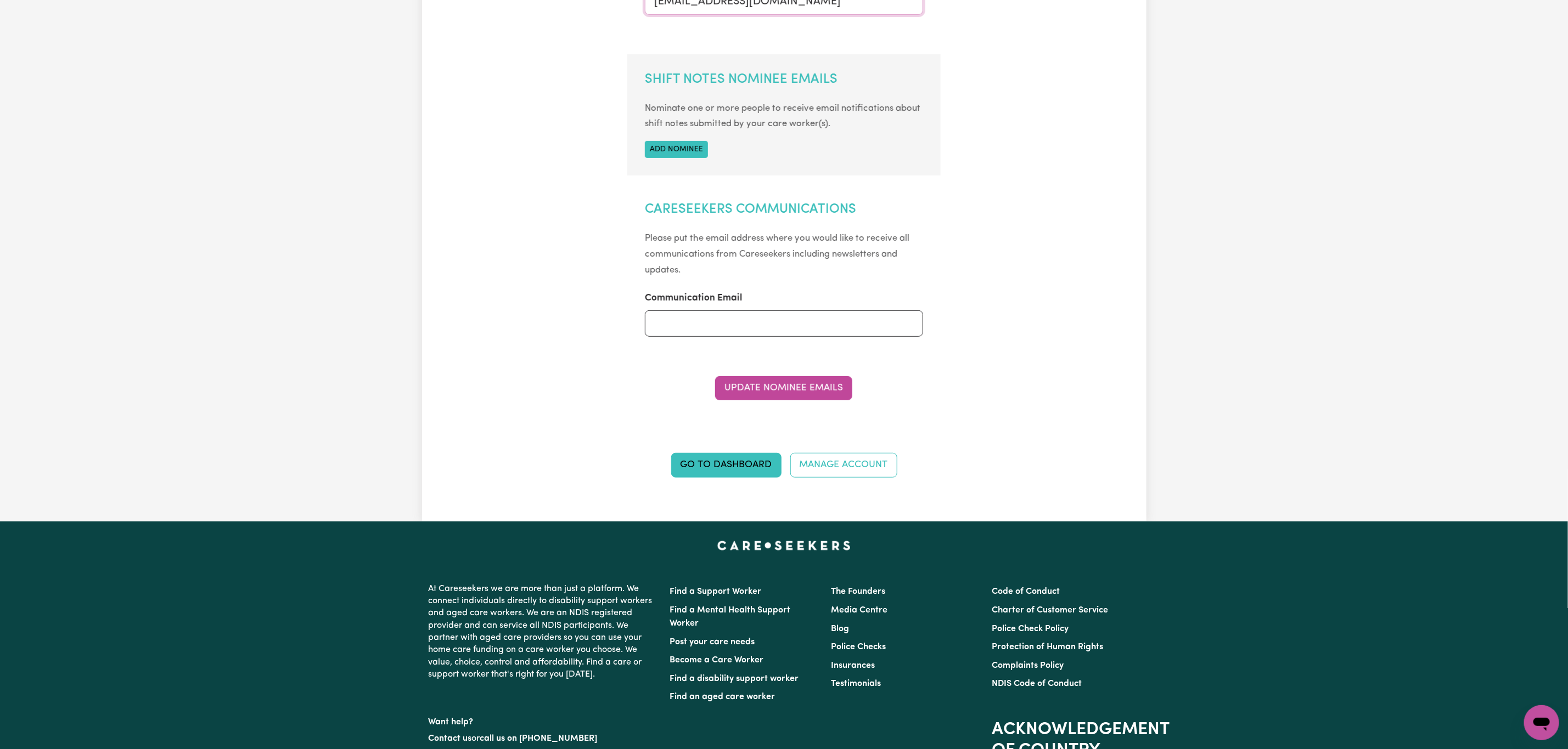
scroll to position [494, 0]
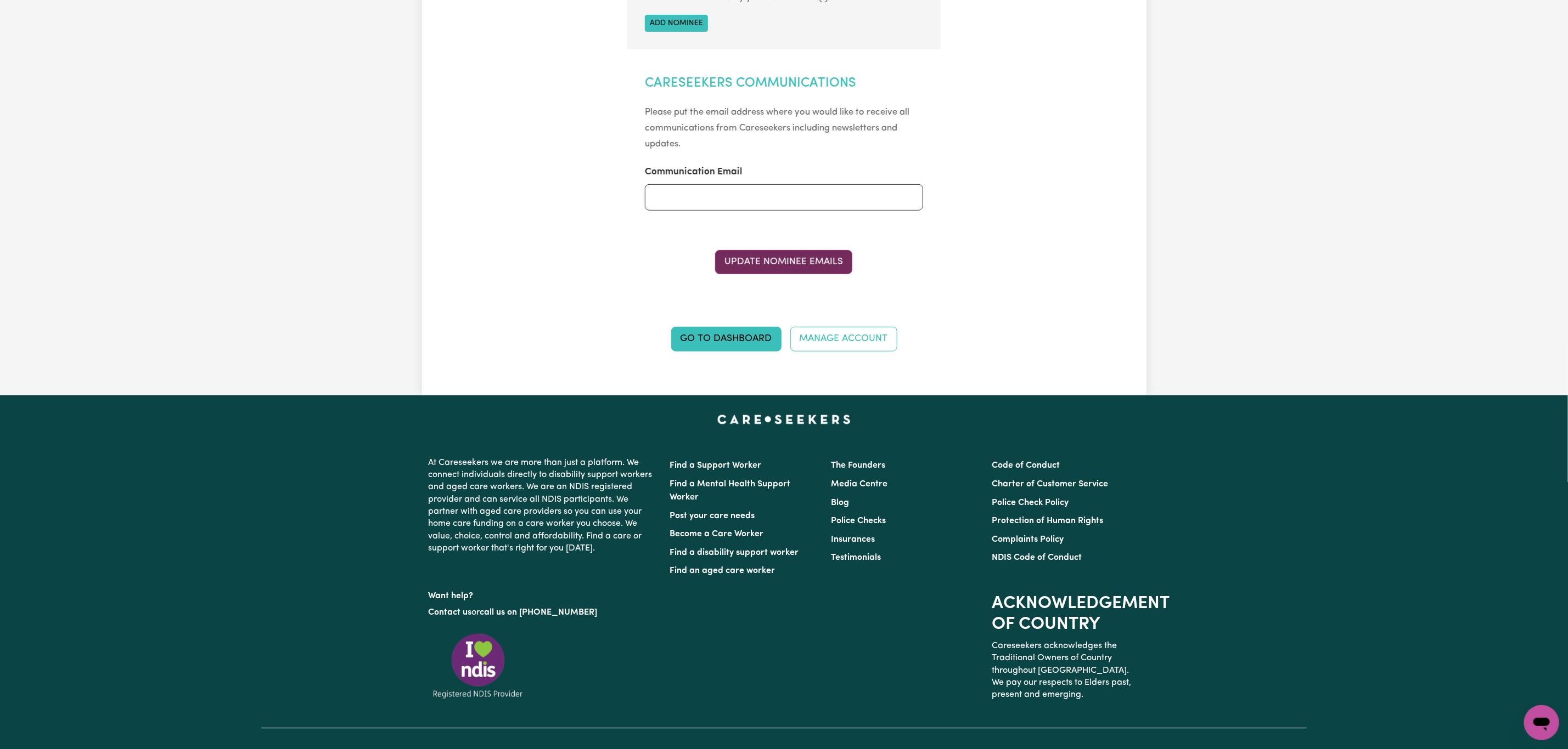
click at [789, 271] on button "Update Nominee Emails" at bounding box center [784, 262] width 137 height 24
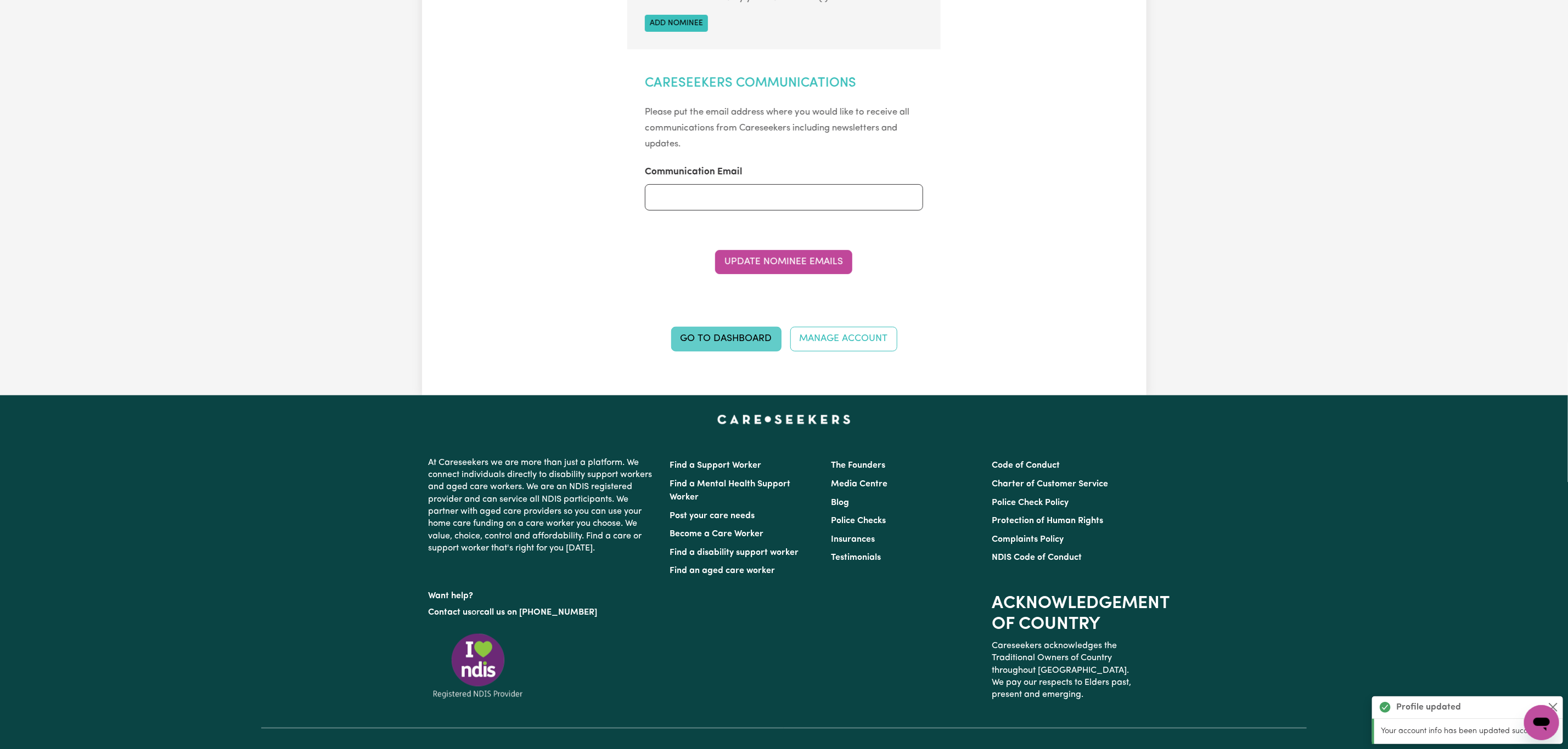
click at [717, 346] on link "Go to Dashboard" at bounding box center [726, 339] width 110 height 24
